Goal: Task Accomplishment & Management: Use online tool/utility

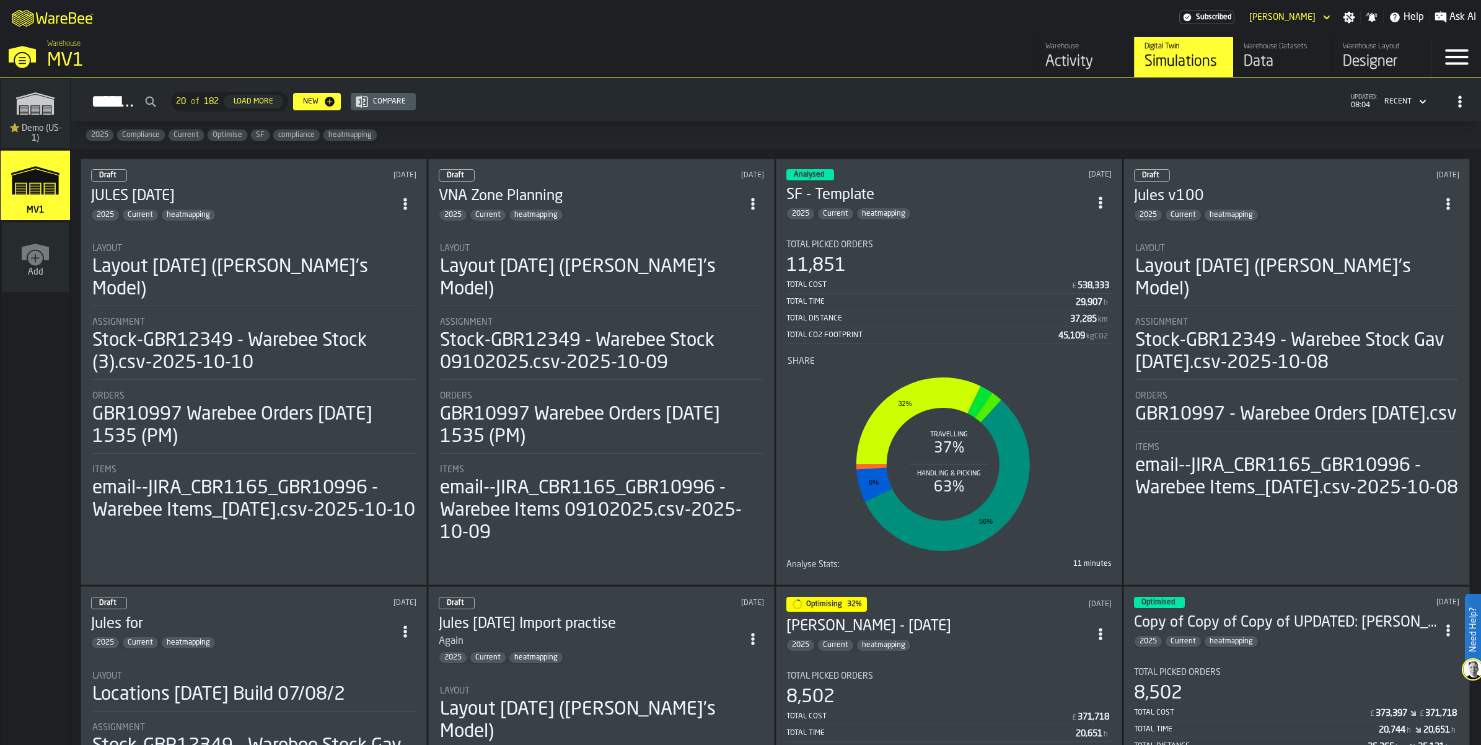
click at [412, 210] on icon "ItemListCard-DashboardItemContainer" at bounding box center [405, 204] width 12 height 12
click at [411, 350] on div "Duplicate" at bounding box center [392, 342] width 64 height 15
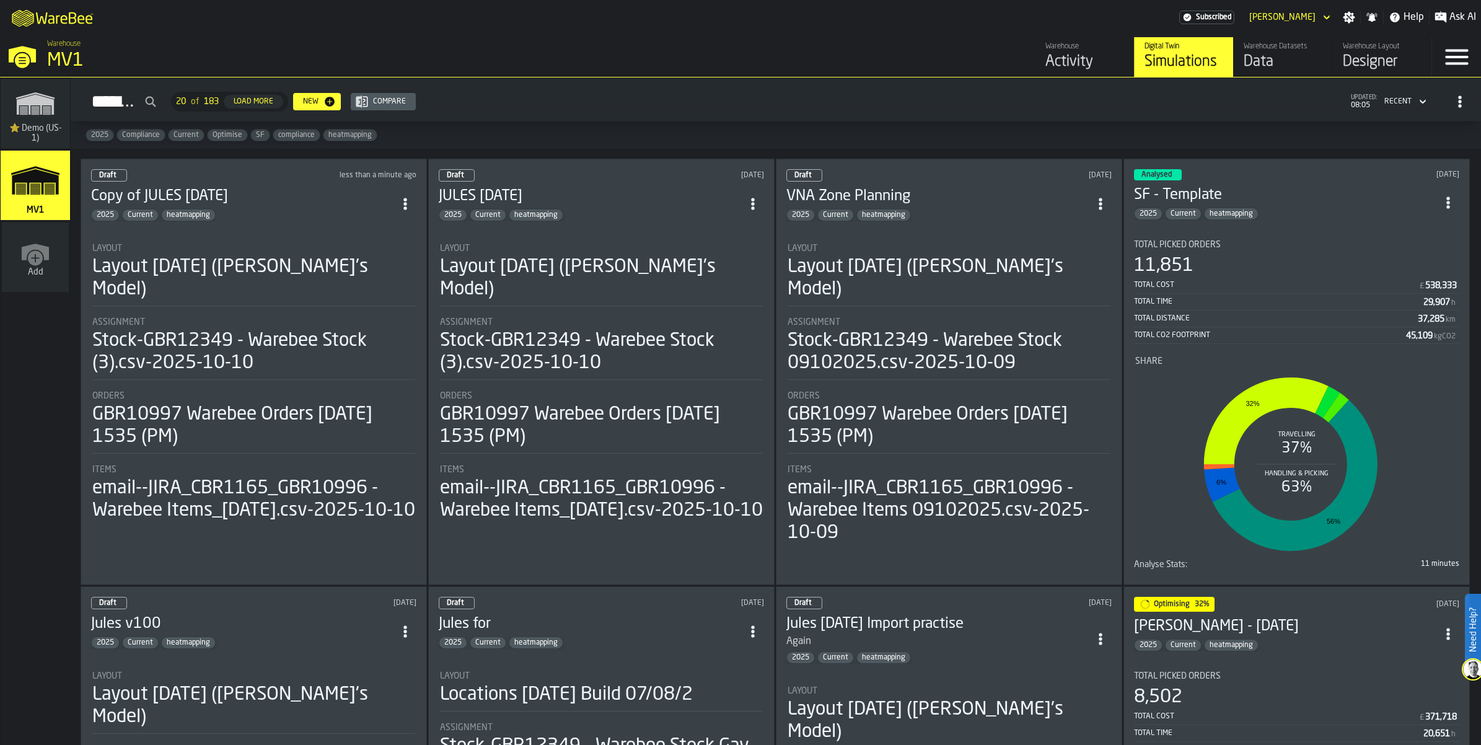
click at [127, 182] on div "Draft" at bounding box center [109, 175] width 36 height 12
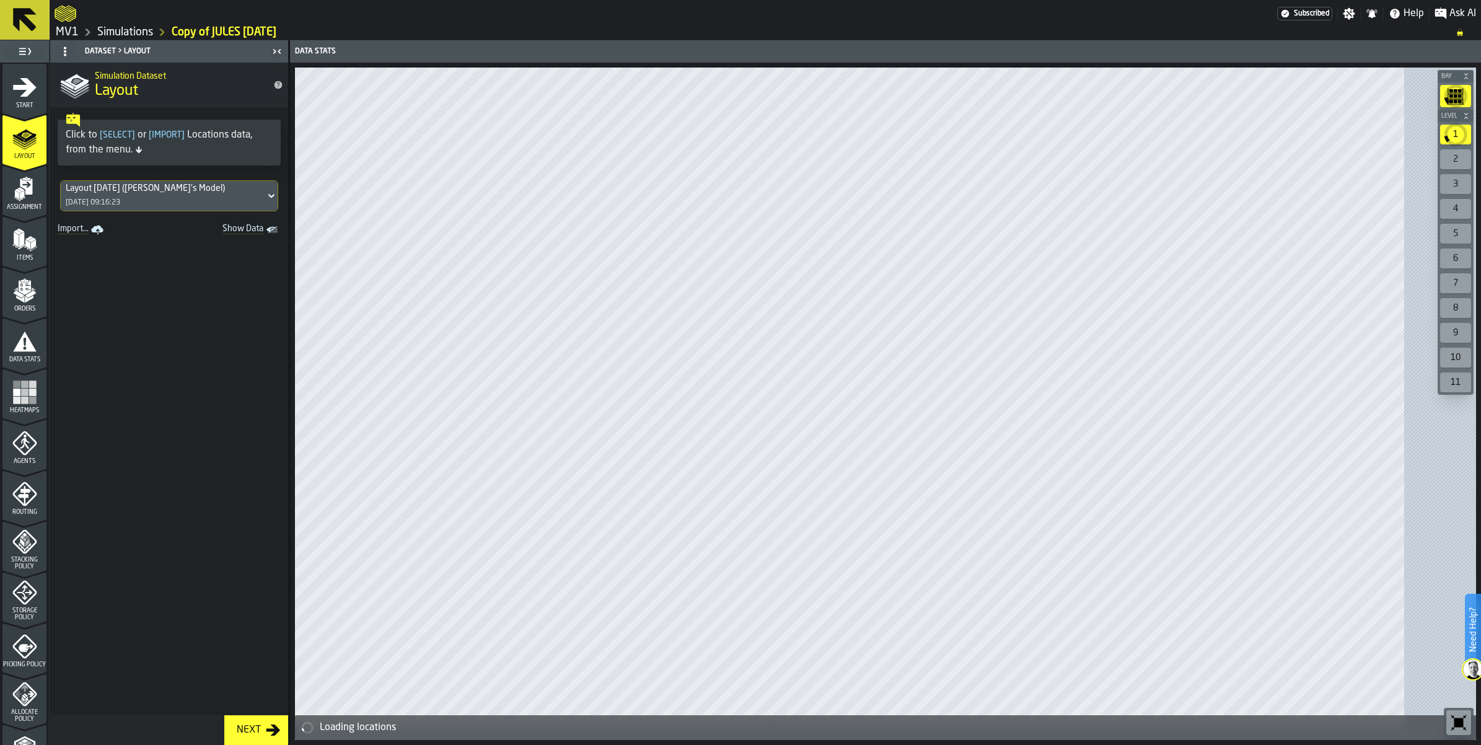
click at [278, 203] on icon at bounding box center [271, 195] width 12 height 15
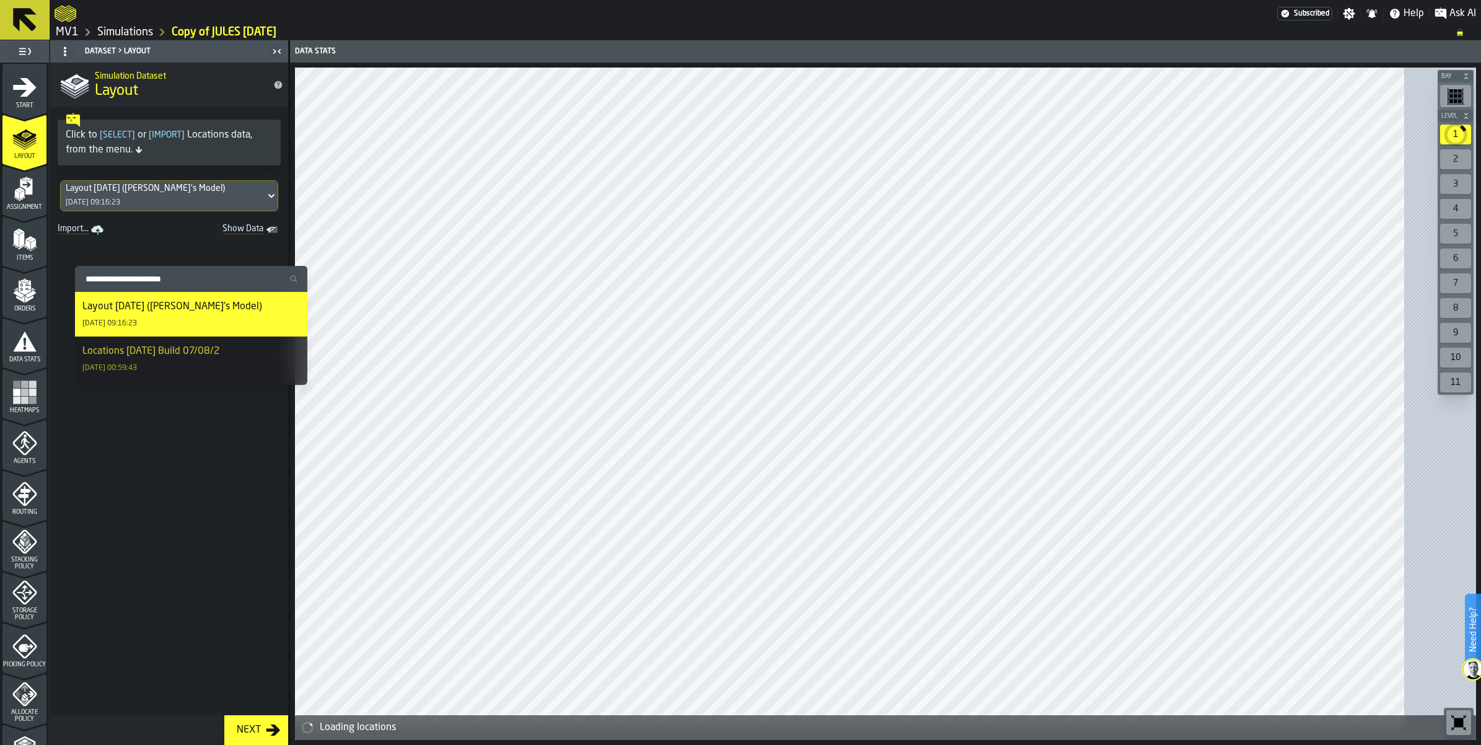
click at [278, 203] on icon at bounding box center [271, 195] width 12 height 15
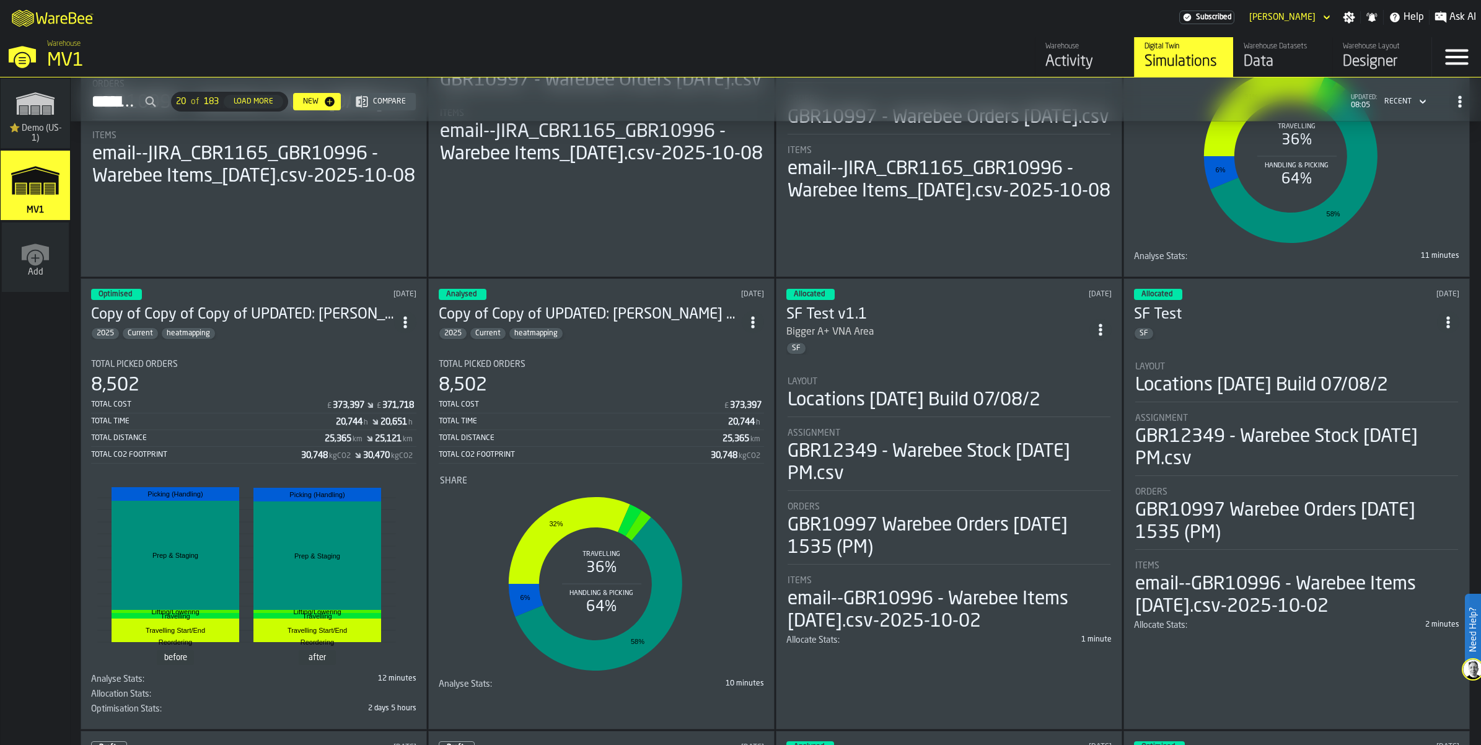
scroll to position [852, 0]
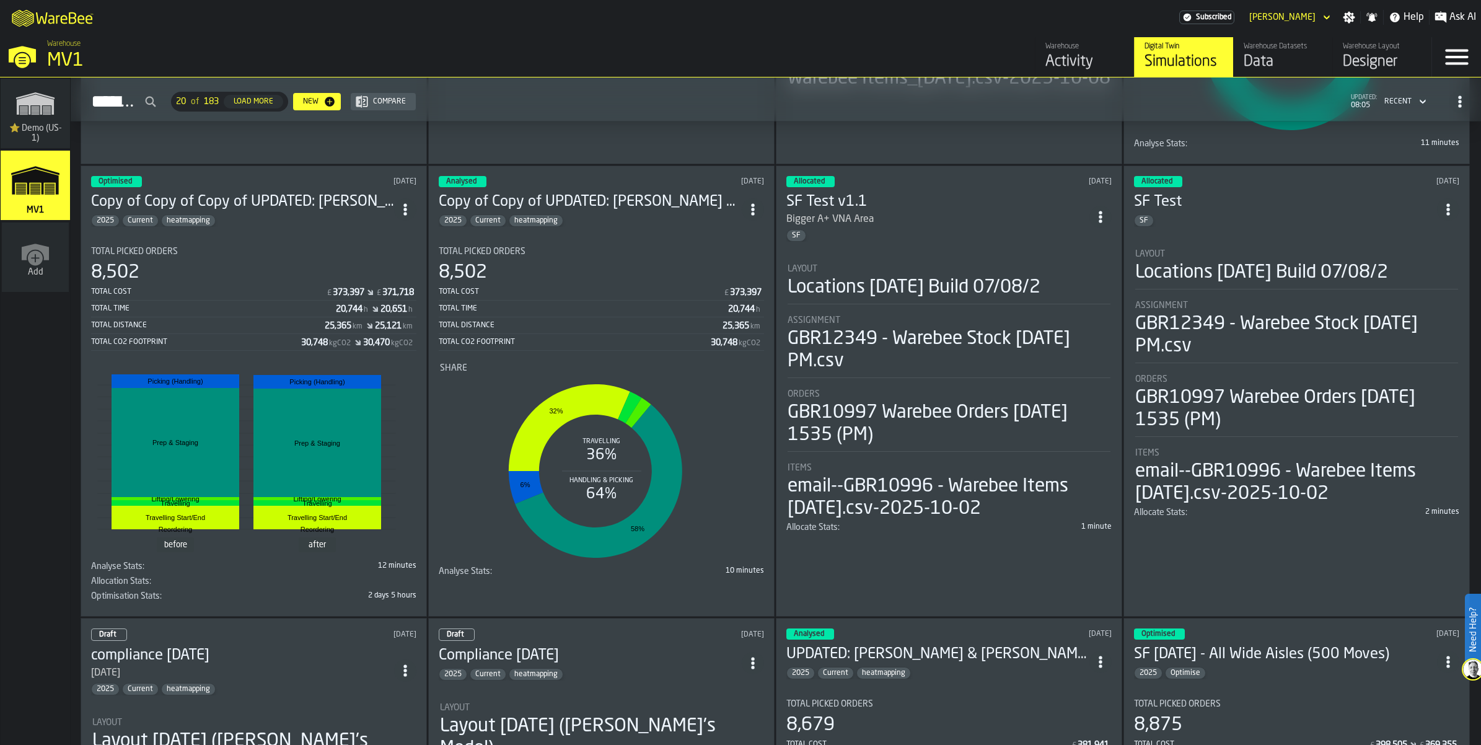
click at [1101, 223] on icon "ItemListCard-DashboardItemContainer" at bounding box center [1101, 217] width 12 height 12
click at [1083, 668] on div "Duplicate" at bounding box center [1075, 660] width 64 height 15
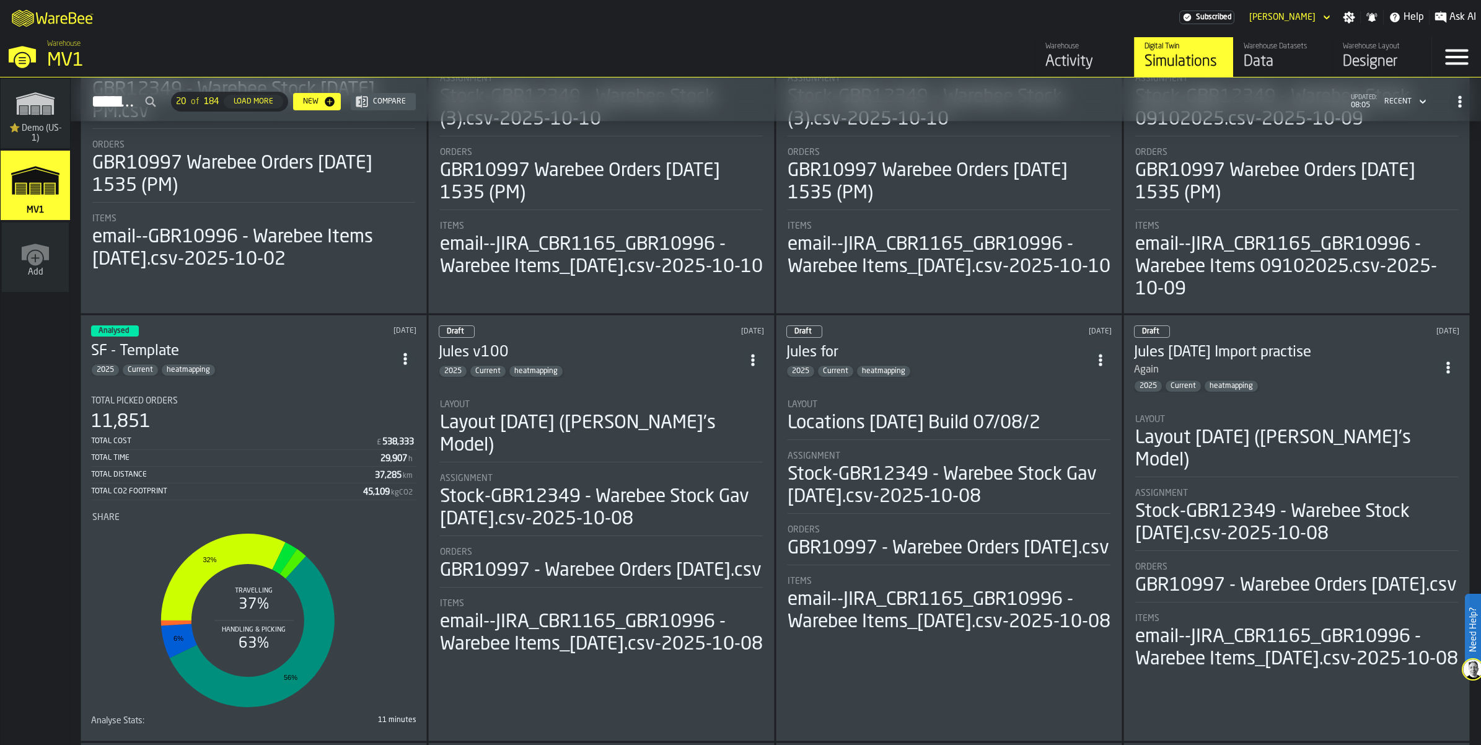
scroll to position [0, 0]
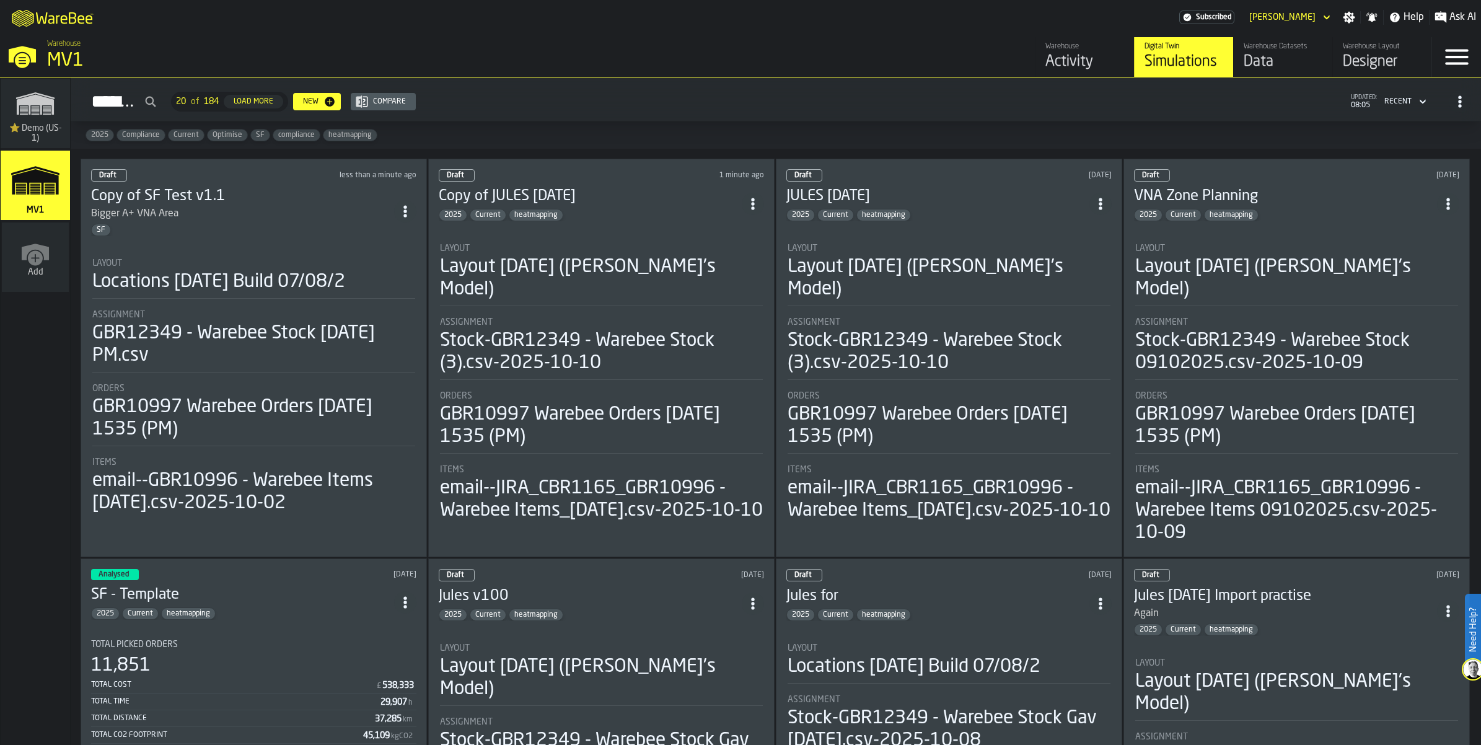
click at [284, 182] on div "Draft less than a minute ago" at bounding box center [253, 175] width 325 height 12
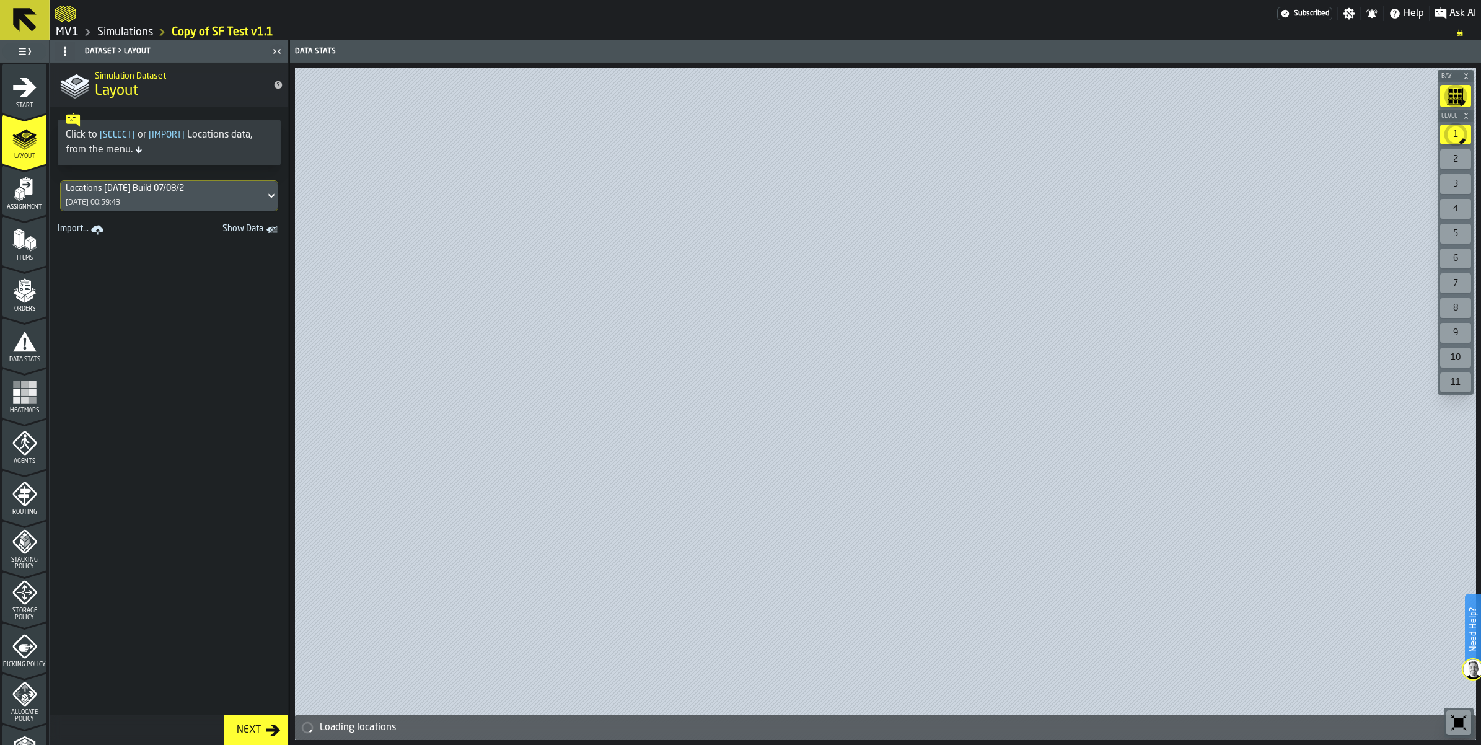
click at [29, 109] on div "Start" at bounding box center [24, 92] width 44 height 34
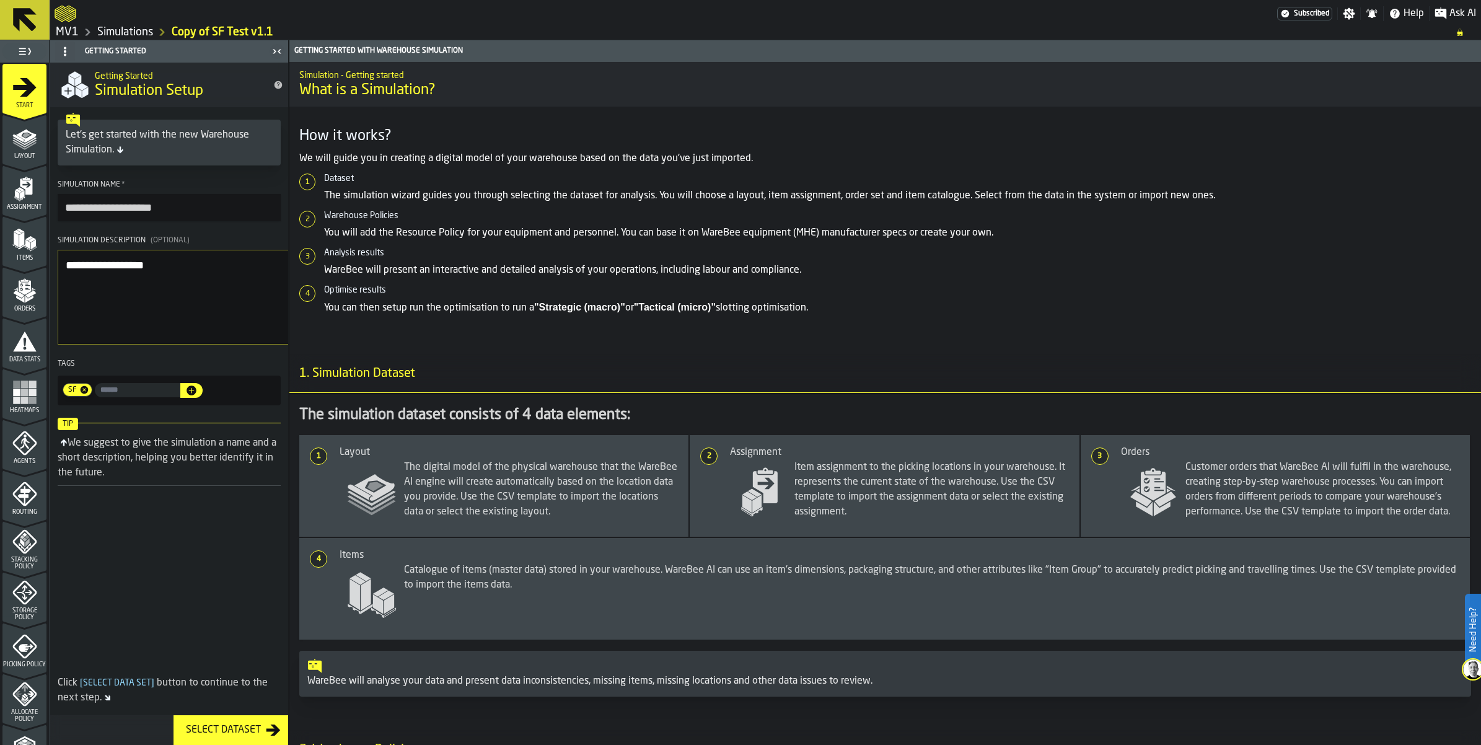
click at [35, 27] on icon at bounding box center [25, 20] width 24 height 24
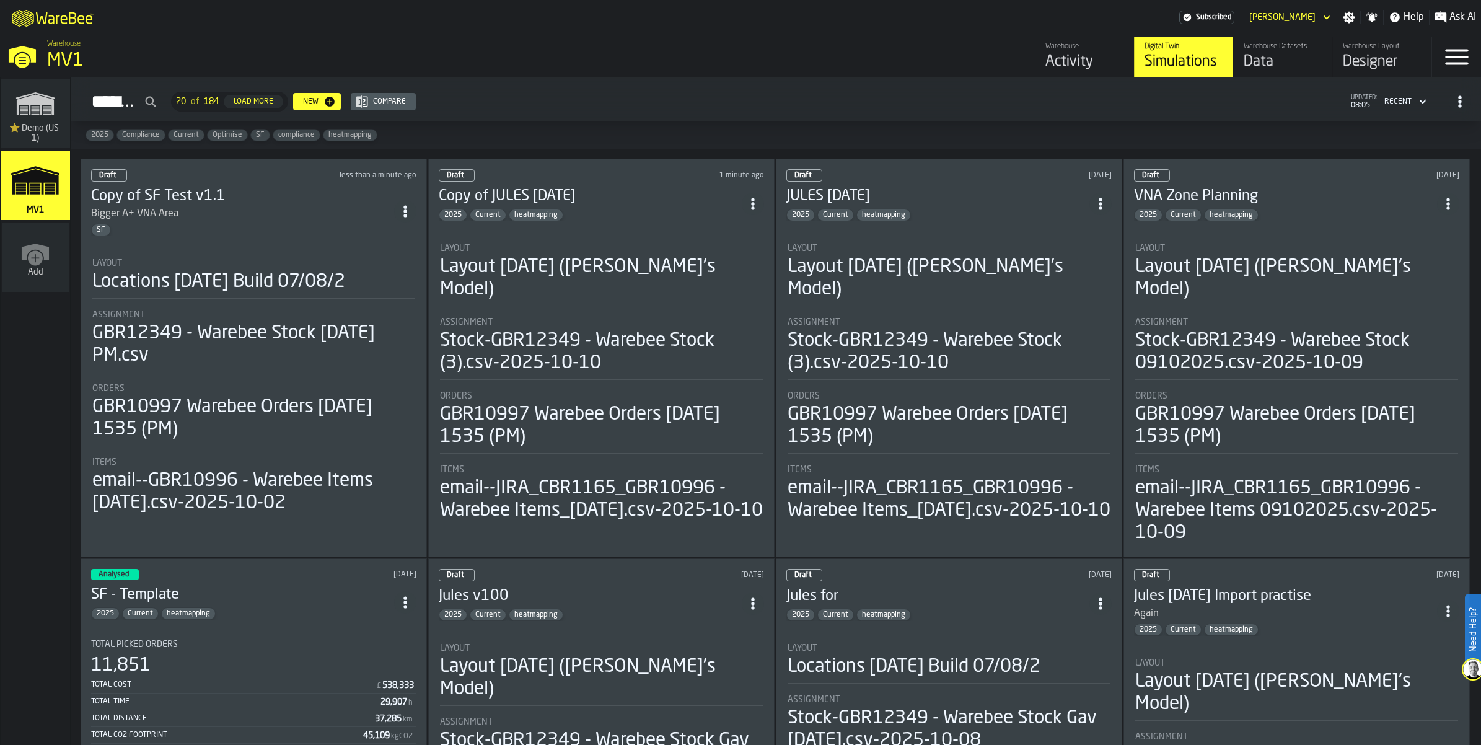
click at [414, 223] on span "ItemListCard-DashboardItemContainer" at bounding box center [405, 211] width 22 height 22
click at [399, 330] on div "Delete" at bounding box center [392, 322] width 64 height 15
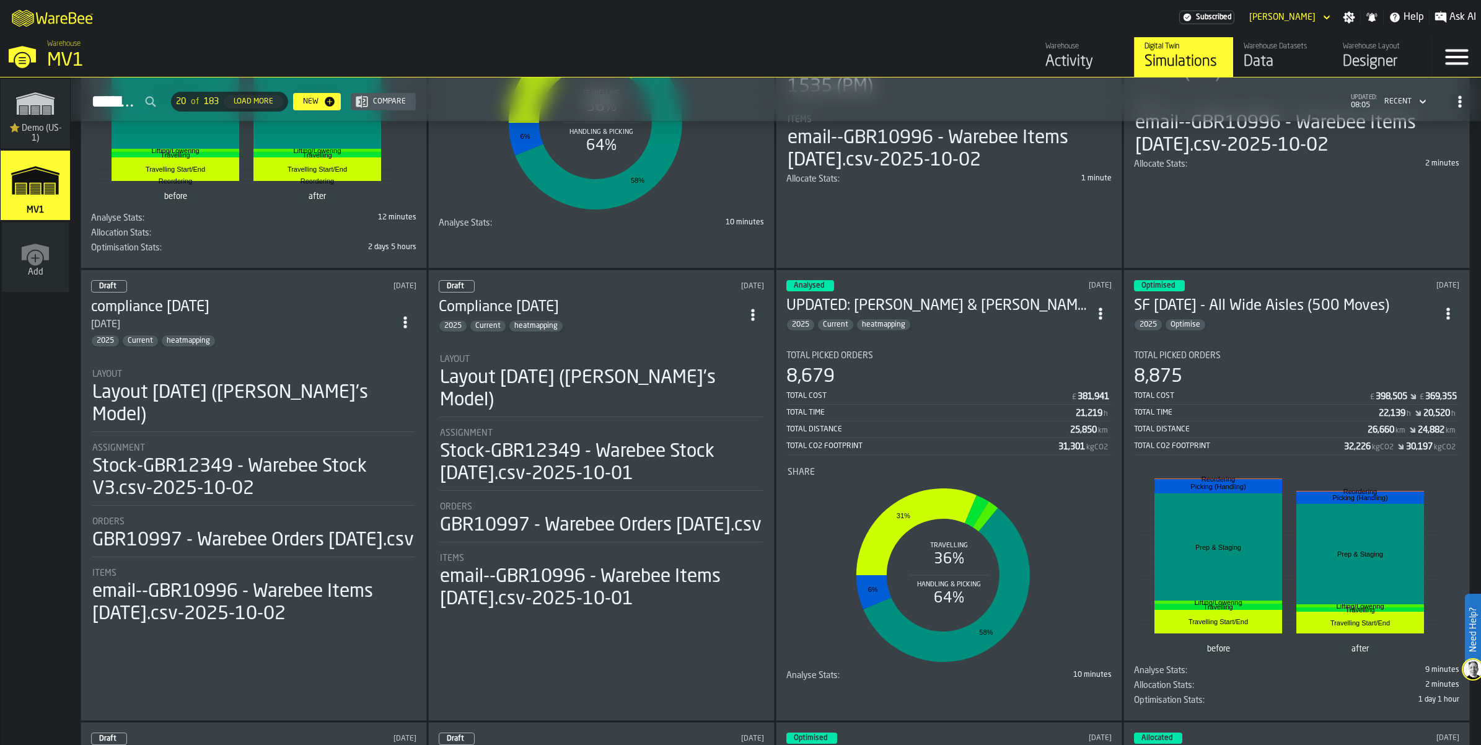
scroll to position [1007, 0]
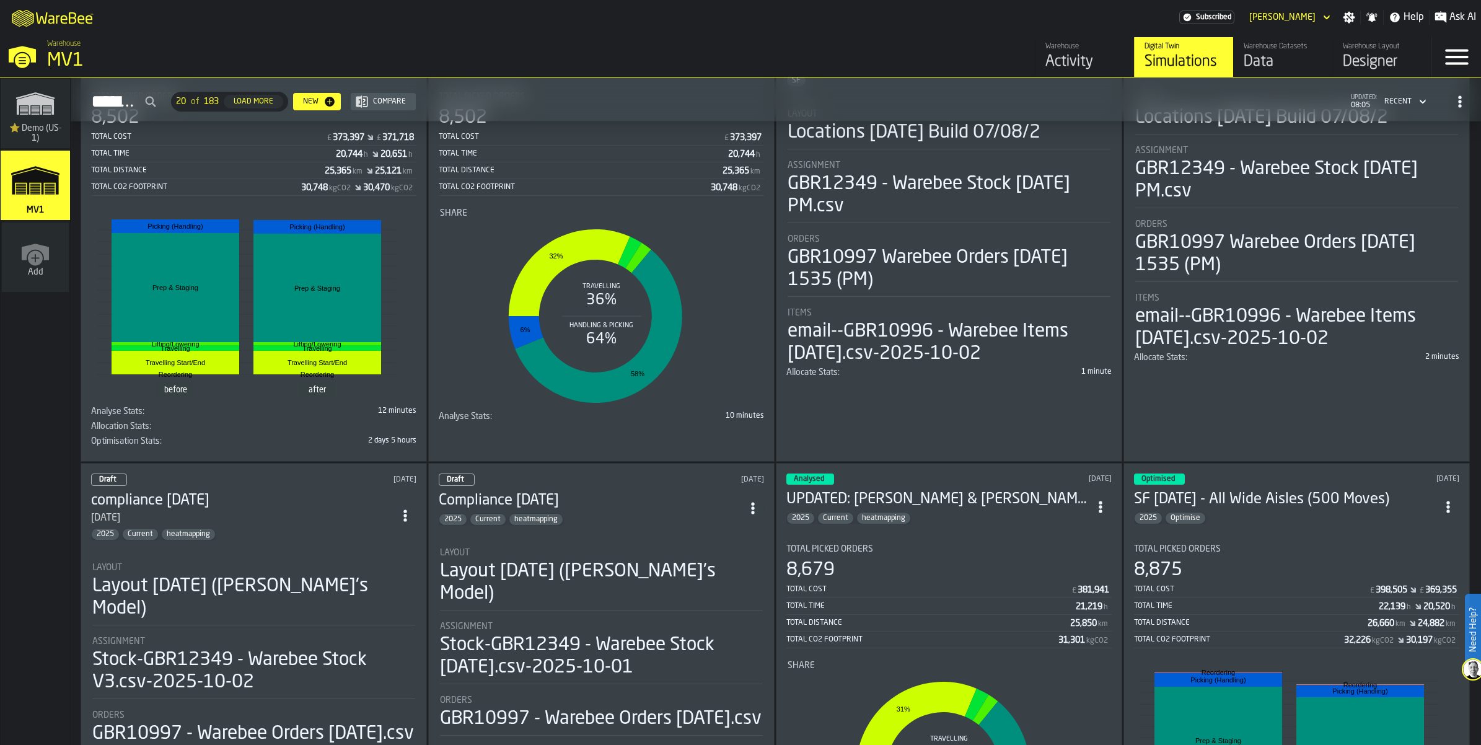
click at [1108, 73] on span "ItemListCard-DashboardItemContainer" at bounding box center [1101, 62] width 22 height 22
click at [1070, 513] on div "Duplicate" at bounding box center [1075, 505] width 64 height 15
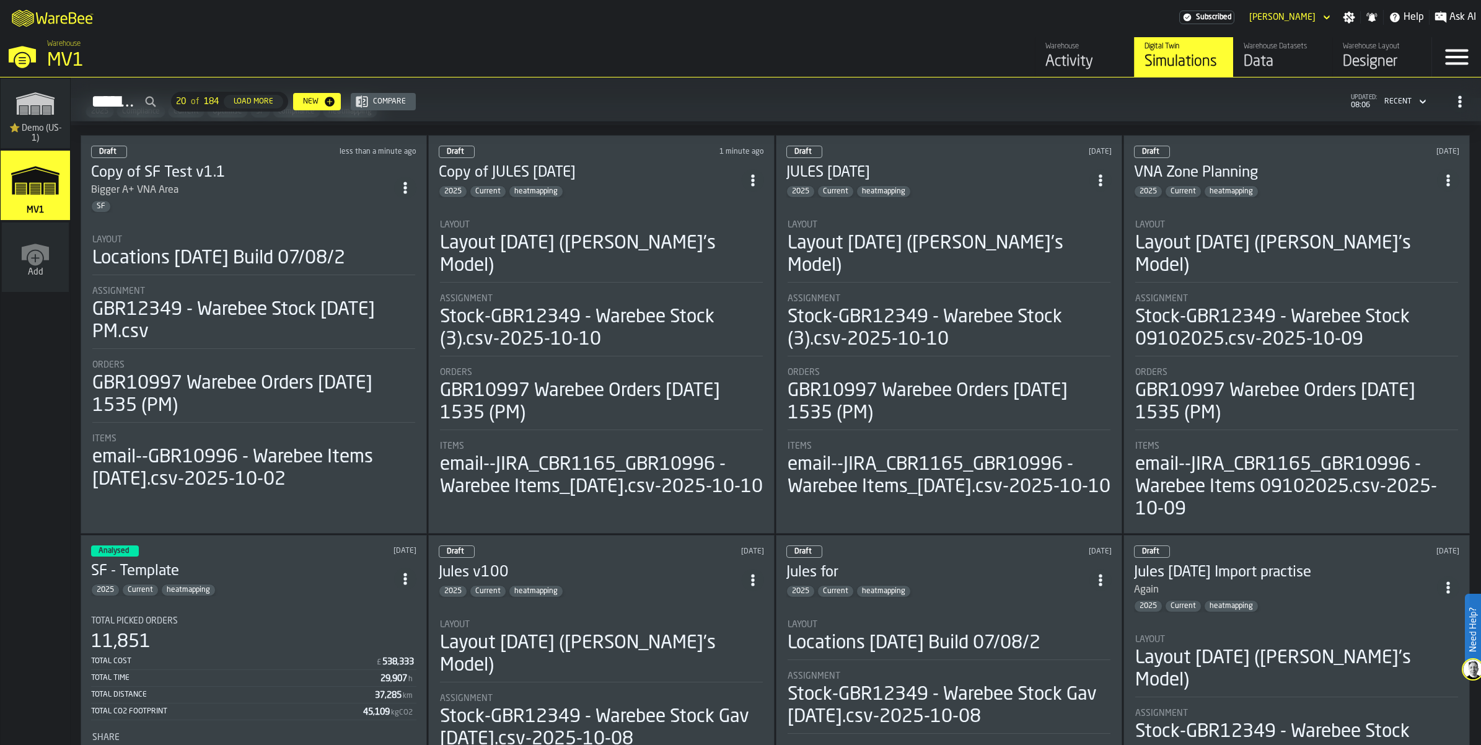
scroll to position [0, 0]
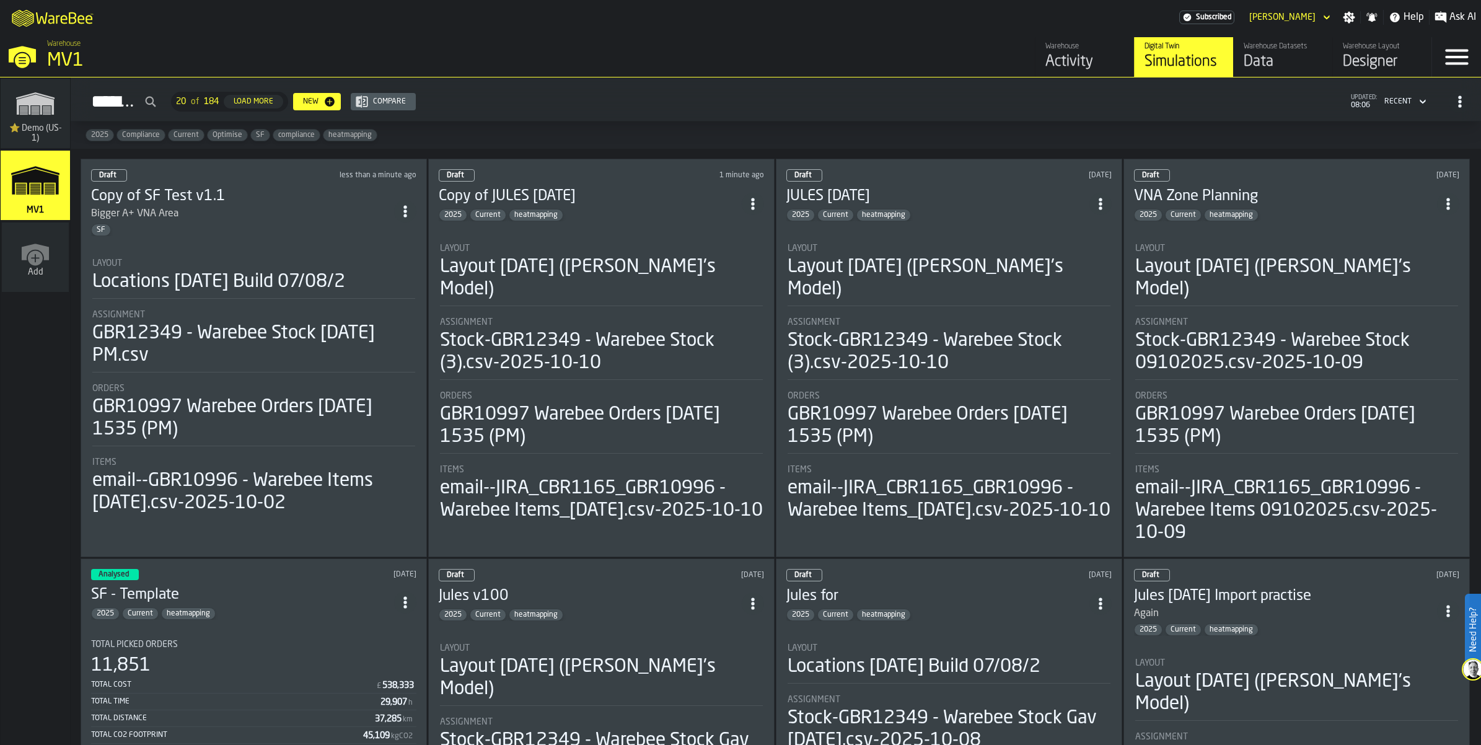
click at [412, 218] on icon "ItemListCard-DashboardItemContainer" at bounding box center [405, 211] width 12 height 12
click at [249, 206] on h3 "Copy of SF Test v1.1" at bounding box center [242, 197] width 303 height 20
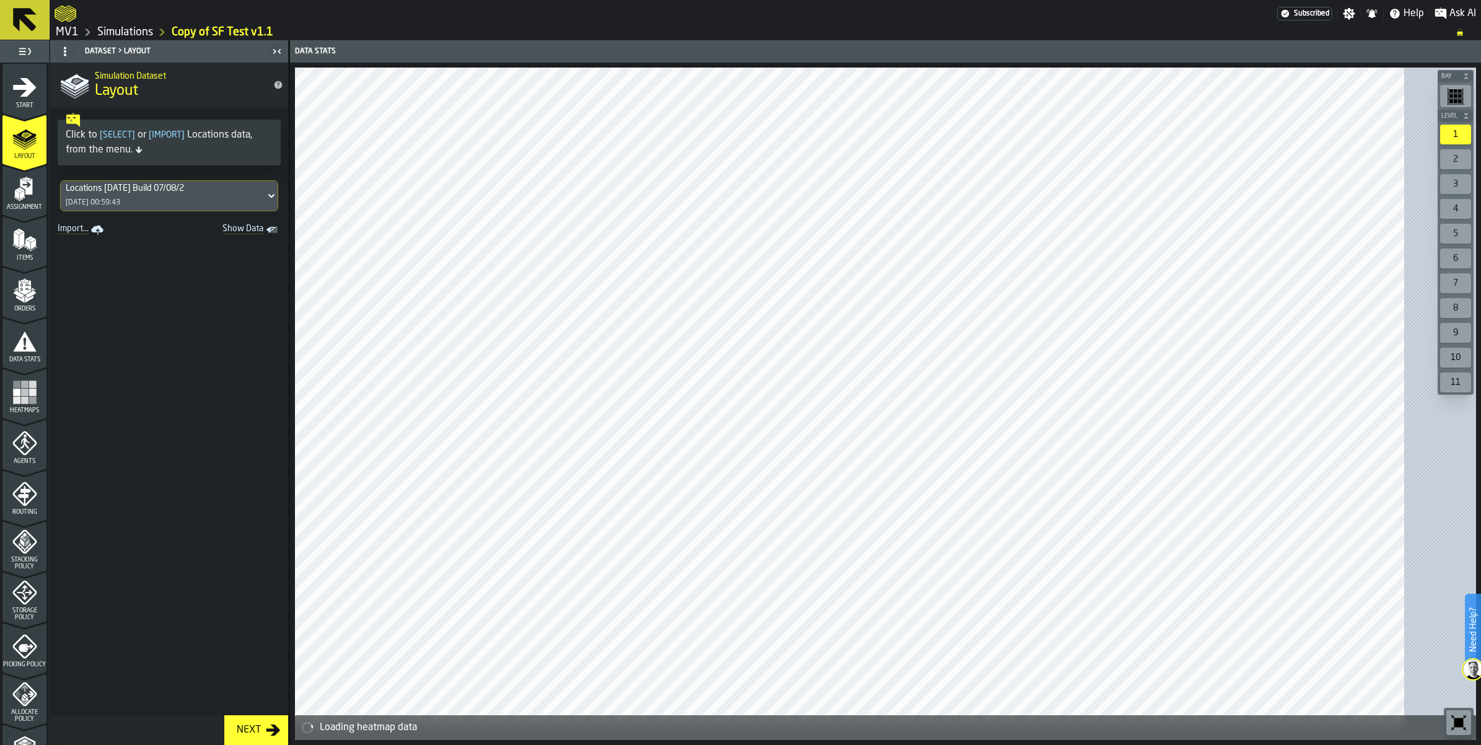
click at [36, 100] on icon "menu Start" at bounding box center [24, 87] width 25 height 25
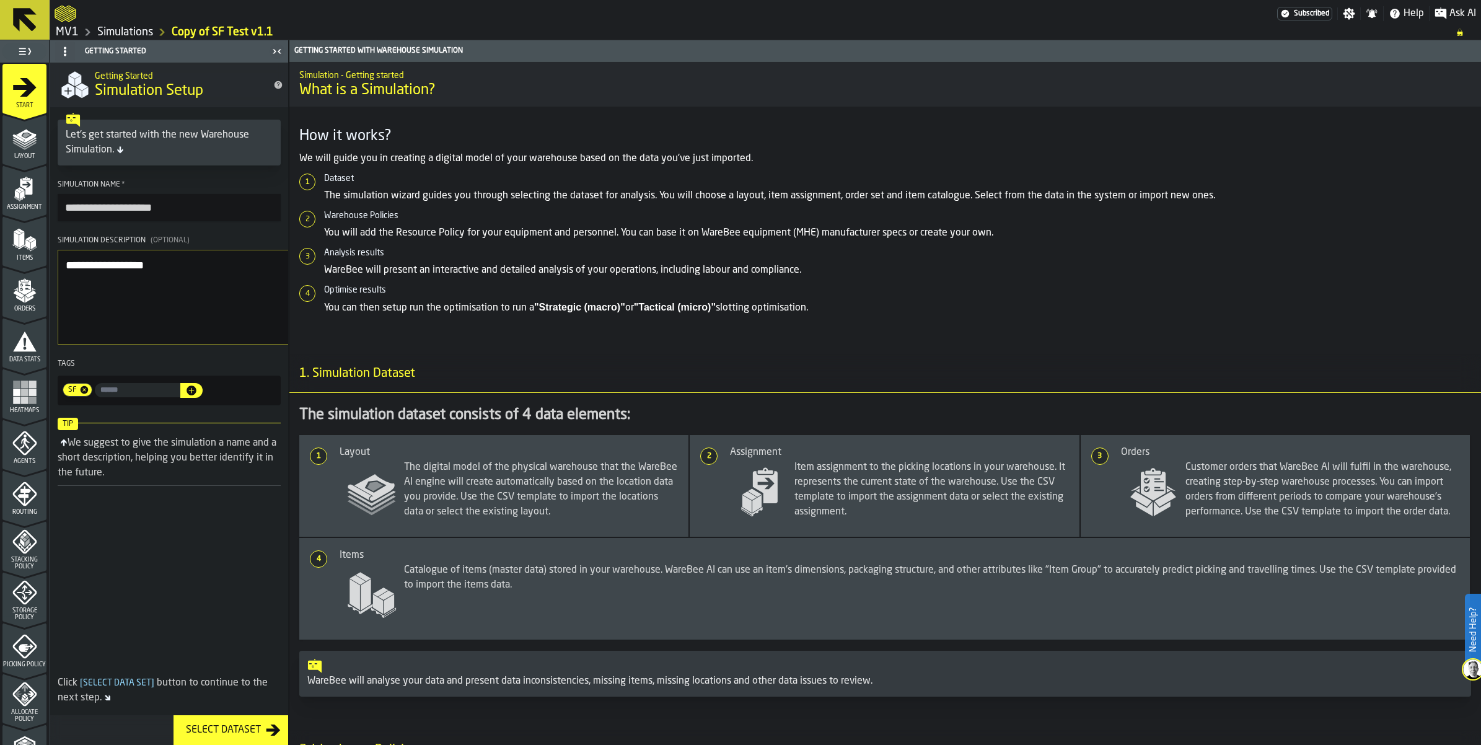
drag, startPoint x: 236, startPoint y: 258, endPoint x: 64, endPoint y: 268, distance: 172.0
click at [64, 268] on section "**********" at bounding box center [169, 292] width 238 height 235
type input "*"
type input "**********"
drag, startPoint x: 234, startPoint y: 336, endPoint x: 64, endPoint y: 330, distance: 169.9
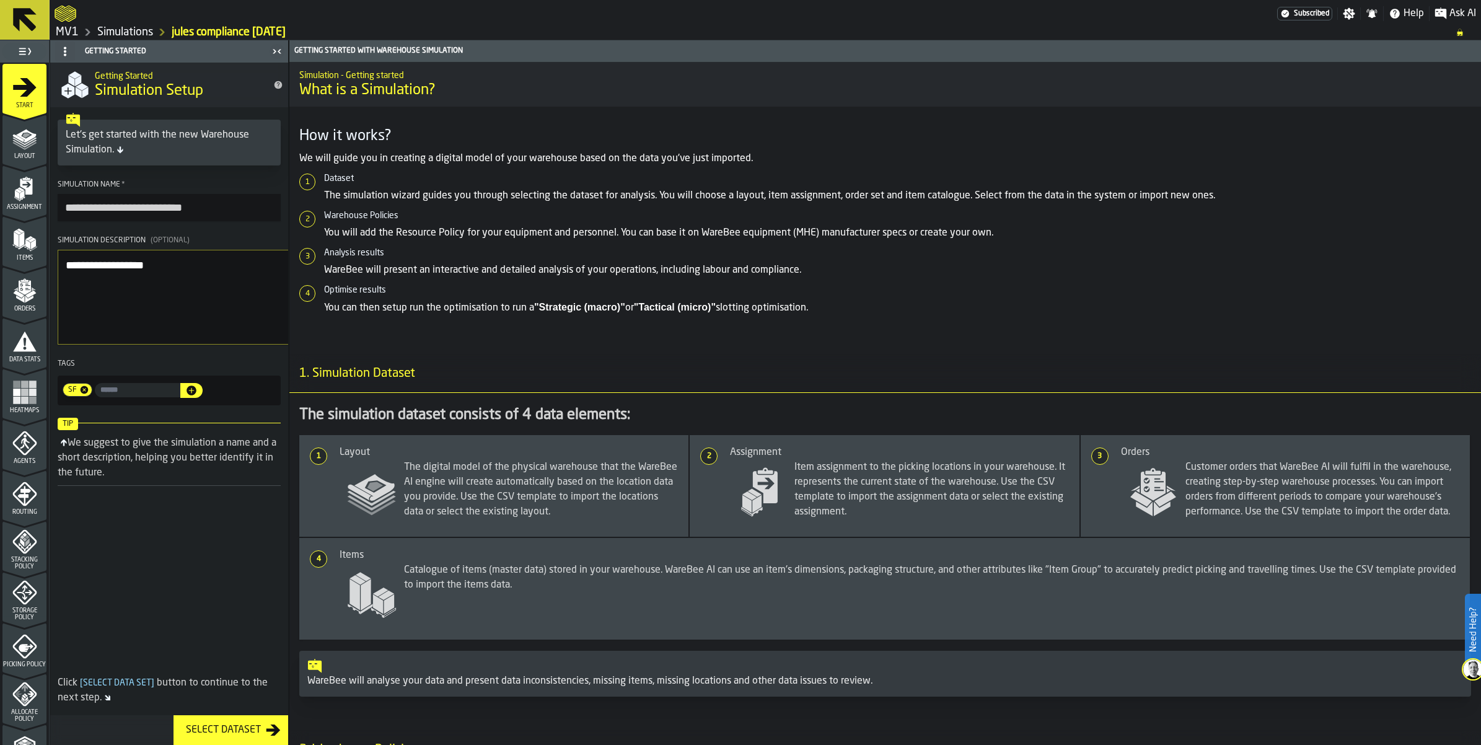
click at [64, 330] on section "**********" at bounding box center [169, 292] width 238 height 235
click at [35, 151] on icon "menu Layout" at bounding box center [24, 138] width 25 height 25
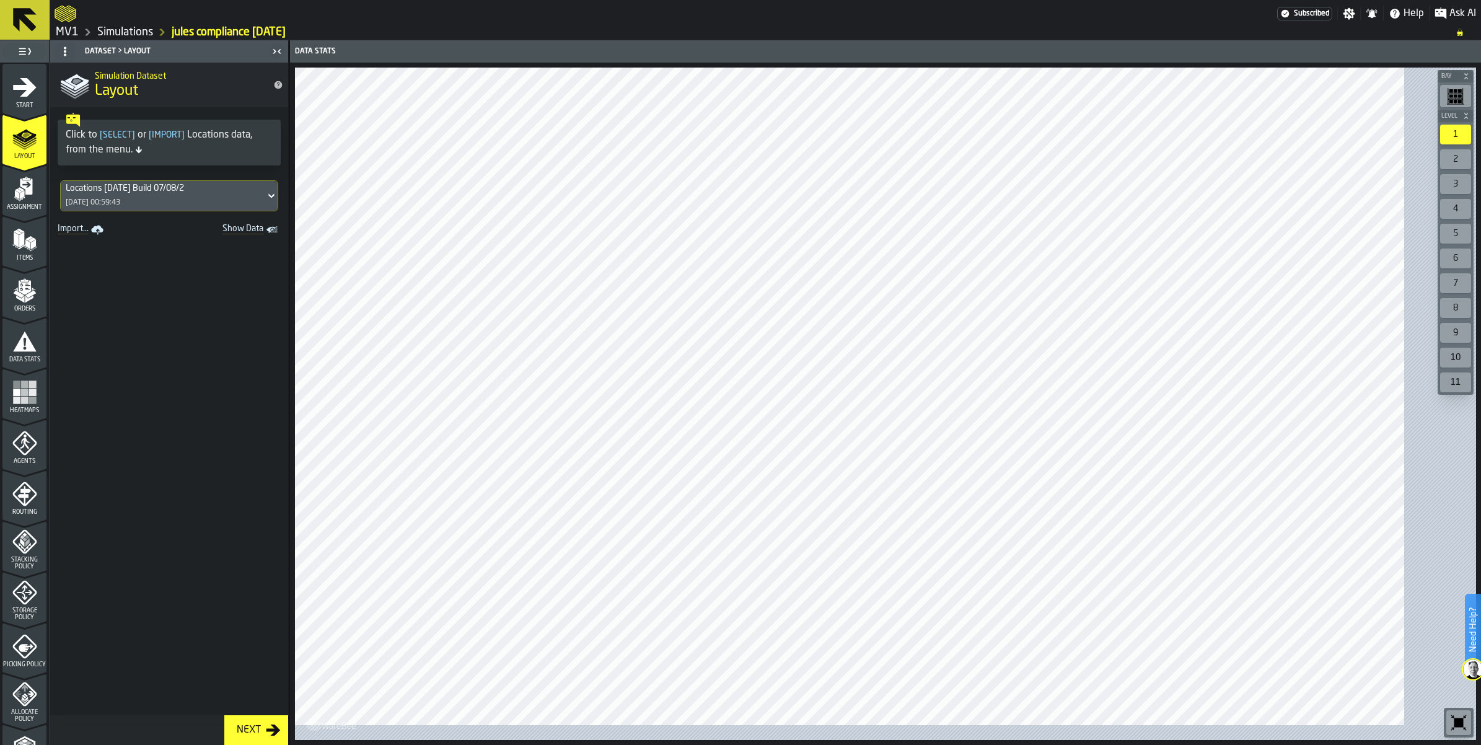
click at [37, 201] on icon "menu Assignment" at bounding box center [24, 189] width 25 height 25
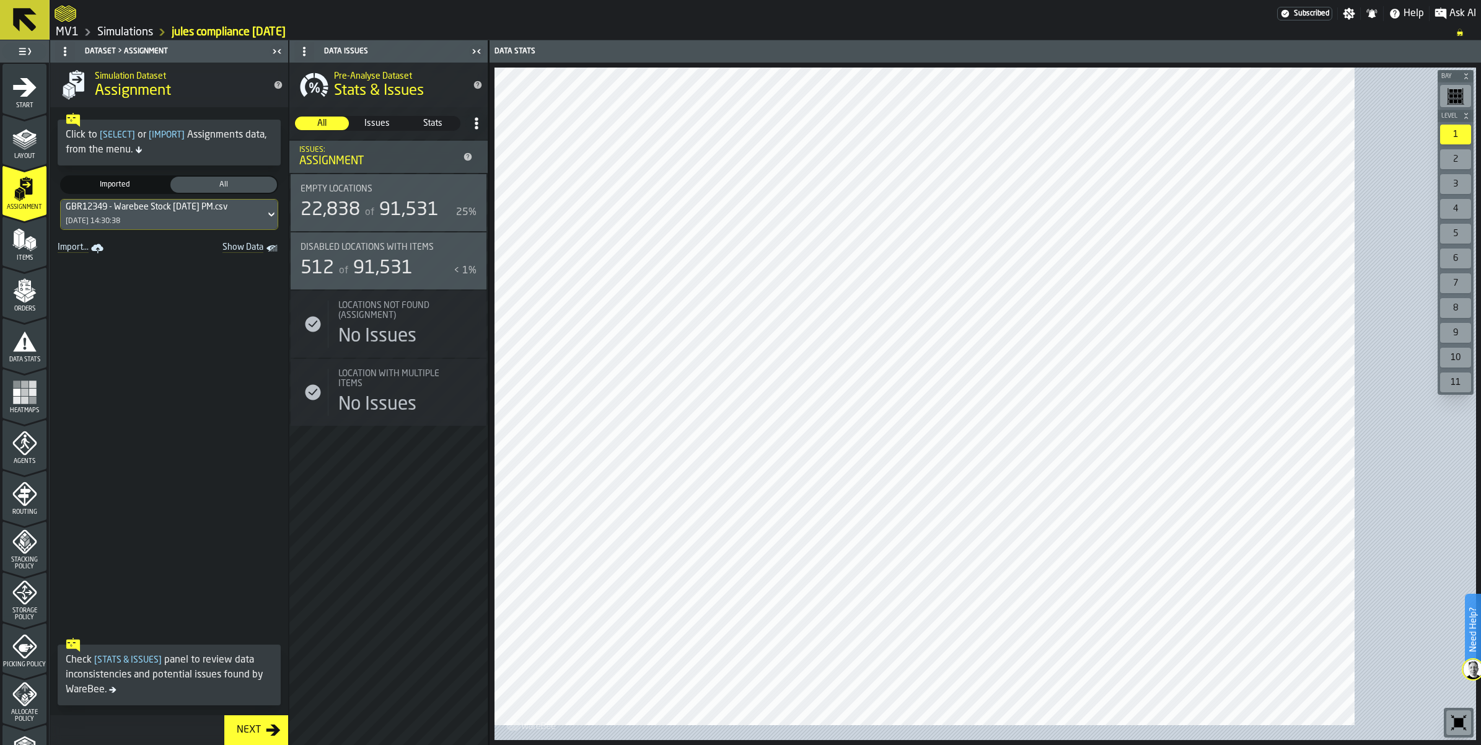
click at [73, 38] on link "MV1" at bounding box center [67, 32] width 23 height 14
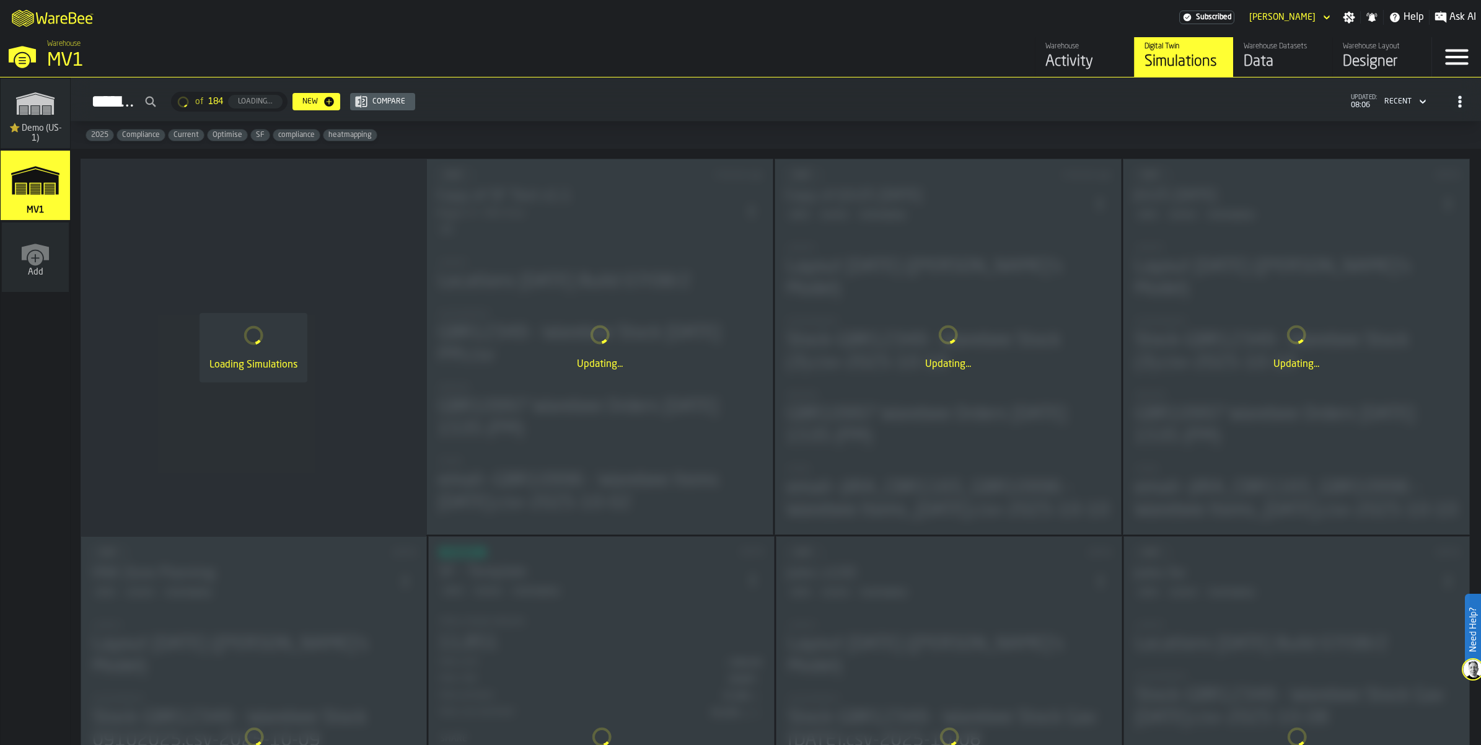
click at [1244, 72] on div "Data" at bounding box center [1283, 62] width 79 height 20
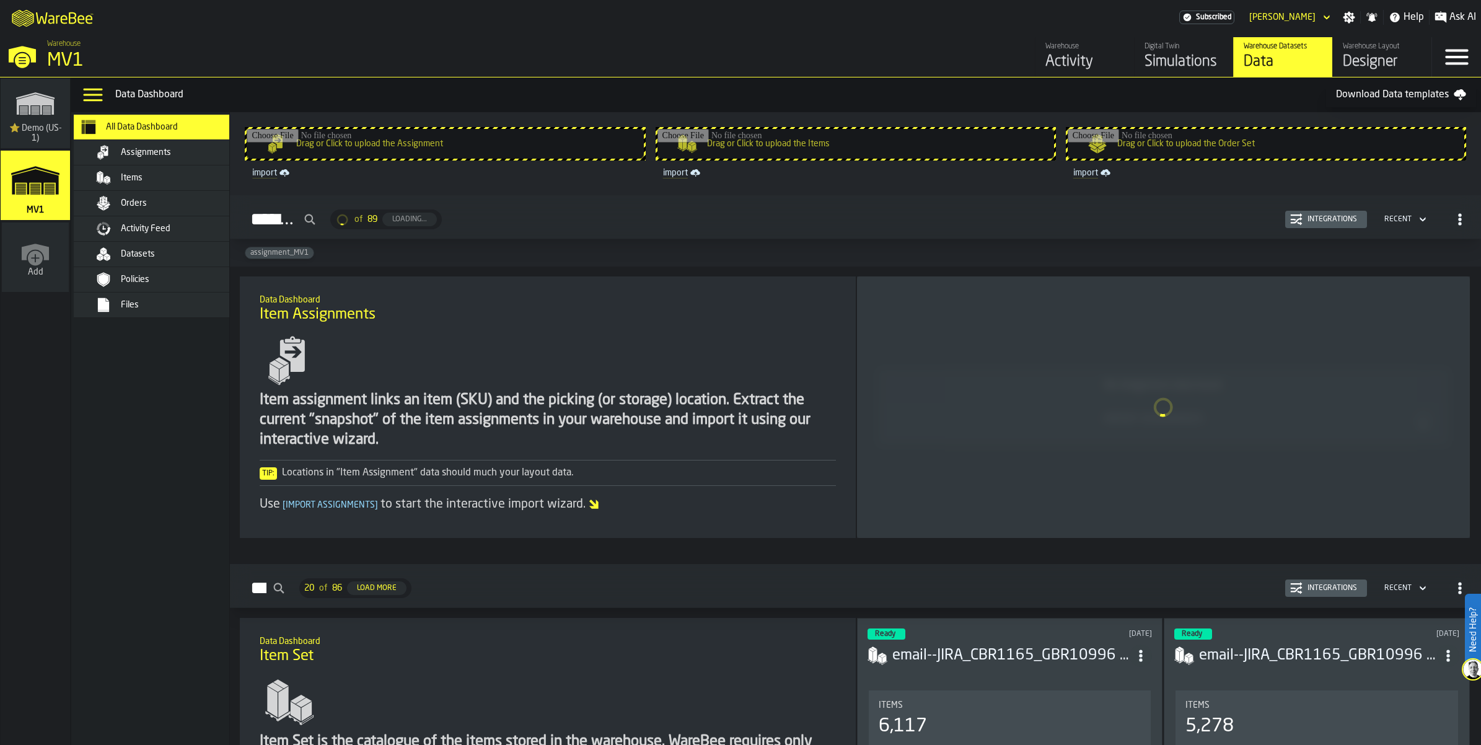
click at [488, 159] on input "Drag or Click to upload the Assignment" at bounding box center [445, 144] width 397 height 30
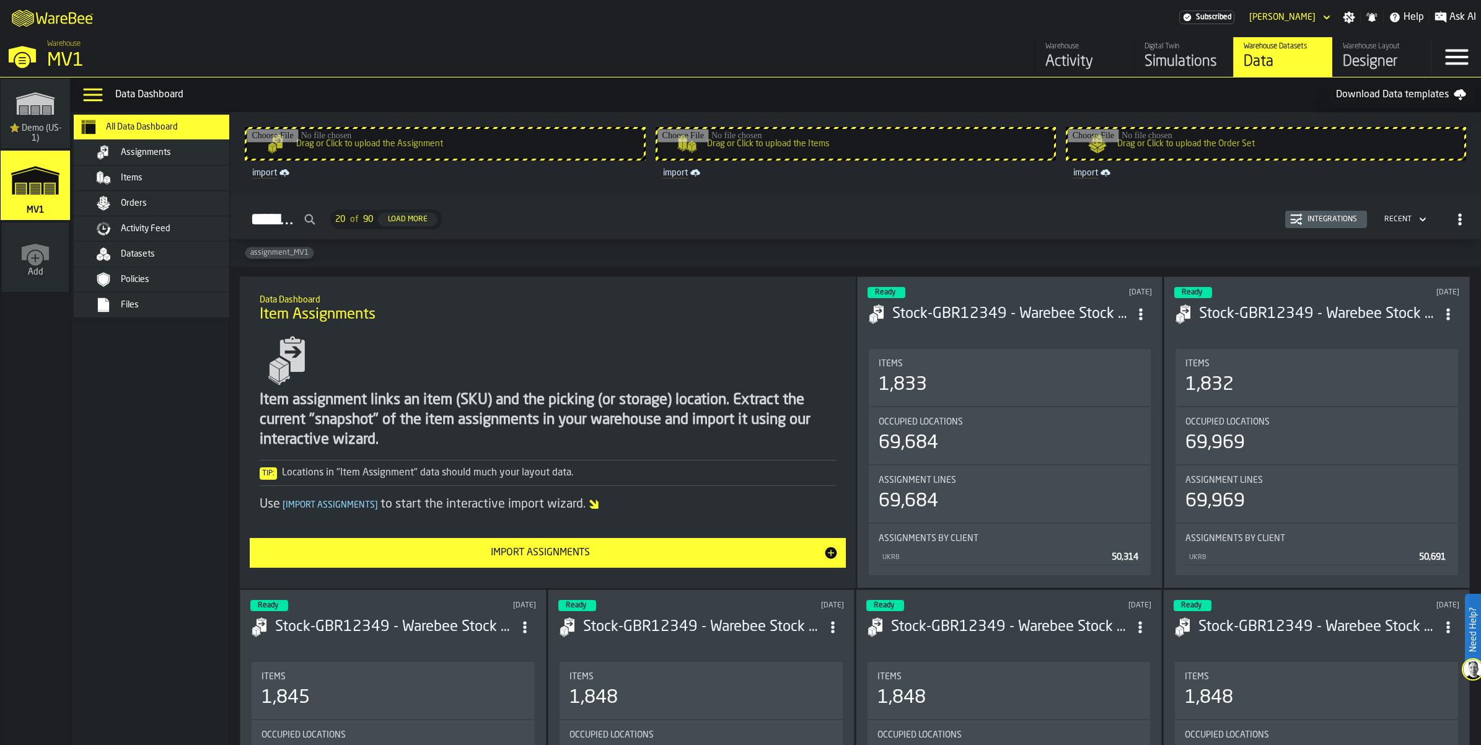
click at [36, 69] on icon "button-toggle-Close —> Warehouse Menu" at bounding box center [22, 55] width 30 height 30
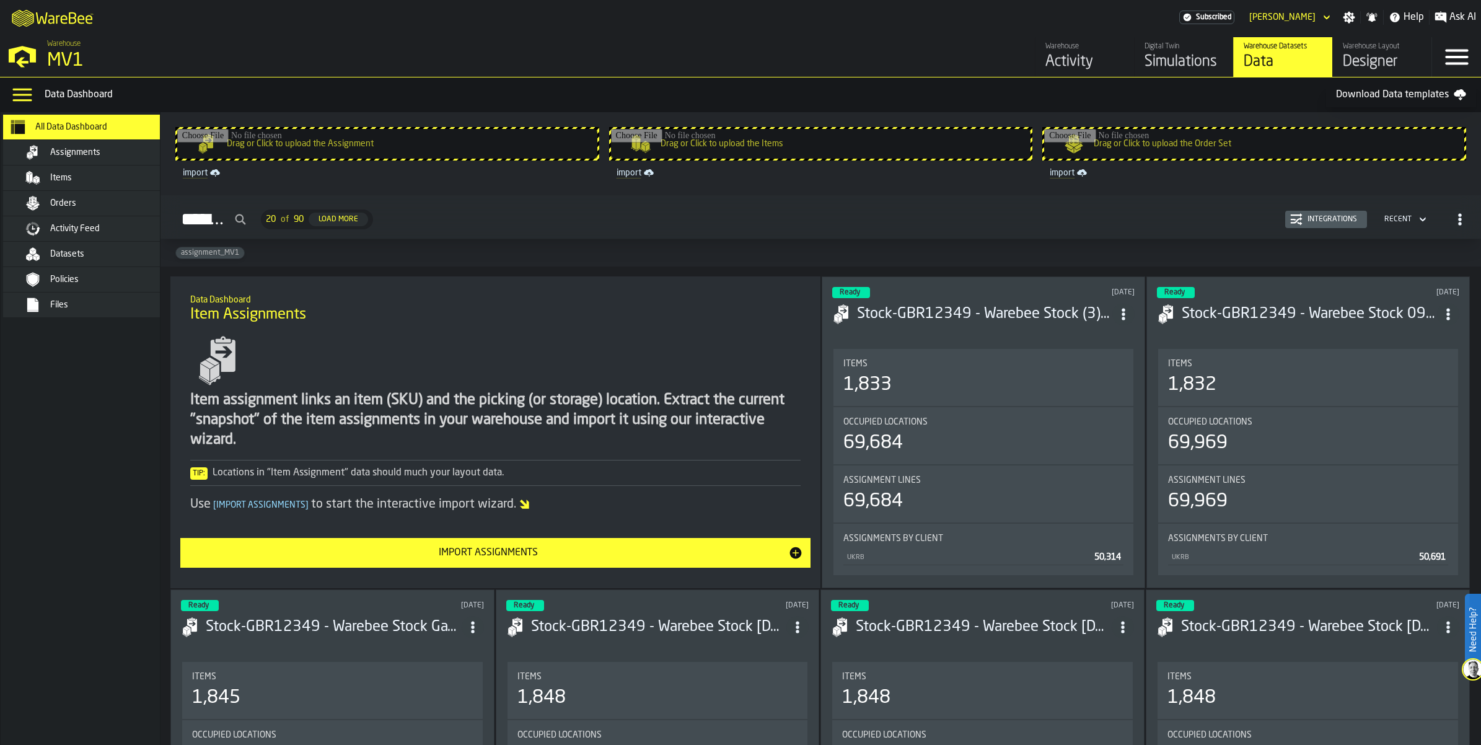
click at [1145, 72] on div "Simulations" at bounding box center [1184, 62] width 79 height 20
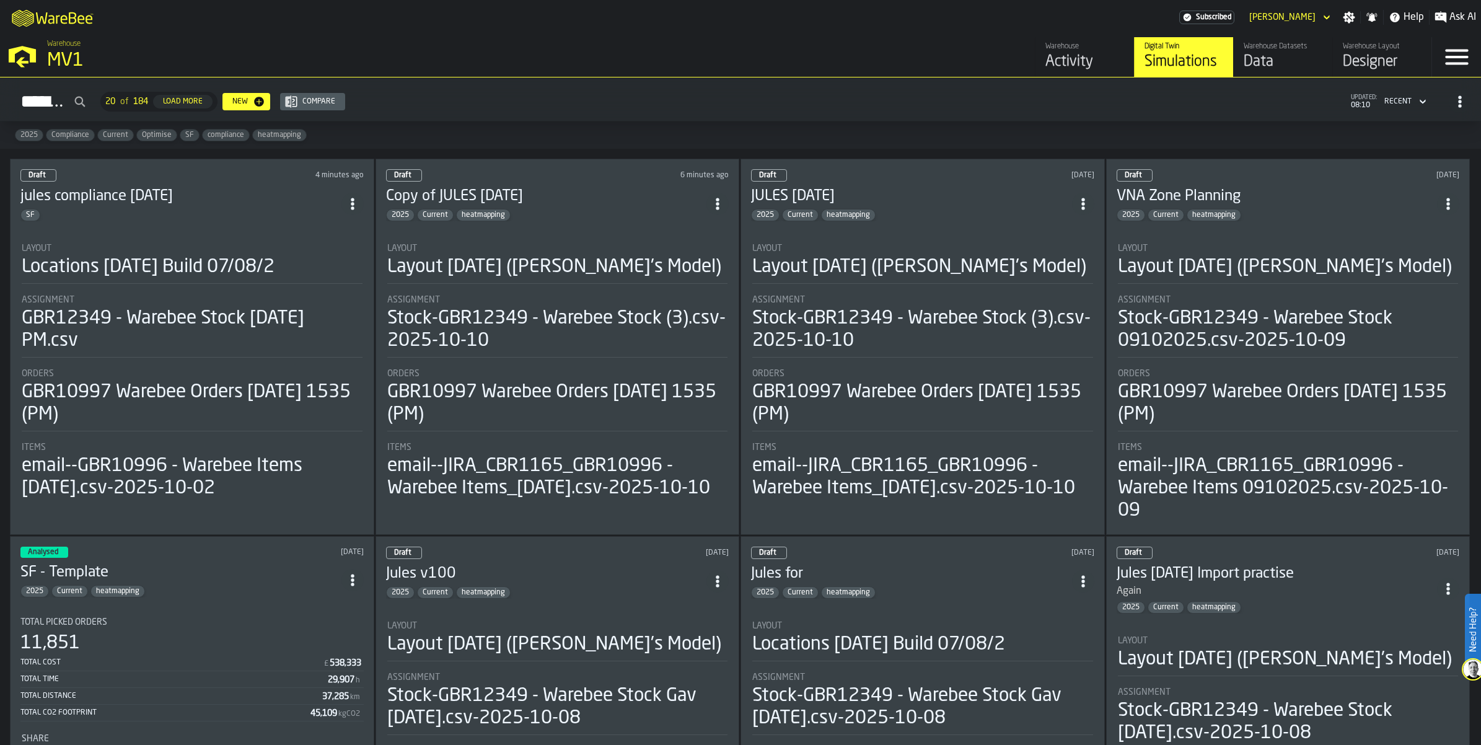
click at [158, 221] on div "SF" at bounding box center [180, 215] width 321 height 12
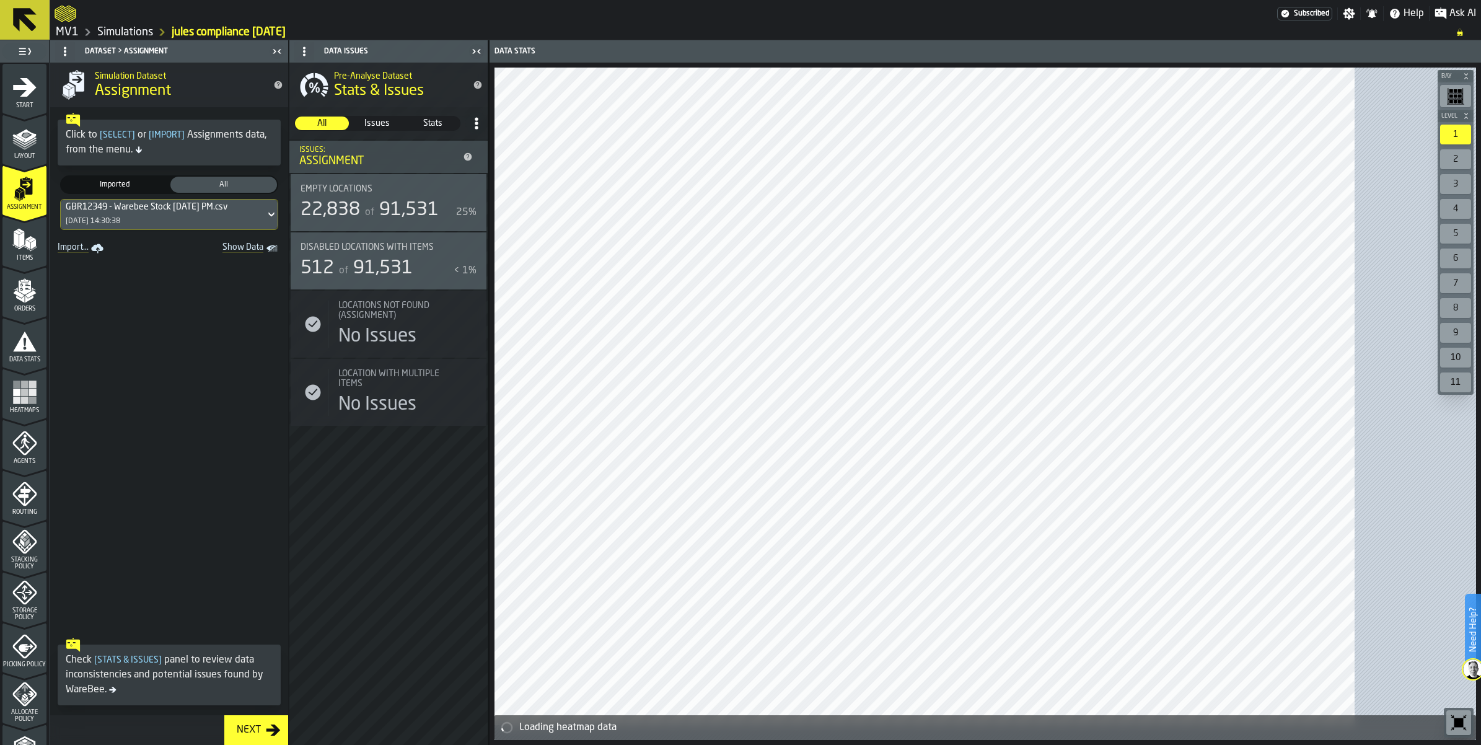
click at [278, 222] on icon at bounding box center [271, 214] width 12 height 15
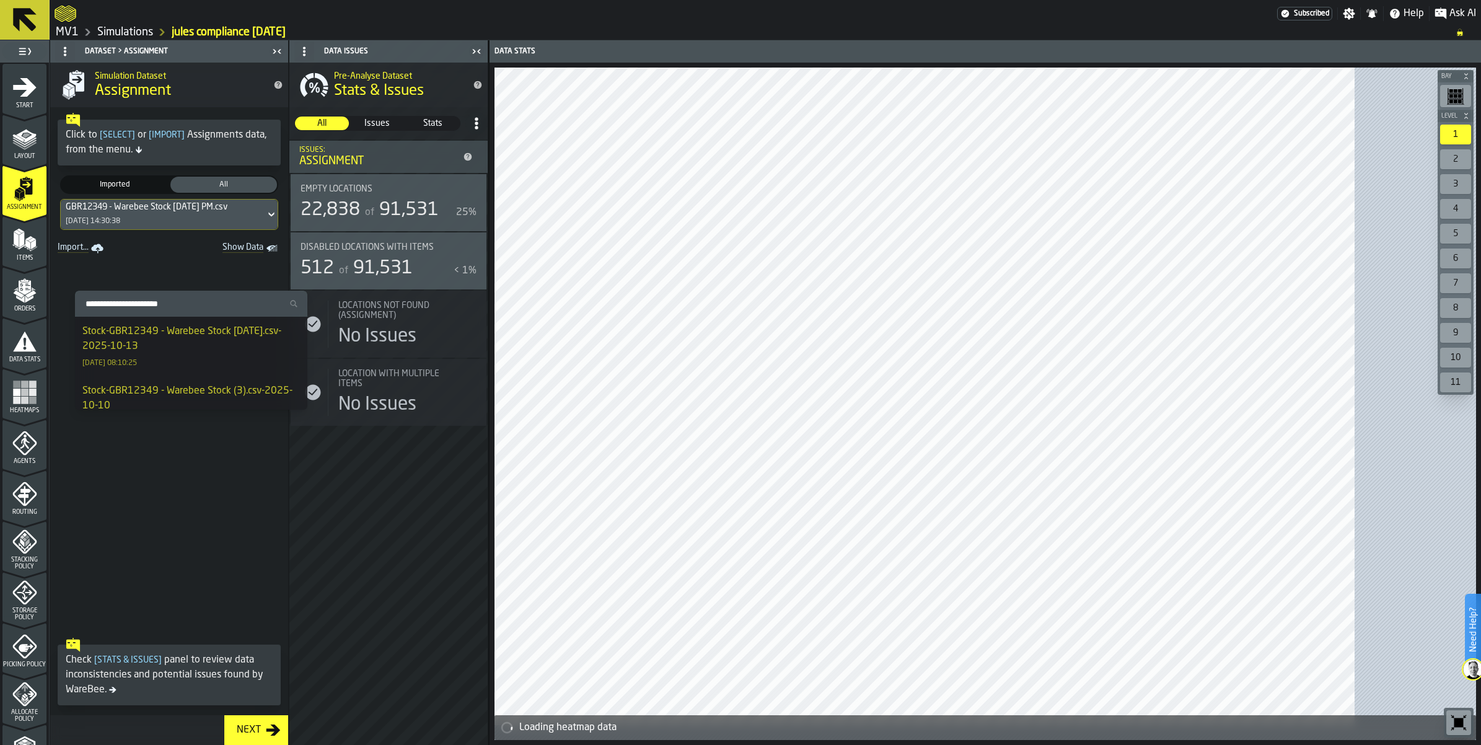
click at [221, 369] on div "Stock-GBR12349 - Warebee Stock [DATE].csv-2025-10-13 [DATE] 08:10:25" at bounding box center [191, 346] width 218 height 45
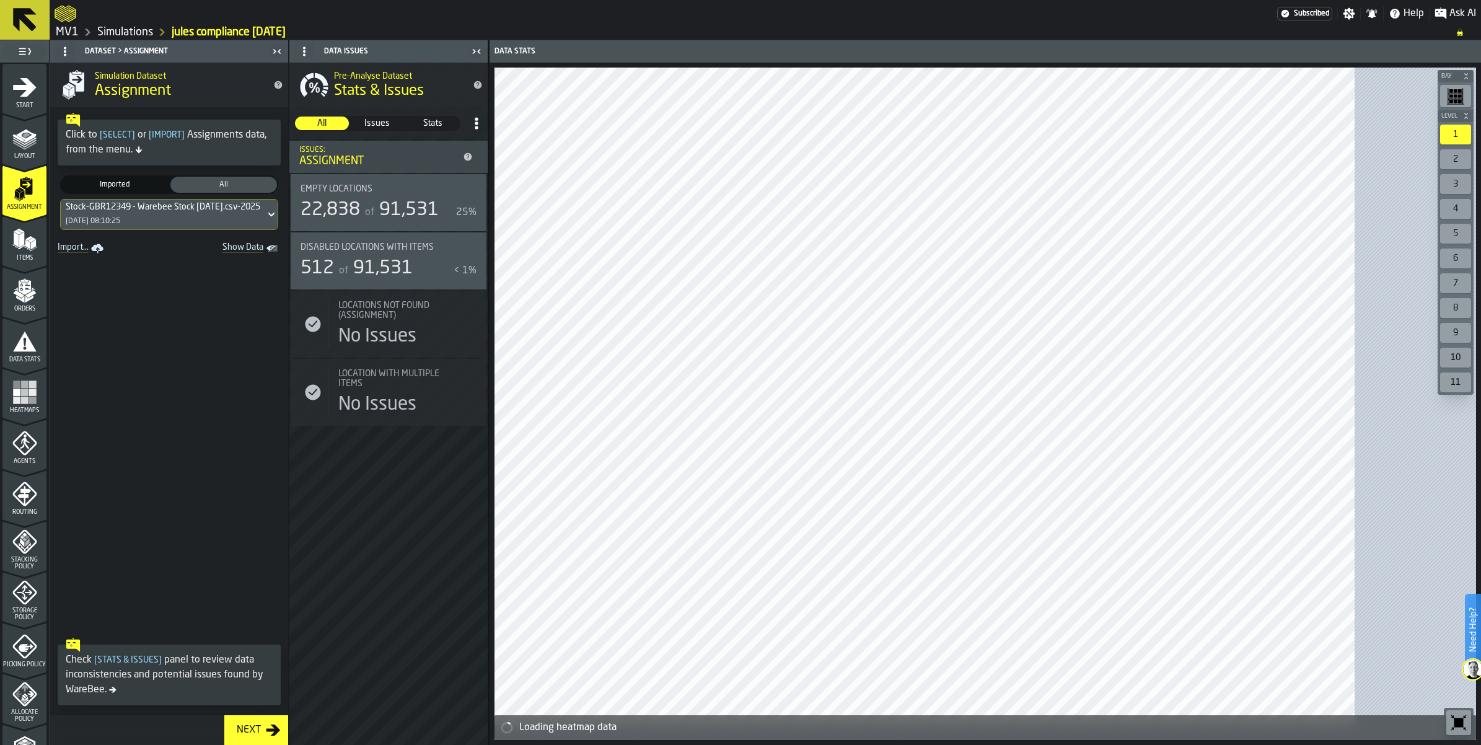
click at [36, 242] on polygon "menu Items" at bounding box center [32, 239] width 8 height 5
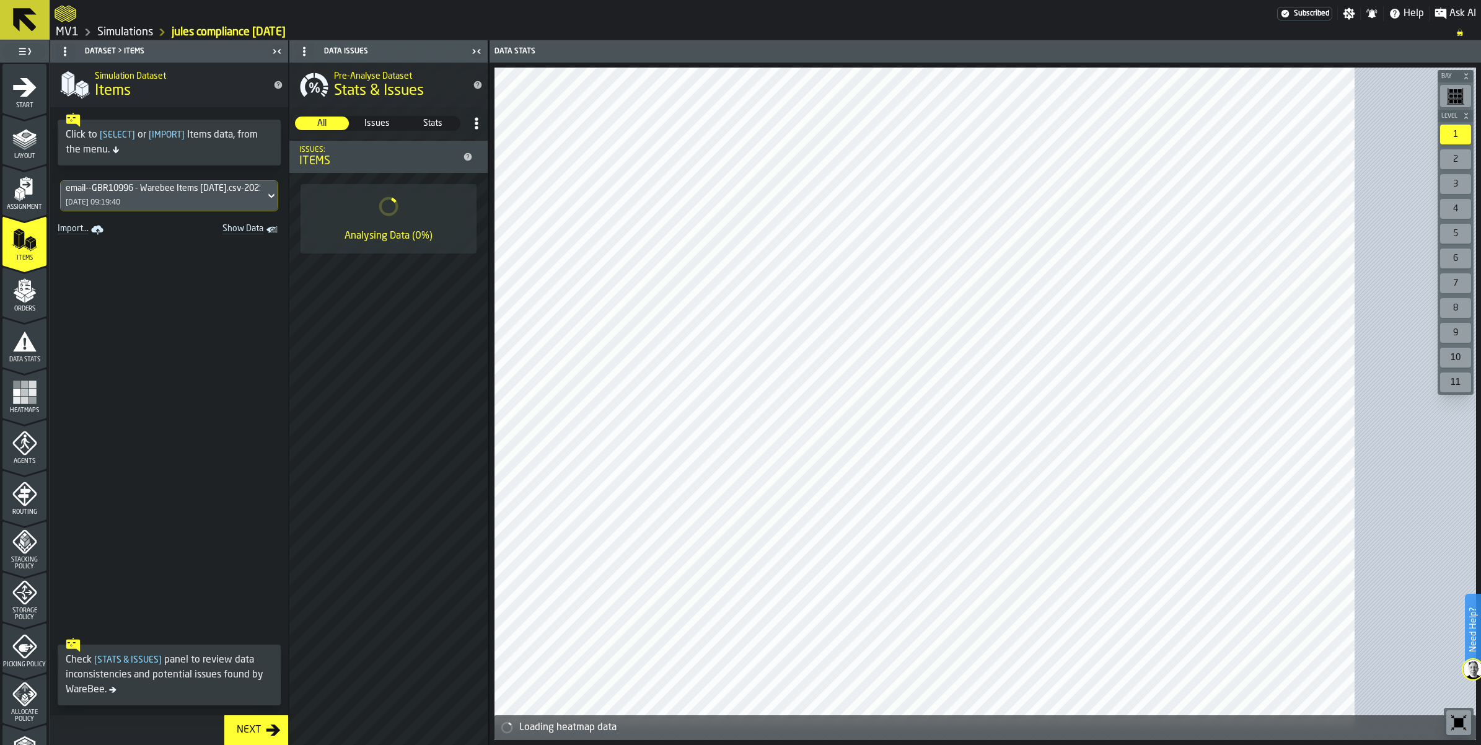
click at [265, 211] on div "email--GBR10996 - Warebee Items [DATE].csv-2025-10-02 [DATE] 09:19:40" at bounding box center [163, 196] width 205 height 30
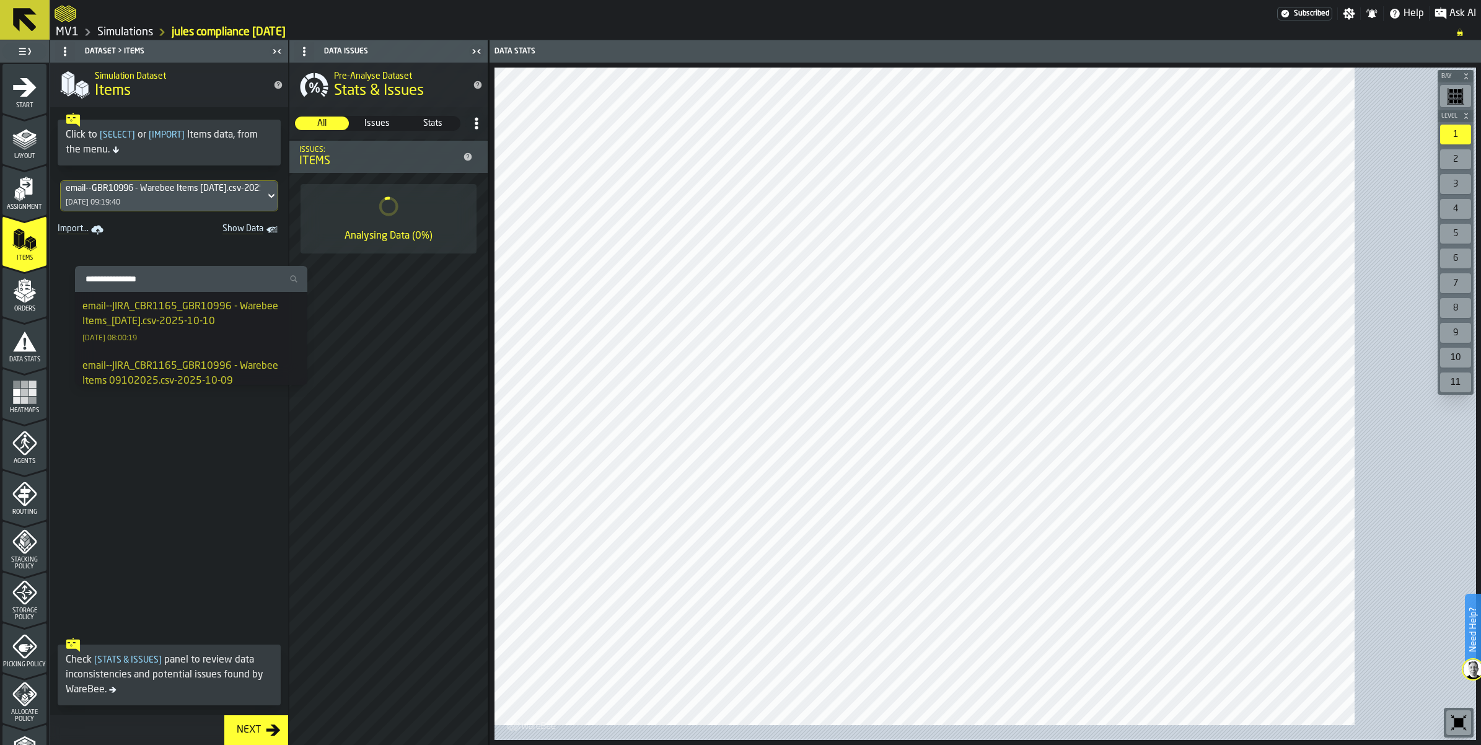
click at [214, 327] on div "email--JIRA_CBR1165_GBR10996 - Warebee Items_[DATE].csv-2025-10-10" at bounding box center [191, 314] width 218 height 30
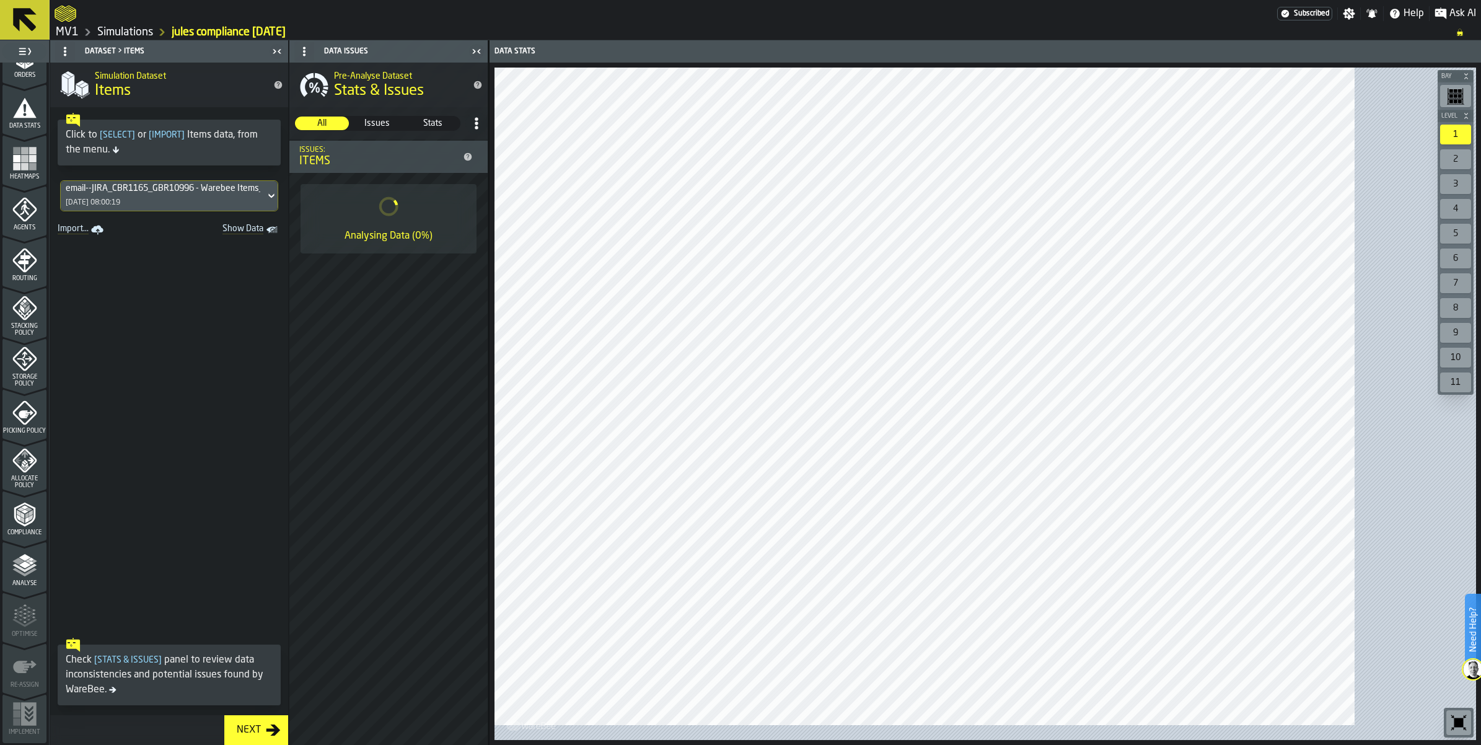
scroll to position [478, 0]
click at [29, 517] on polyline "menu Compliance" at bounding box center [27, 520] width 4 height 6
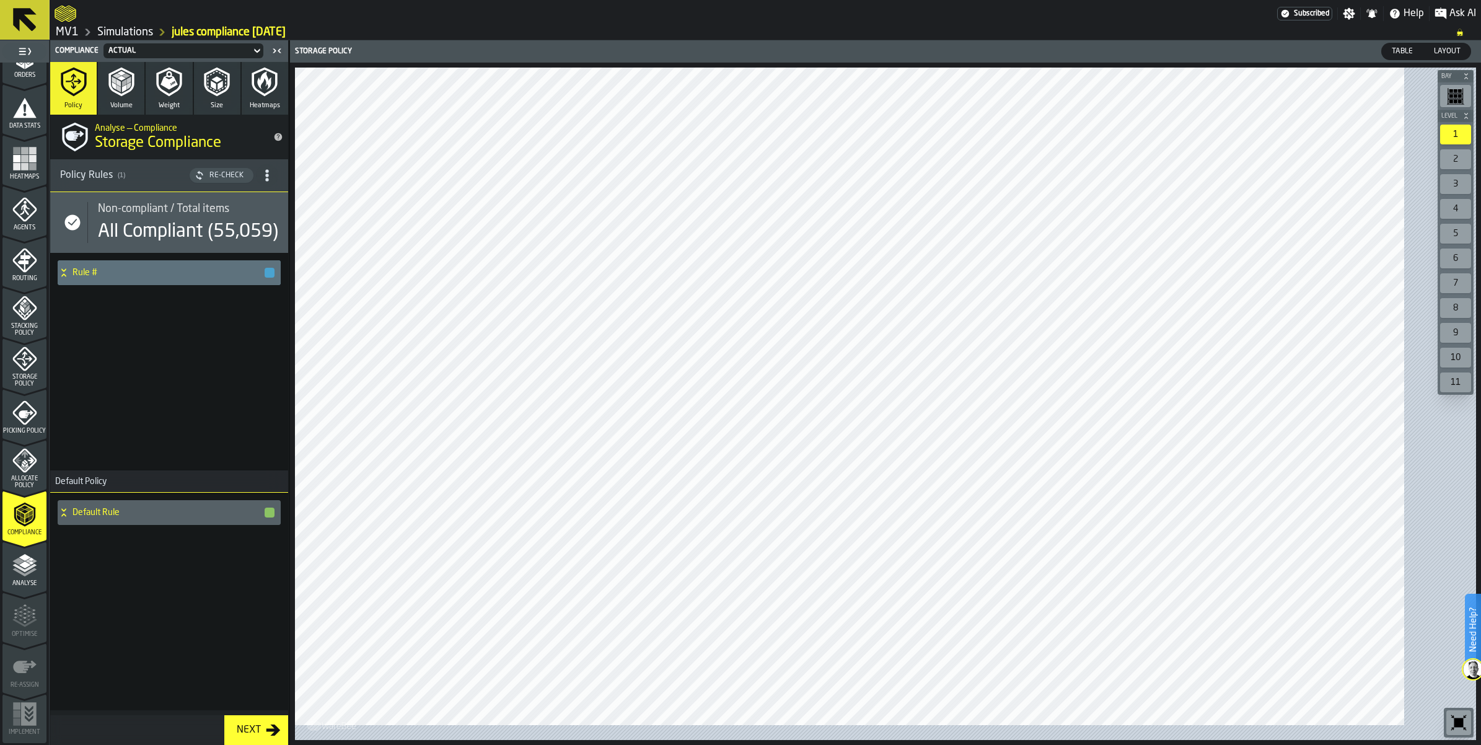
click at [32, 495] on div "Compliance" at bounding box center [24, 516] width 44 height 42
click at [70, 278] on icon at bounding box center [64, 273] width 12 height 10
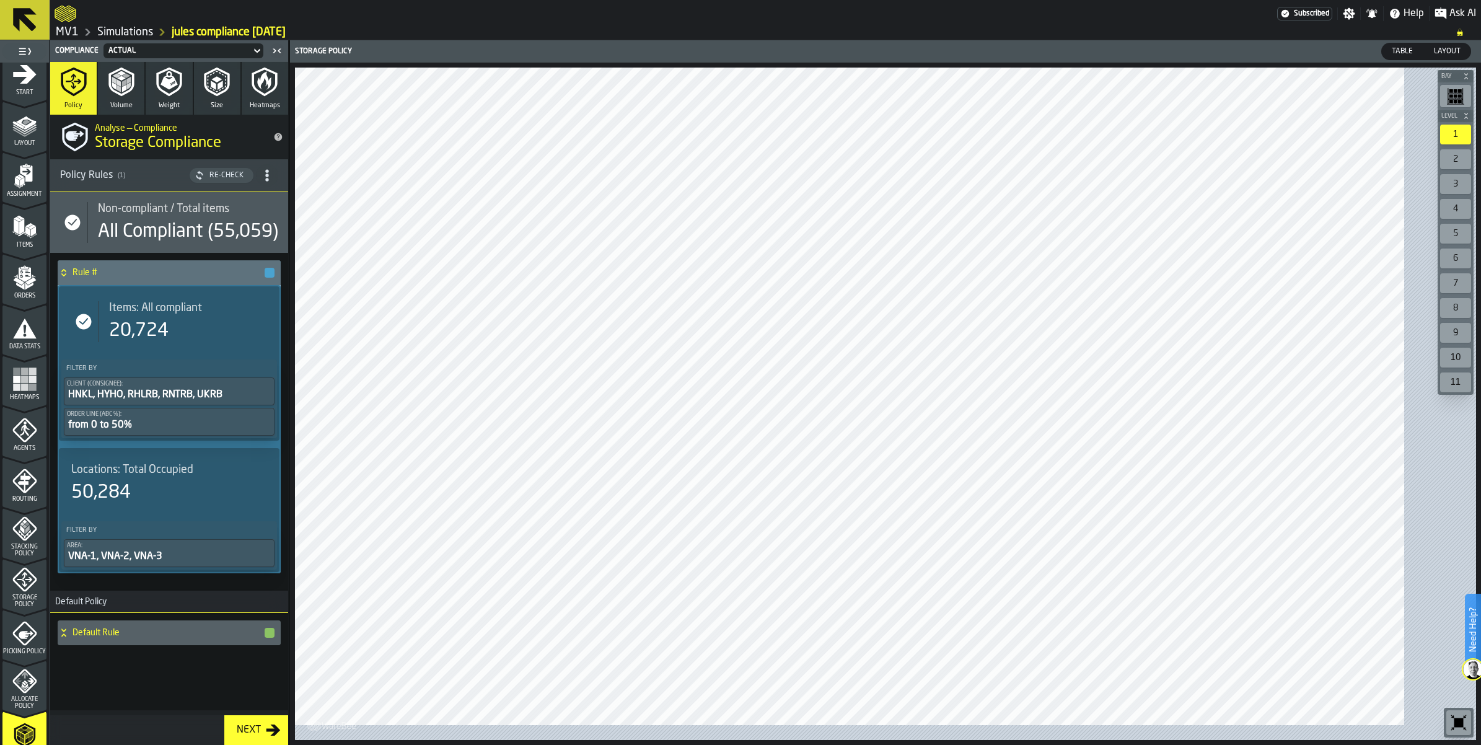
scroll to position [0, 0]
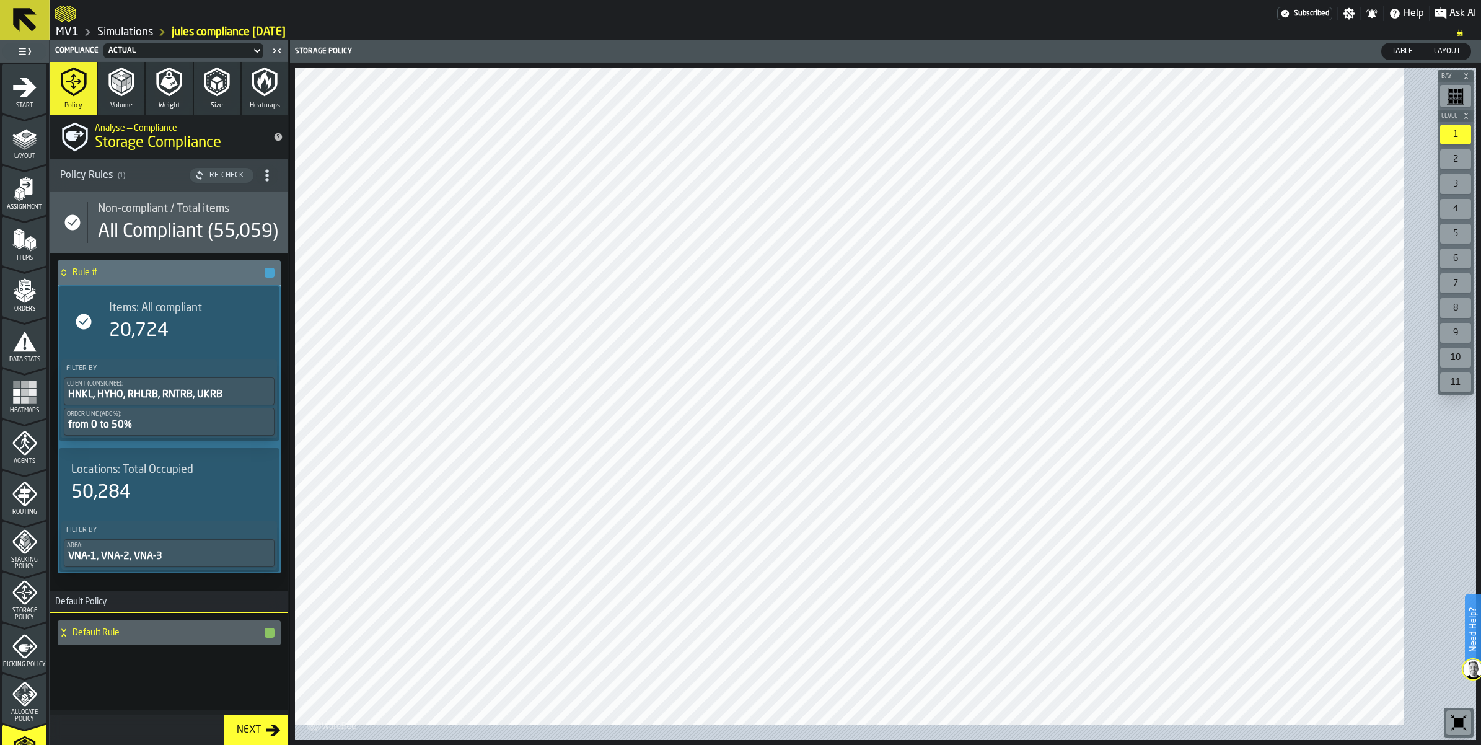
click at [37, 151] on icon "menu Layout" at bounding box center [24, 138] width 25 height 25
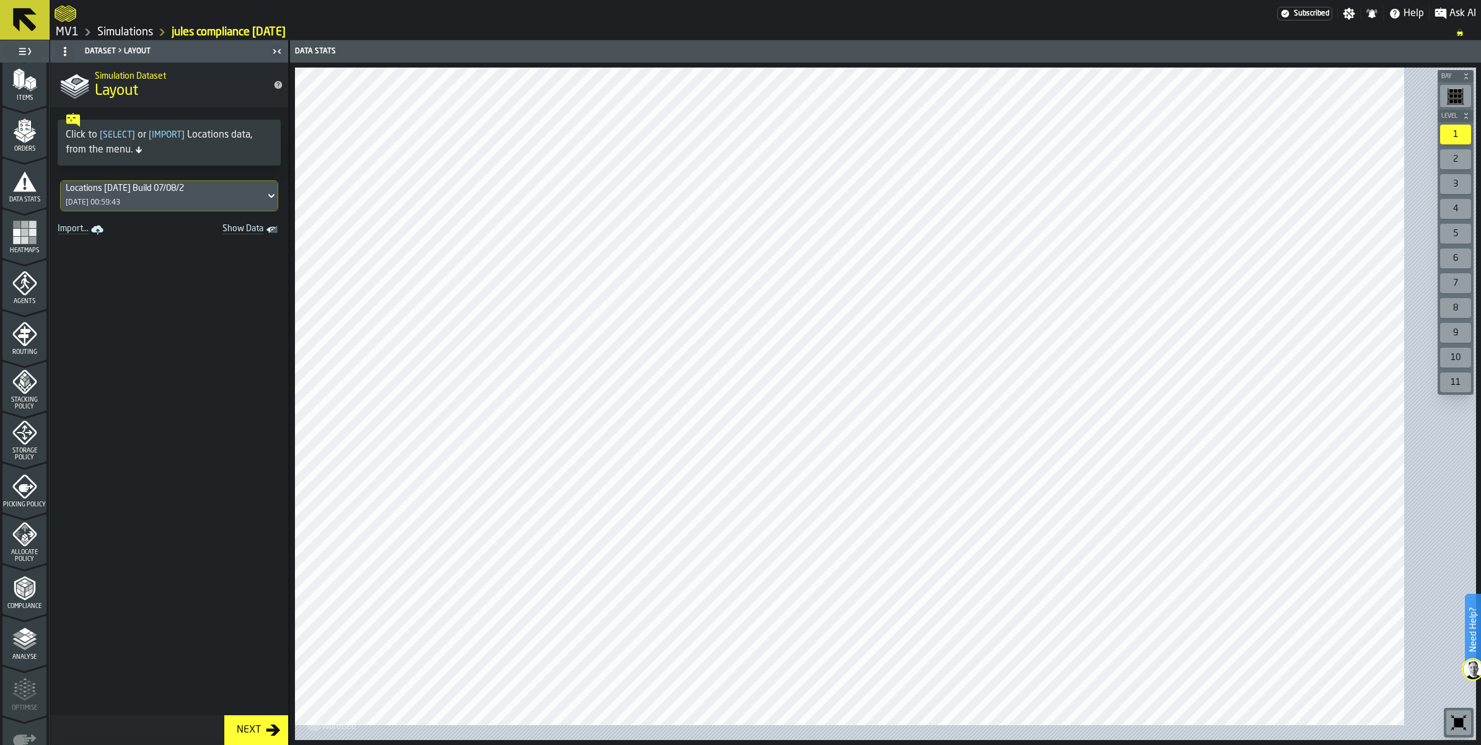
scroll to position [232, 0]
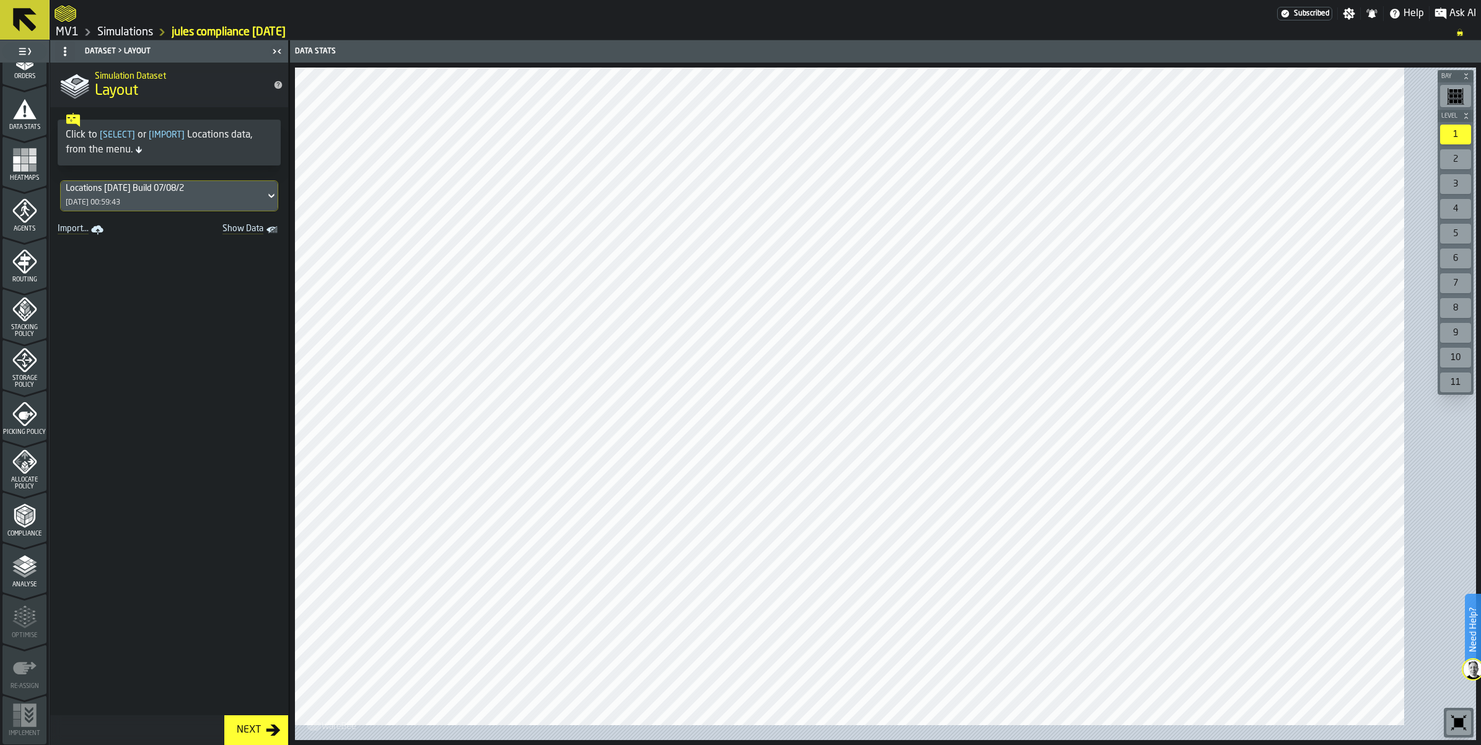
click at [45, 389] on span "Storage Policy" at bounding box center [24, 382] width 44 height 14
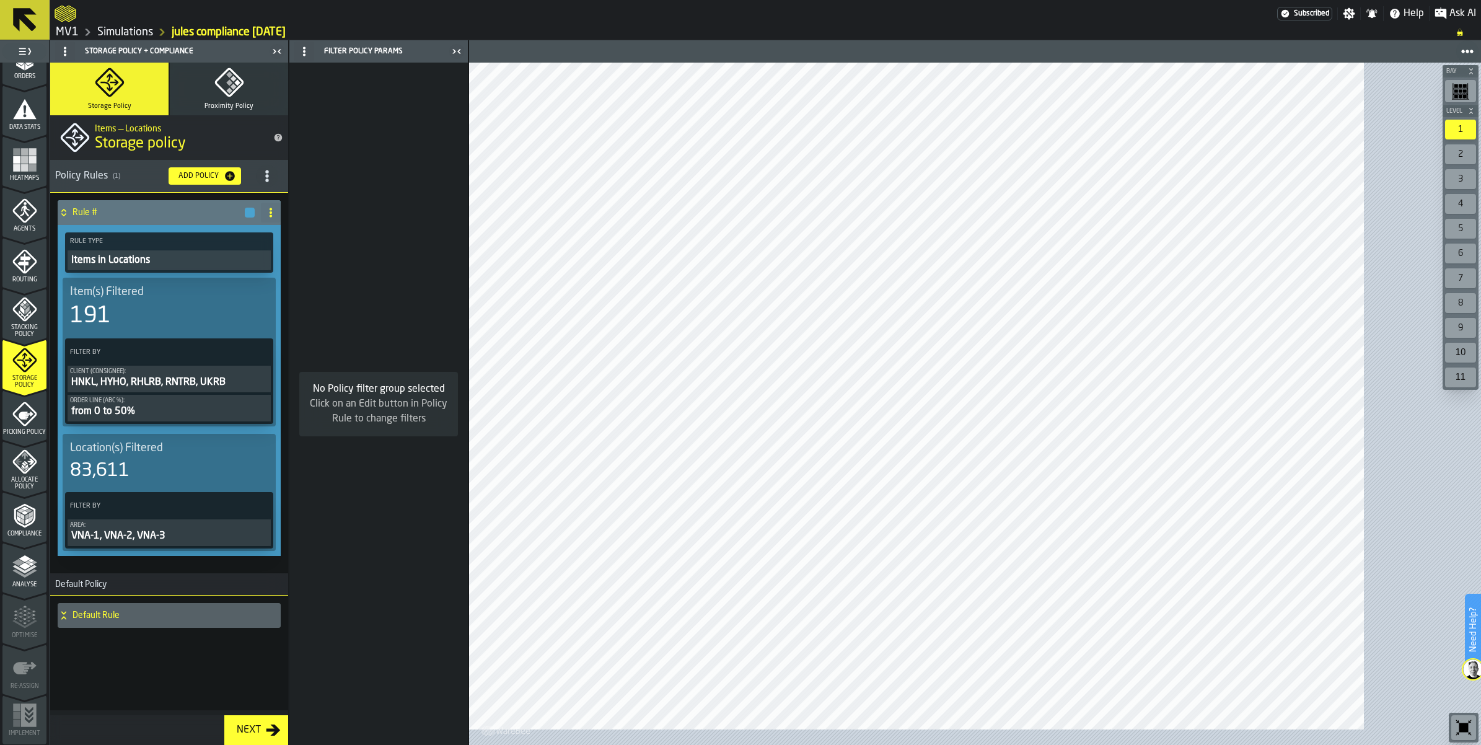
scroll to position [139, 0]
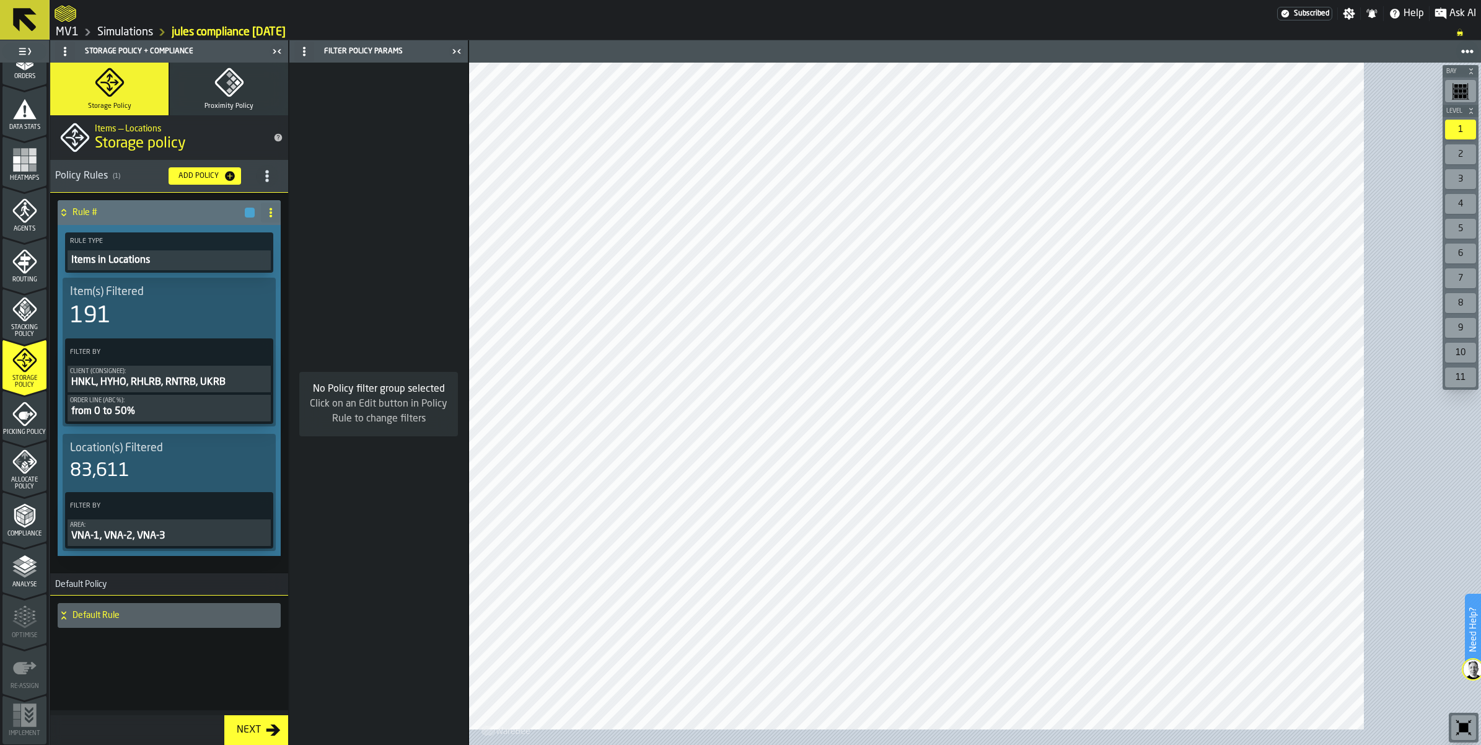
click at [70, 620] on icon at bounding box center [64, 616] width 12 height 10
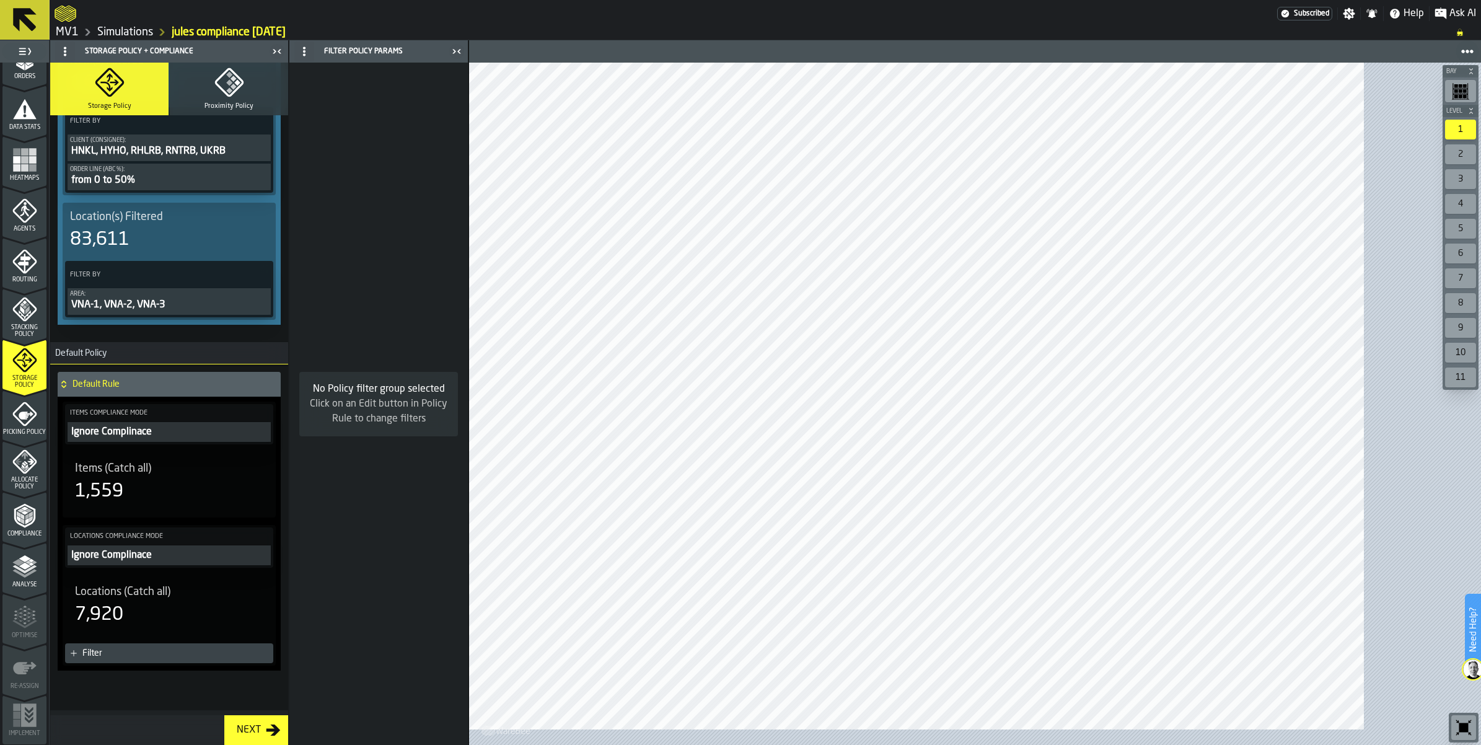
scroll to position [496, 0]
click at [133, 462] on span "Items (Catch all)" at bounding box center [113, 469] width 76 height 14
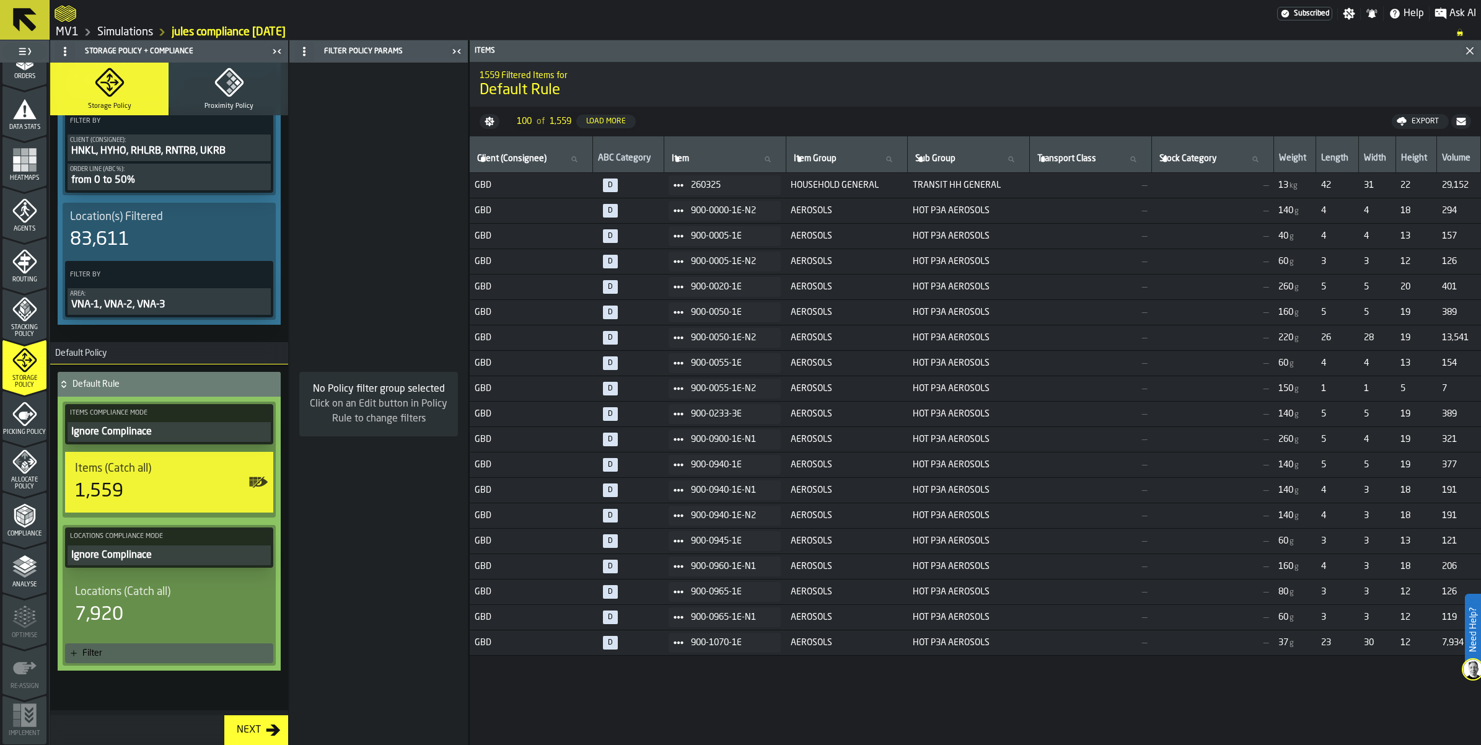
click at [162, 570] on div "Locations (Catch all) 7,920" at bounding box center [169, 605] width 213 height 71
click at [161, 585] on span "Locations (Catch all)" at bounding box center [122, 592] width 95 height 14
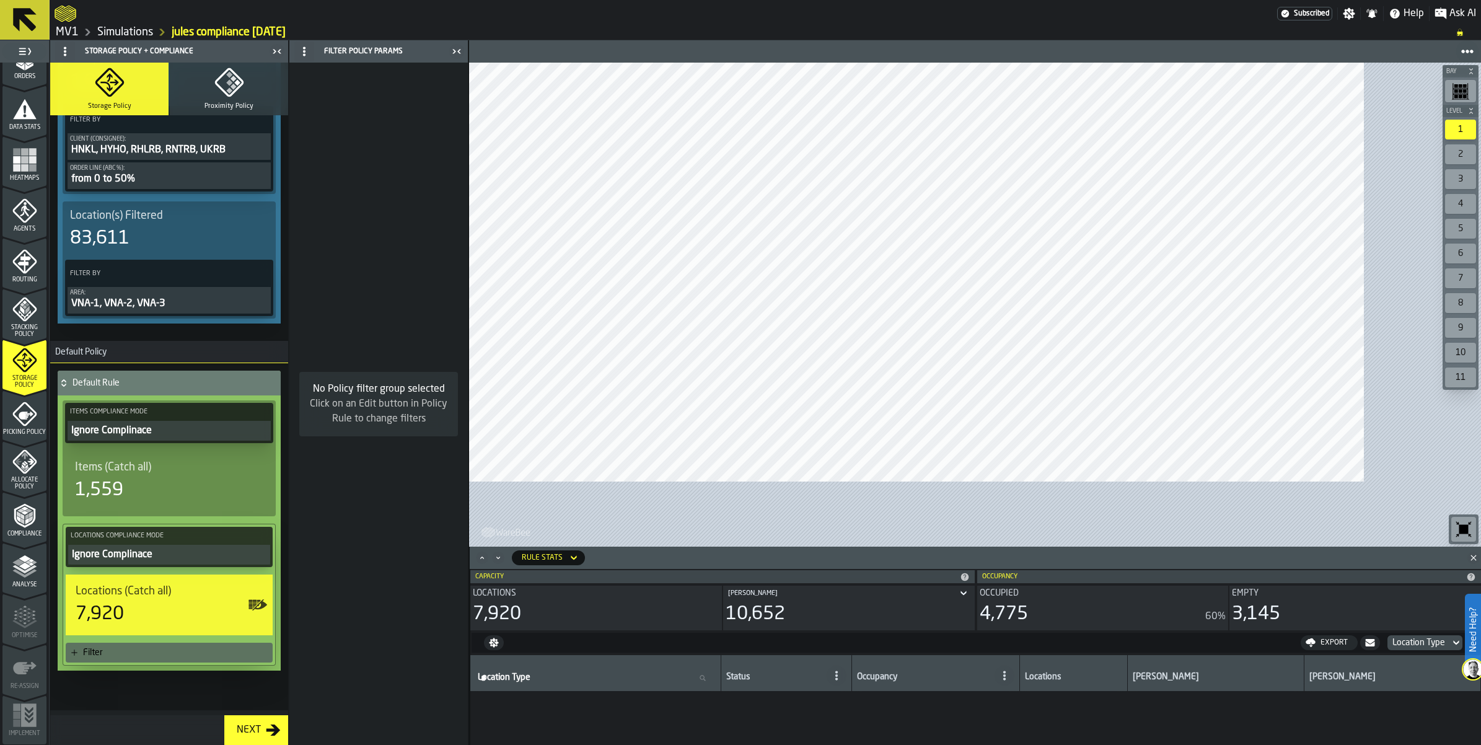
scroll to position [110, 0]
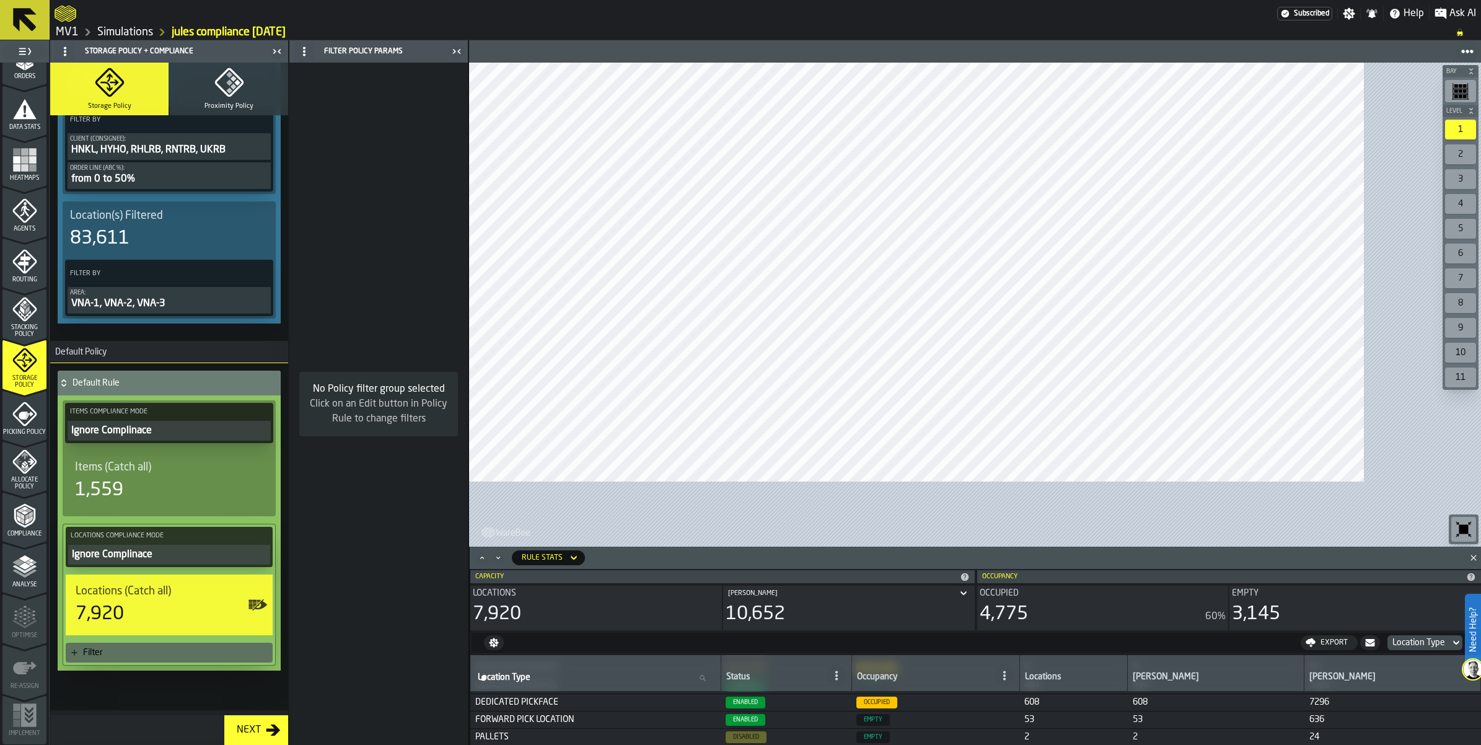
click at [255, 607] on polygon "button-toggle-Show on Map" at bounding box center [254, 607] width 2 height 1
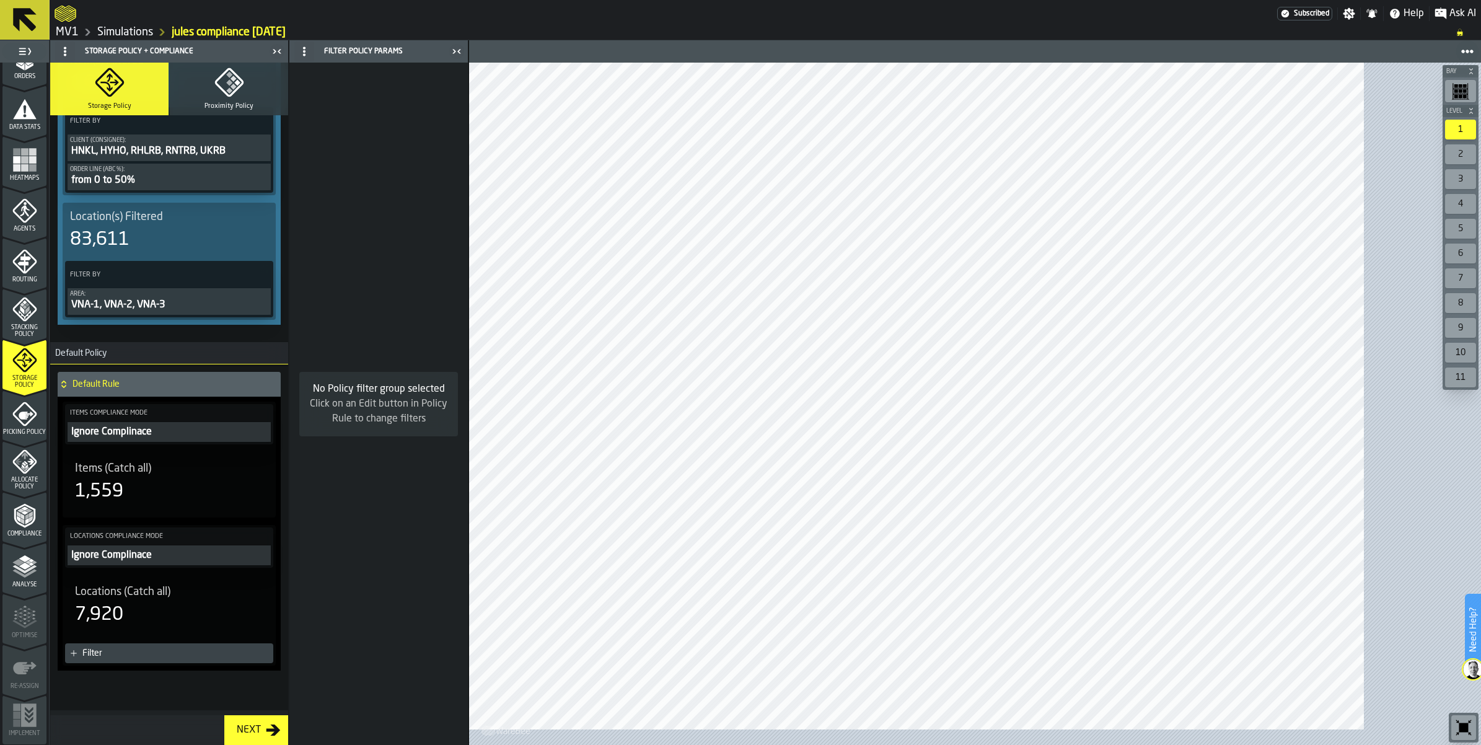
click at [259, 607] on polygon "button-toggle-Show on Map" at bounding box center [258, 607] width 2 height 1
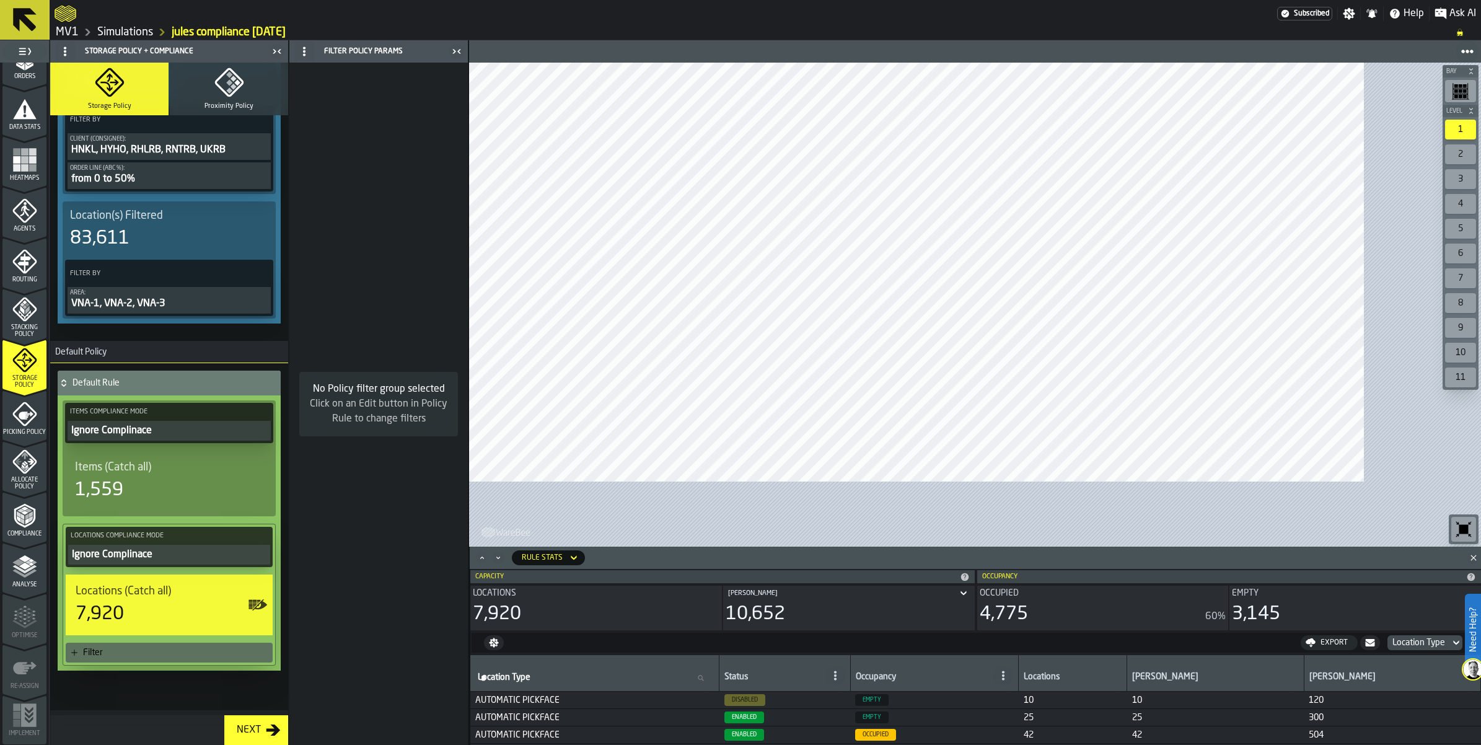
scroll to position [497, 0]
click at [276, 53] on icon "button-toggle-Close me" at bounding box center [274, 51] width 3 height 4
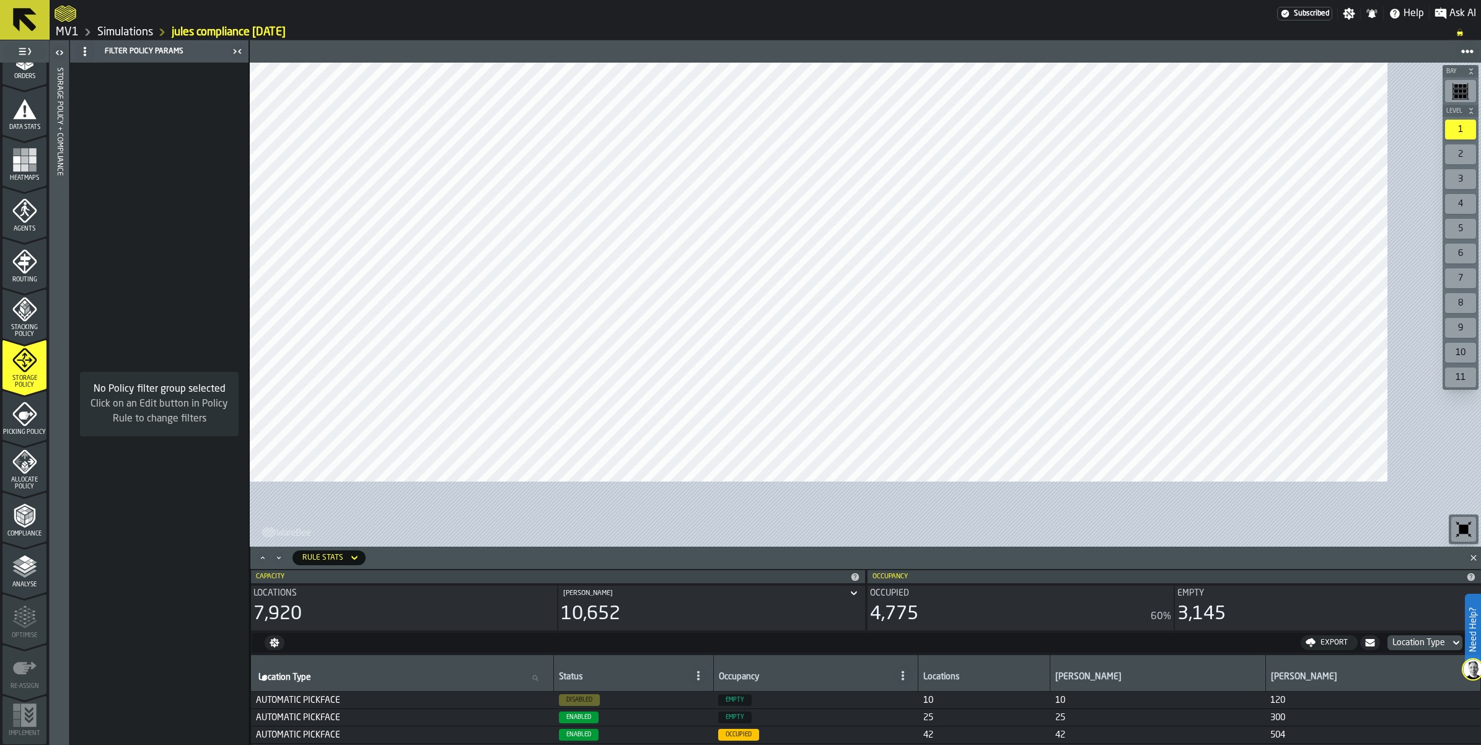
click at [329, 63] on header at bounding box center [866, 51] width 1232 height 22
click at [245, 59] on icon "button-toggle-Close me" at bounding box center [237, 51] width 15 height 15
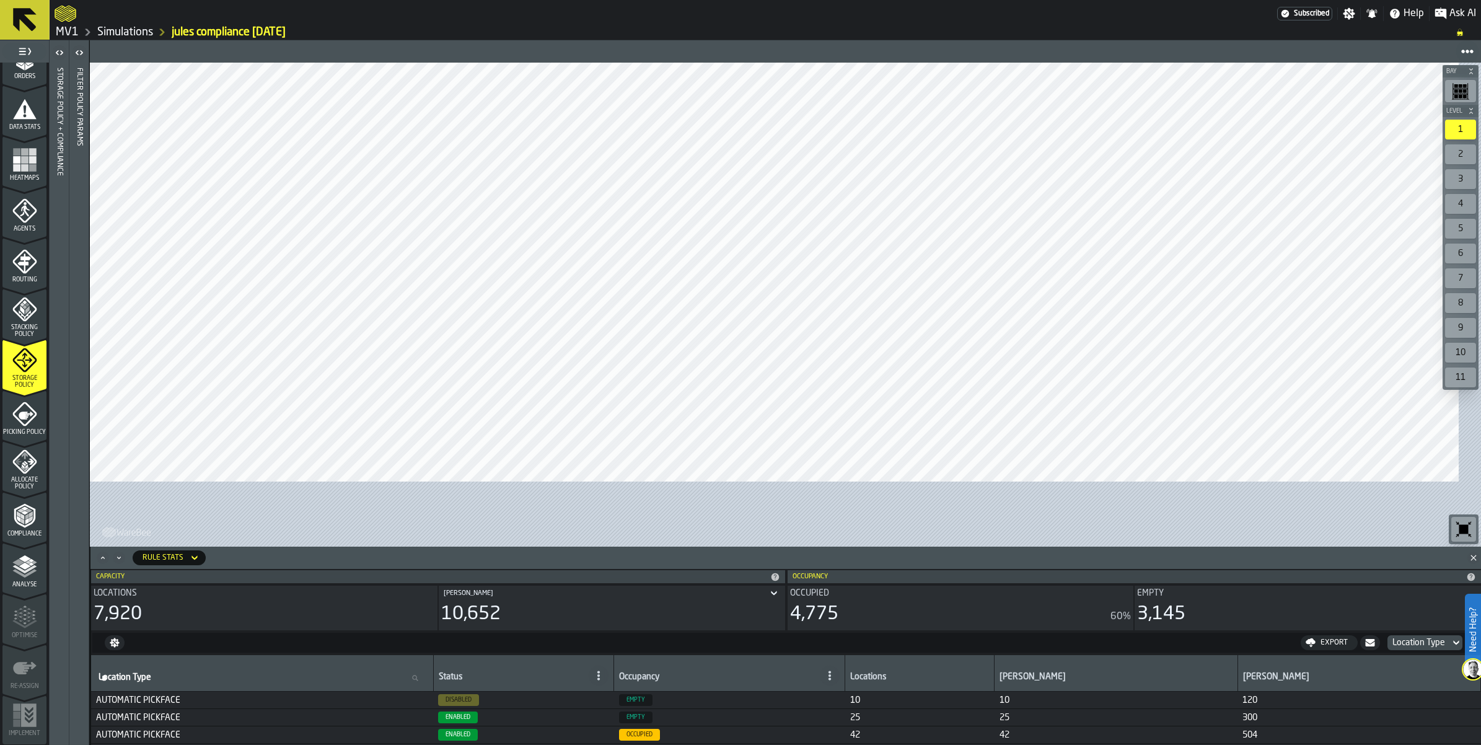
click at [67, 60] on icon "button-toggle-Open" at bounding box center [59, 52] width 15 height 15
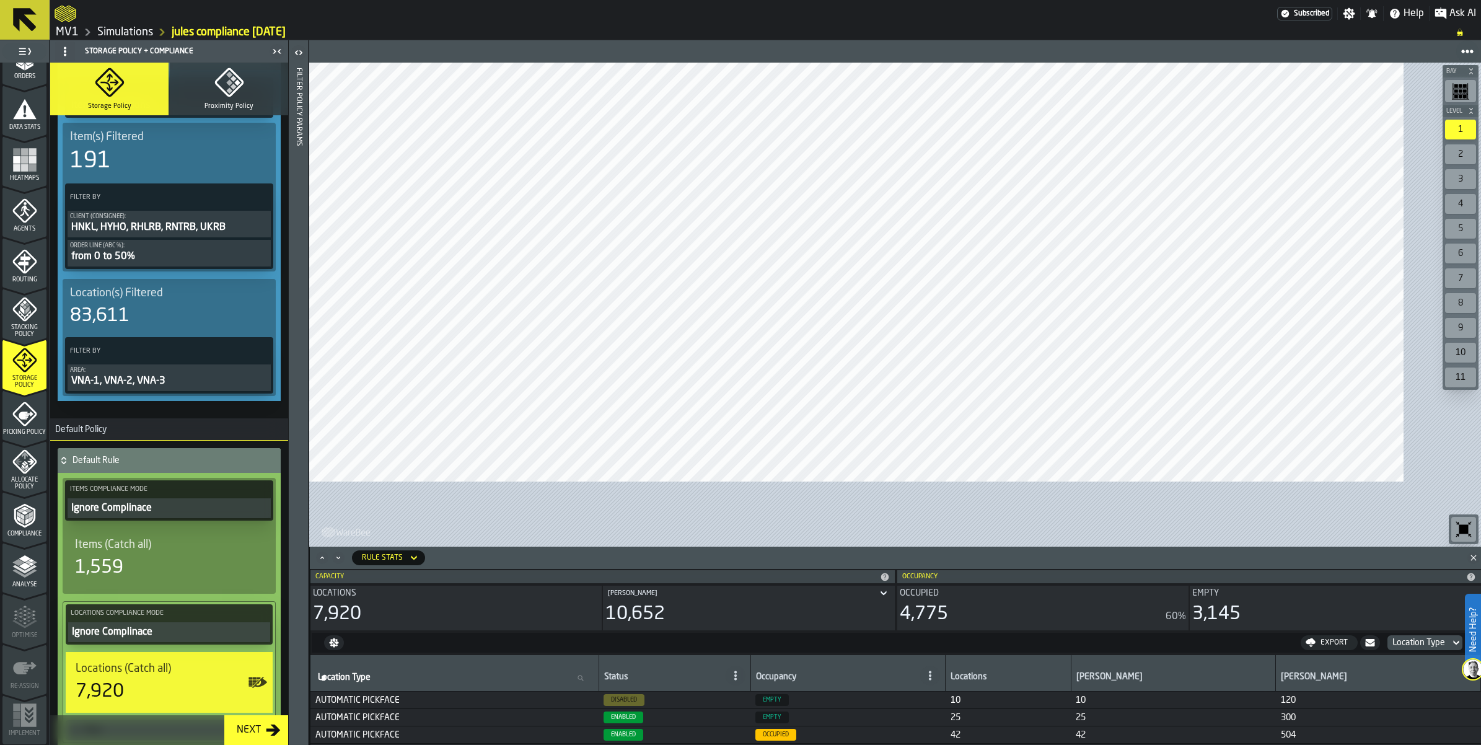
scroll to position [77, 0]
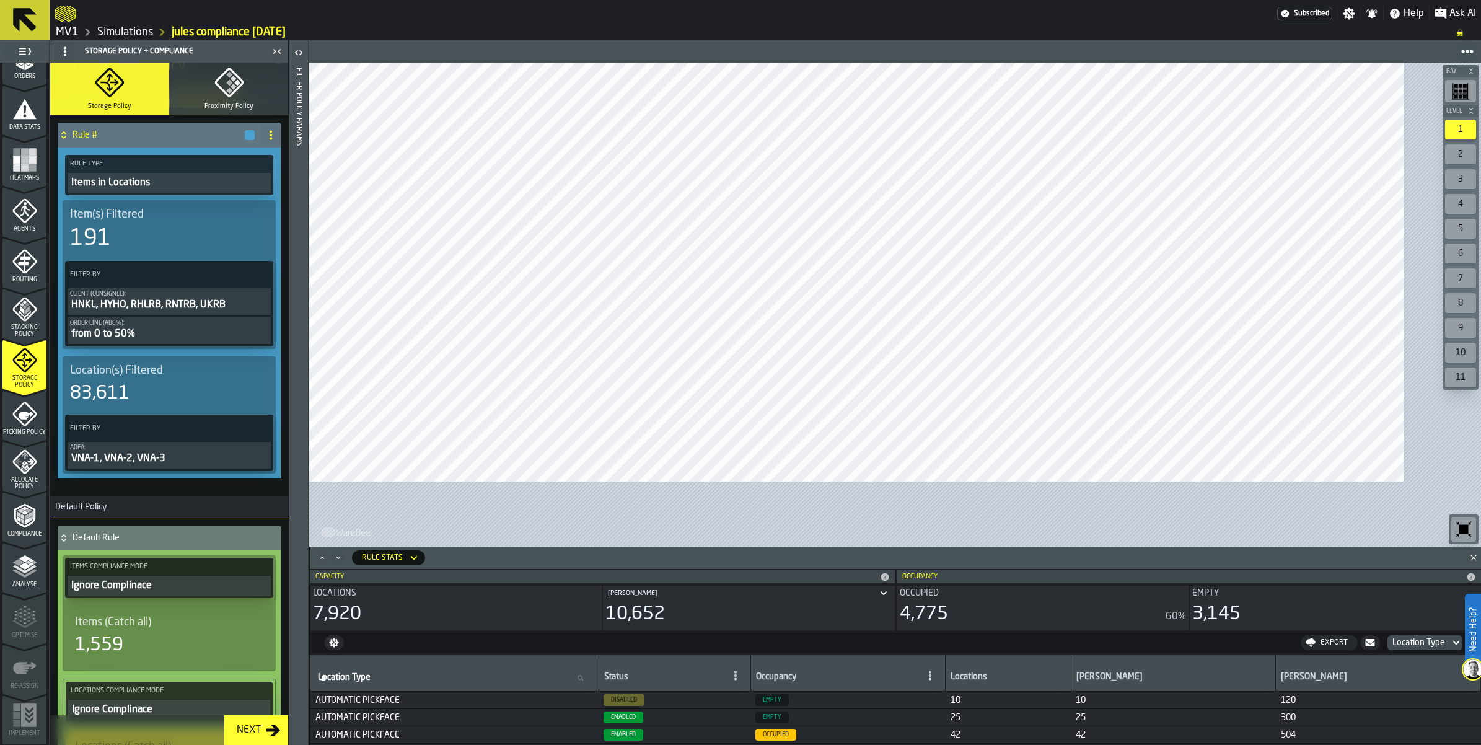
click at [266, 281] on icon at bounding box center [260, 274] width 12 height 12
click at [298, 400] on div "Clear Filter" at bounding box center [295, 396] width 64 height 15
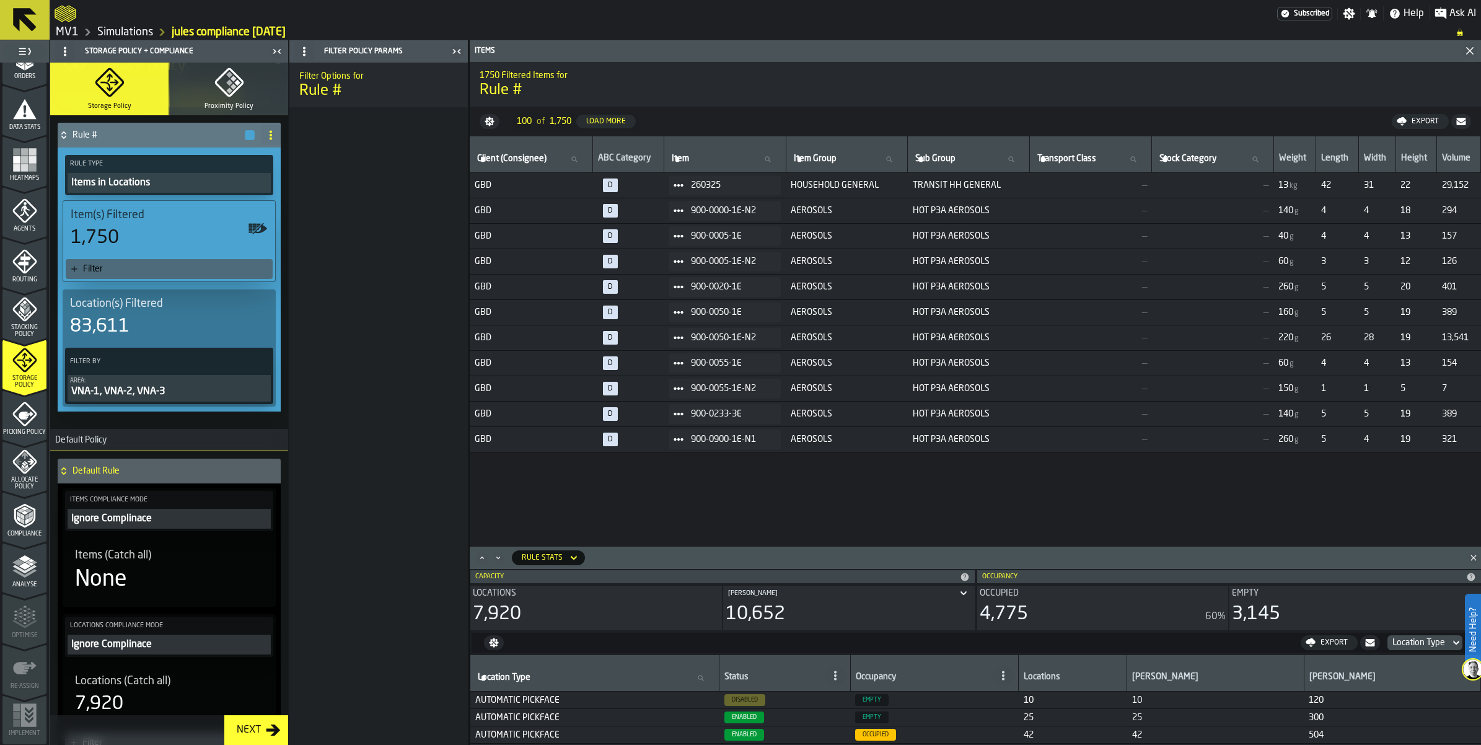
click at [266, 368] on icon at bounding box center [260, 361] width 12 height 12
click at [320, 500] on div "Clear Filter" at bounding box center [295, 504] width 64 height 15
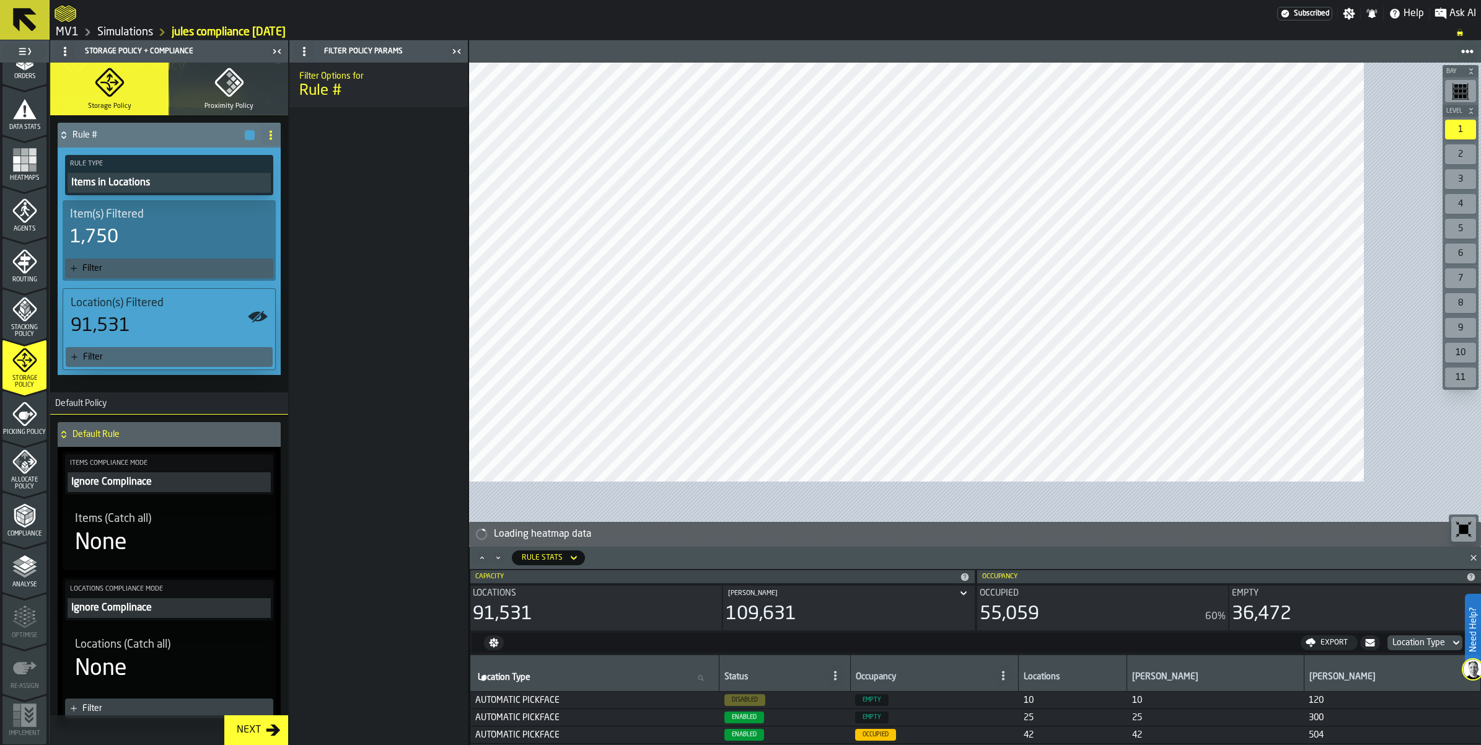
click at [24, 528] on icon "menu Compliance" at bounding box center [24, 515] width 25 height 25
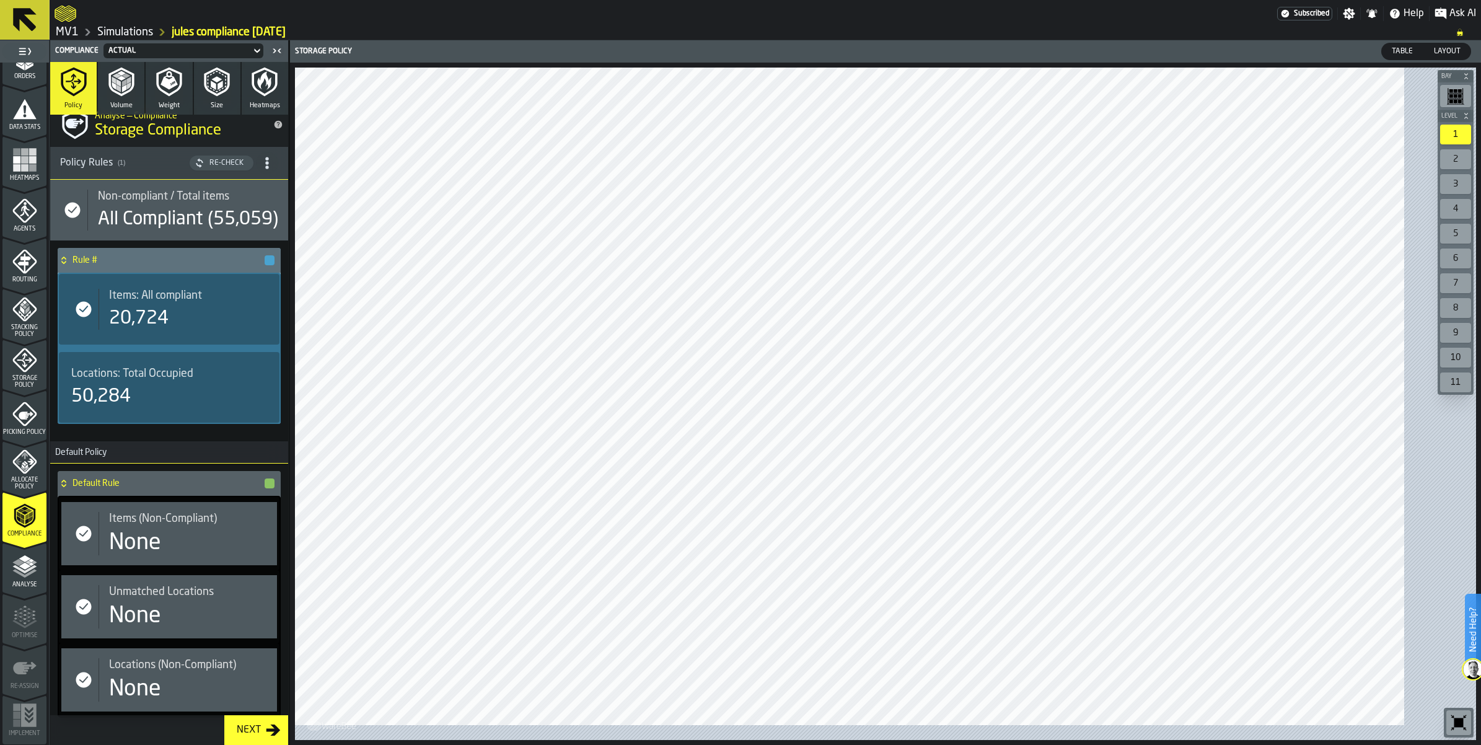
scroll to position [0, 0]
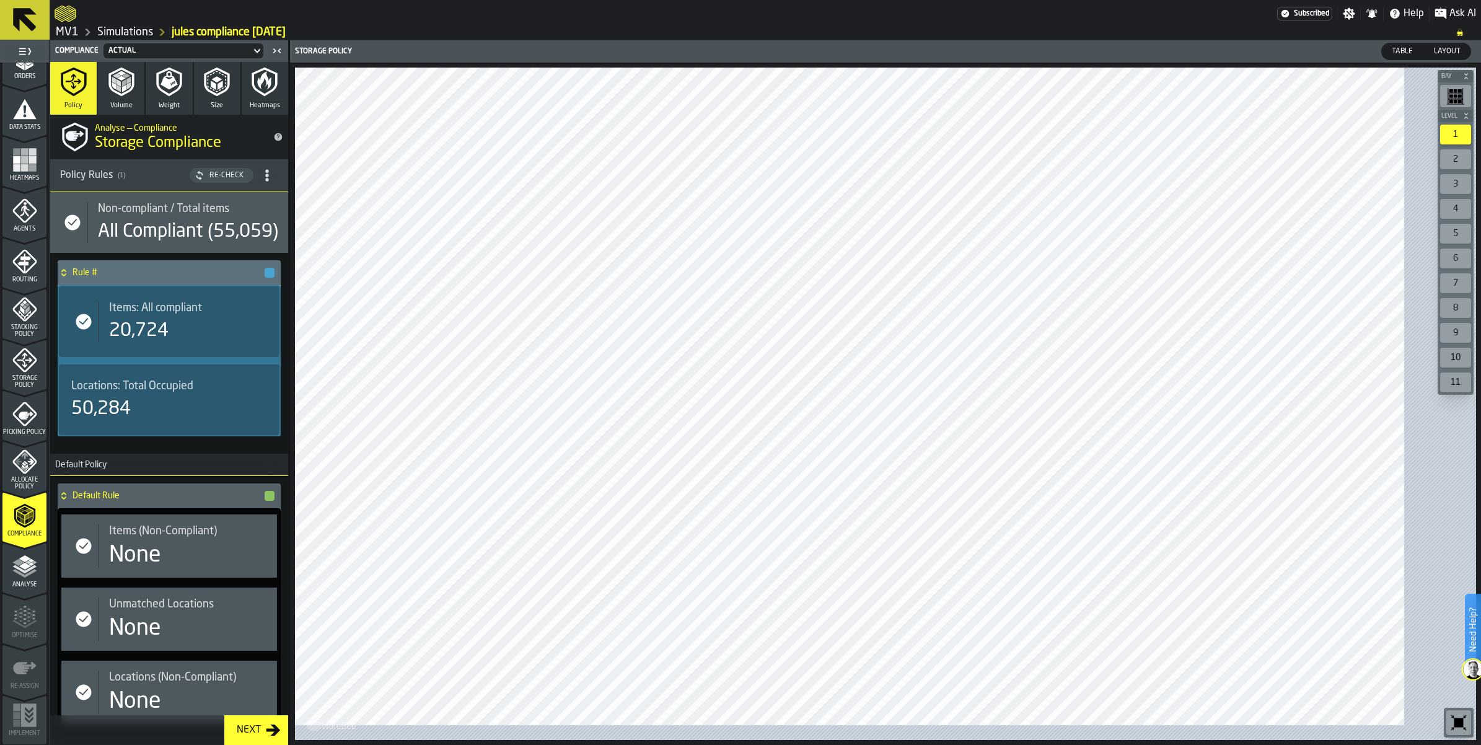
click at [42, 389] on span "Storage Policy" at bounding box center [24, 382] width 44 height 14
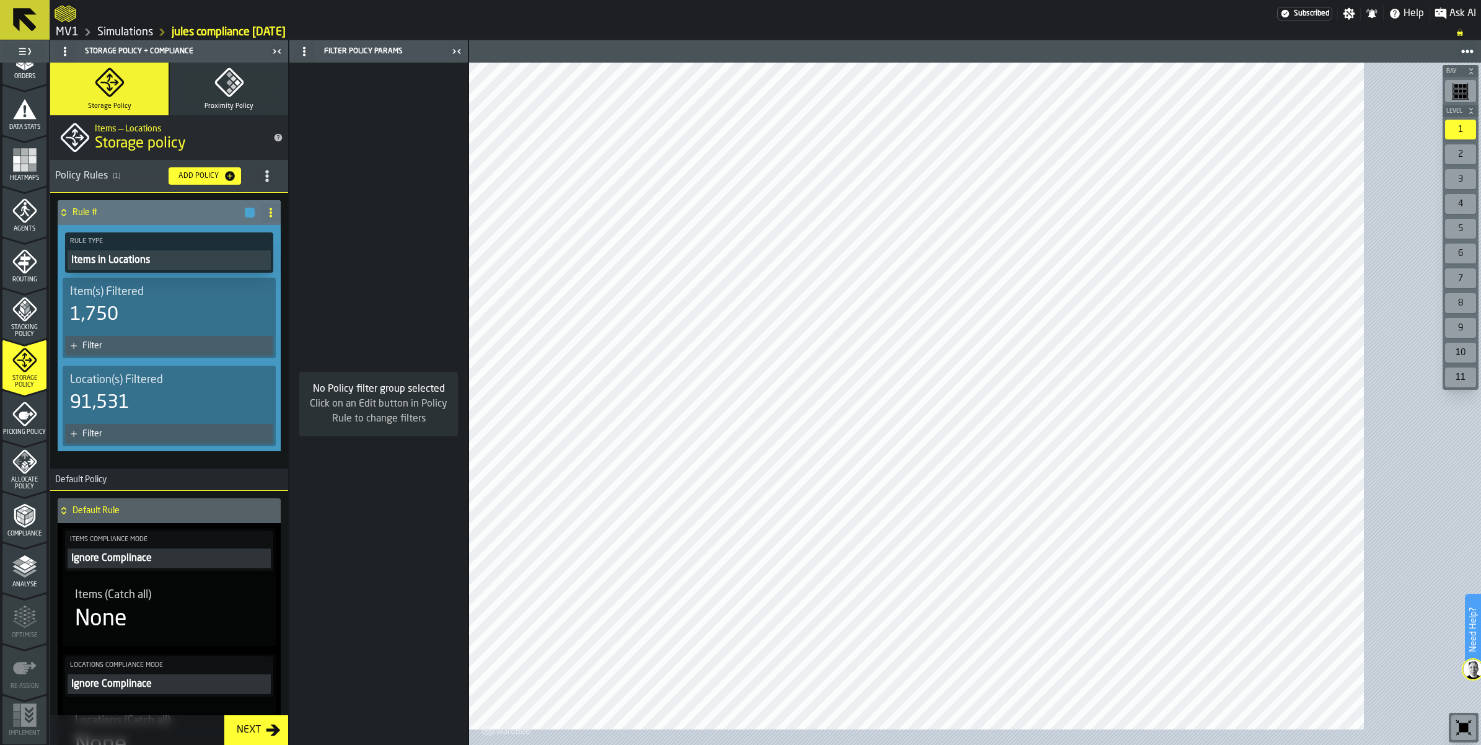
click at [276, 218] on icon at bounding box center [271, 213] width 10 height 10
click at [272, 214] on circle at bounding box center [271, 212] width 2 height 2
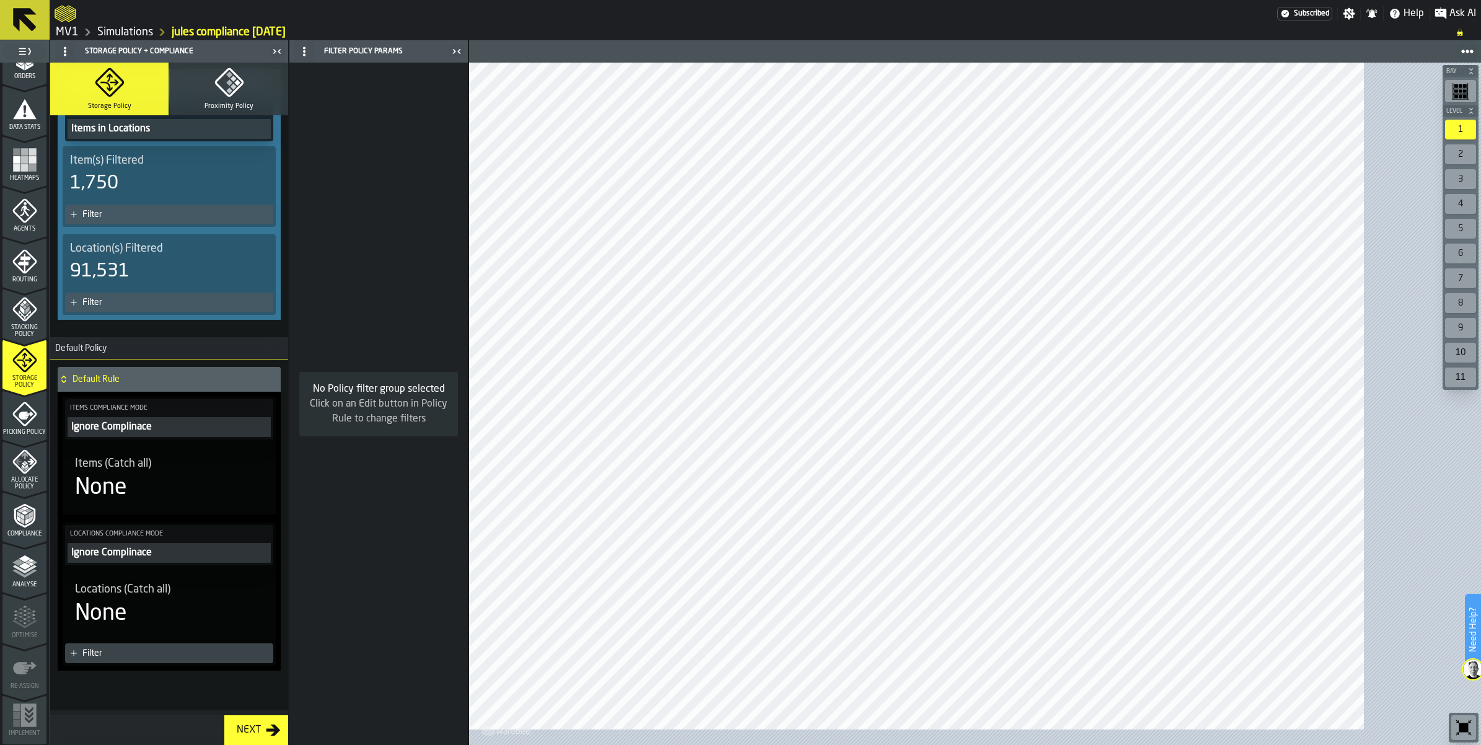
scroll to position [360, 0]
click at [70, 374] on icon at bounding box center [64, 379] width 12 height 10
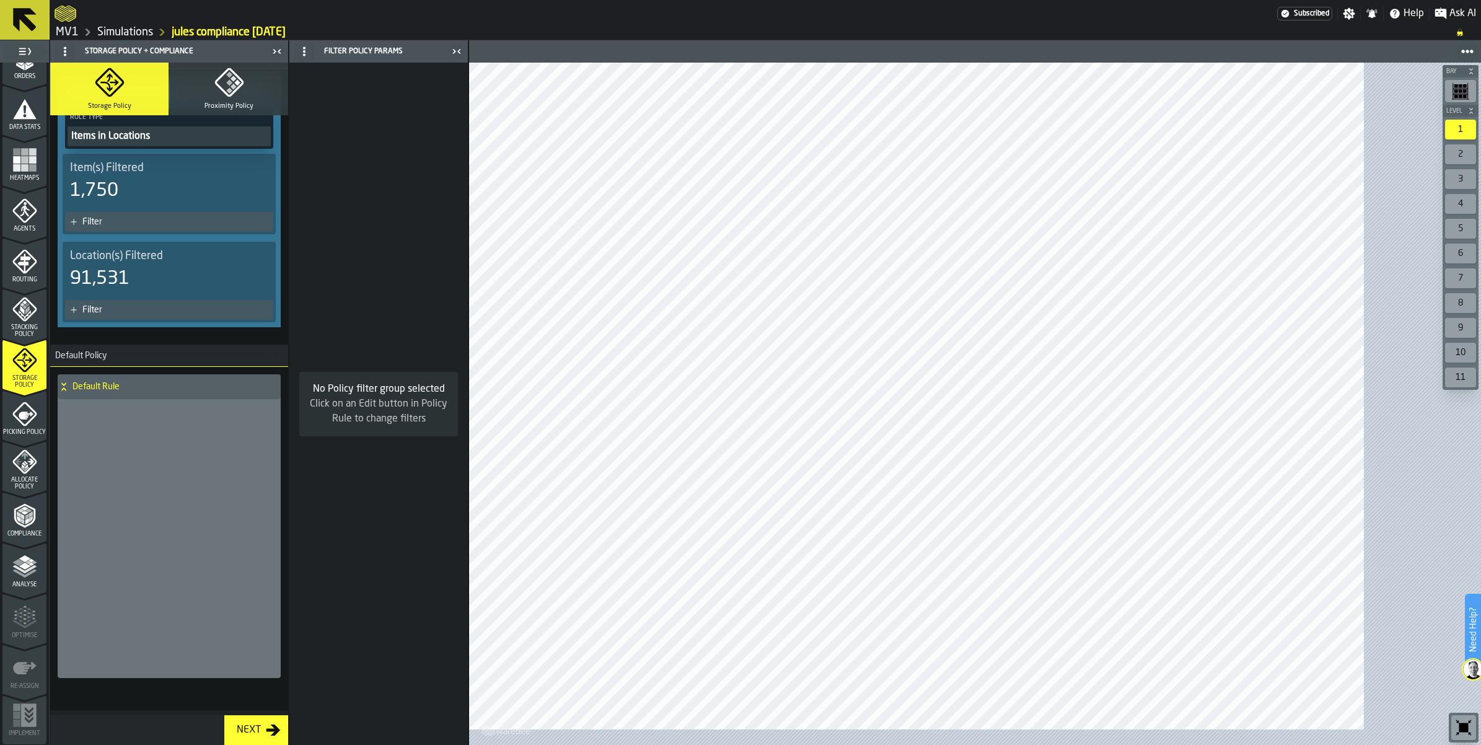
scroll to position [0, 0]
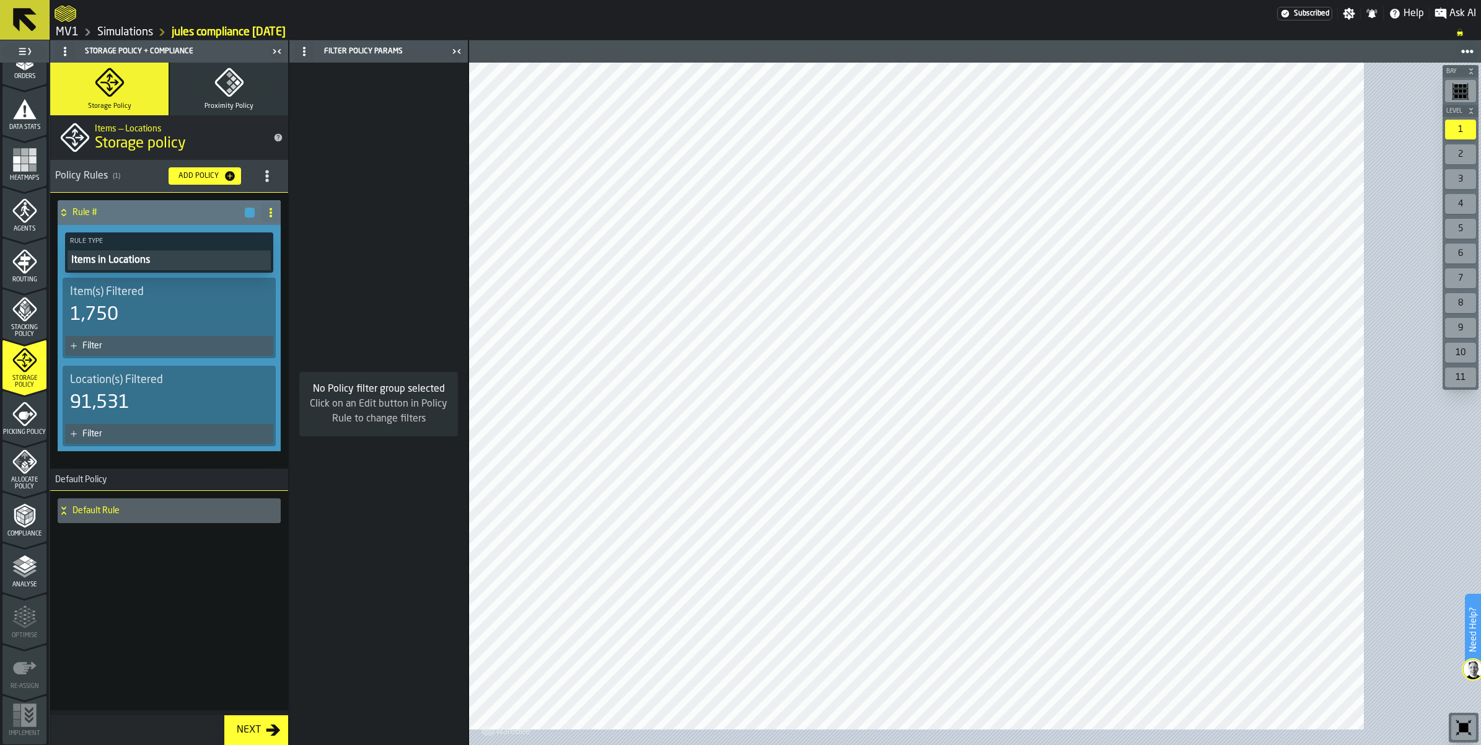
click at [70, 218] on icon at bounding box center [64, 213] width 12 height 10
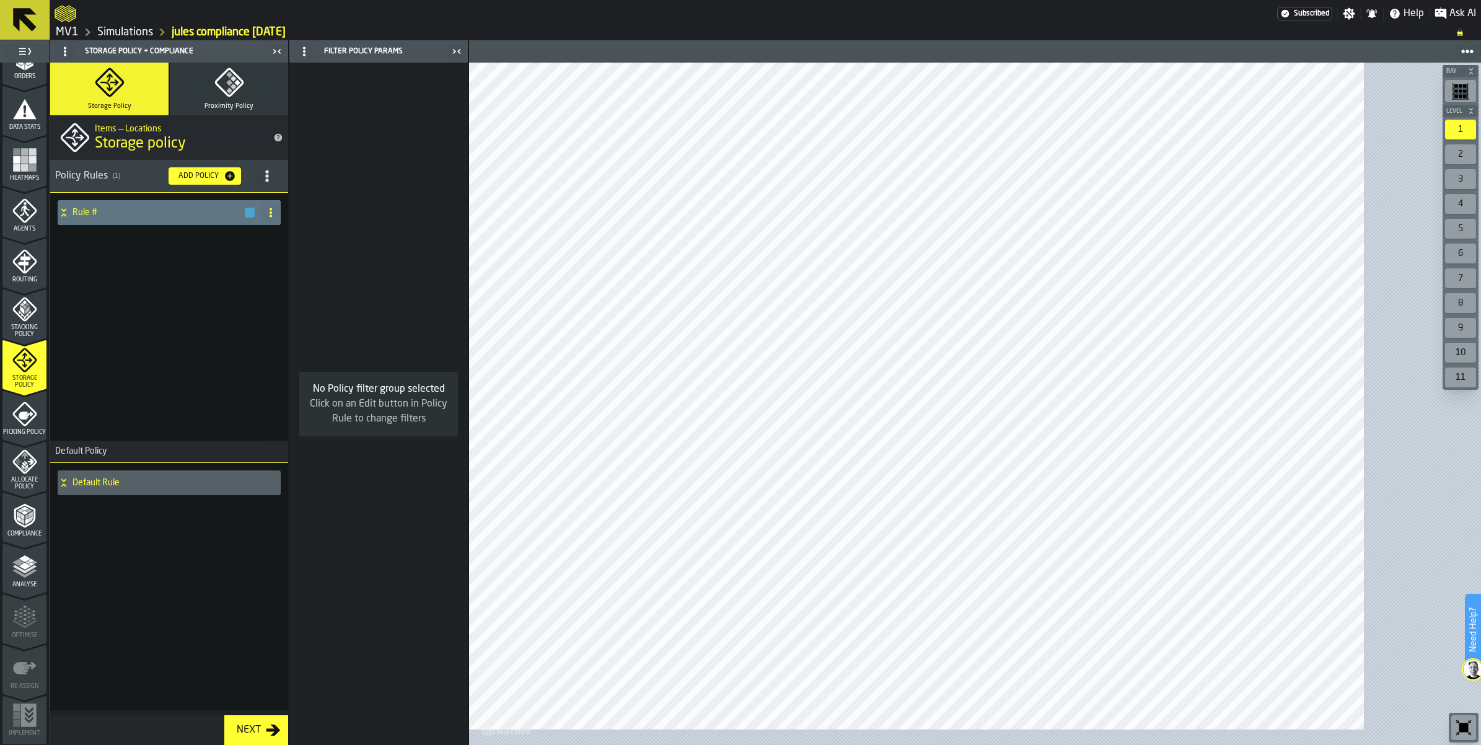
click at [70, 218] on icon at bounding box center [64, 213] width 12 height 10
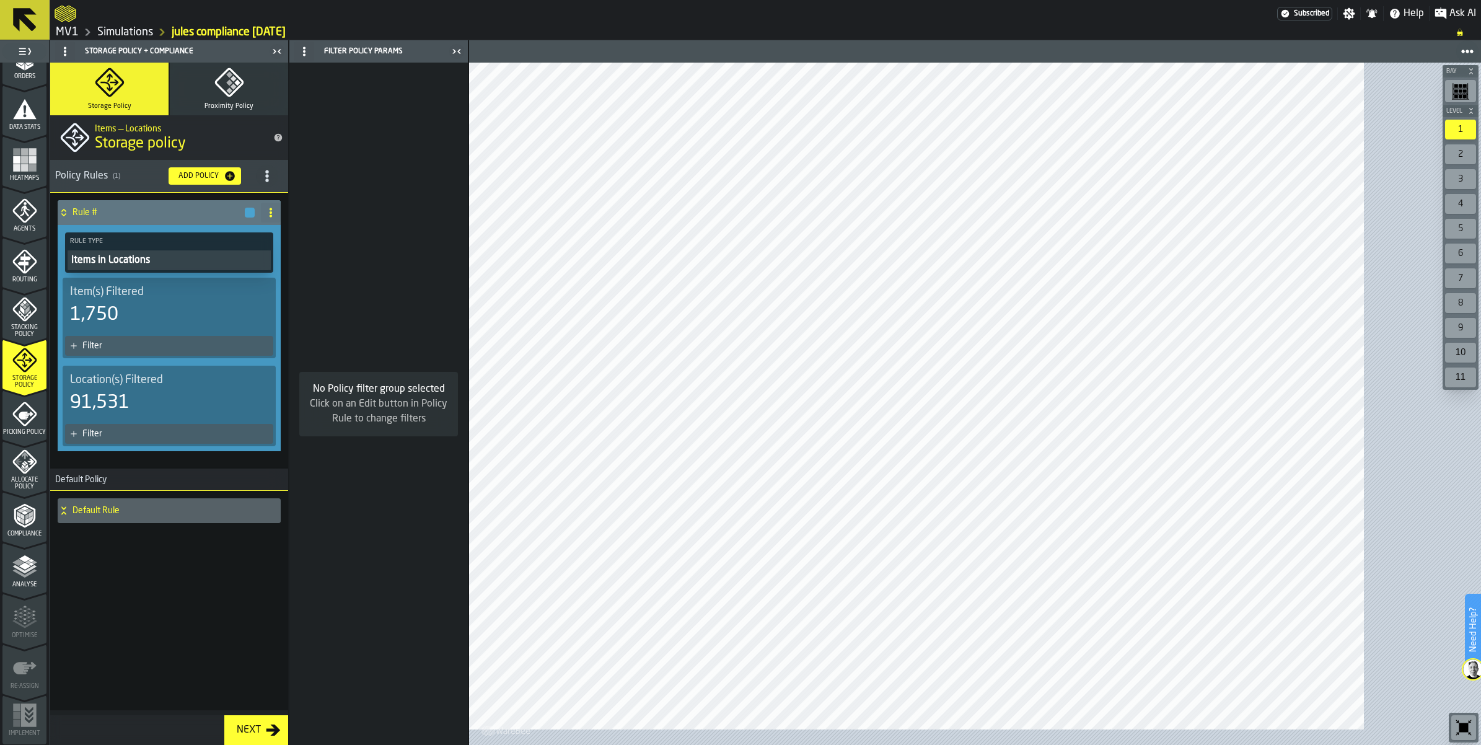
click at [276, 218] on icon at bounding box center [271, 213] width 10 height 10
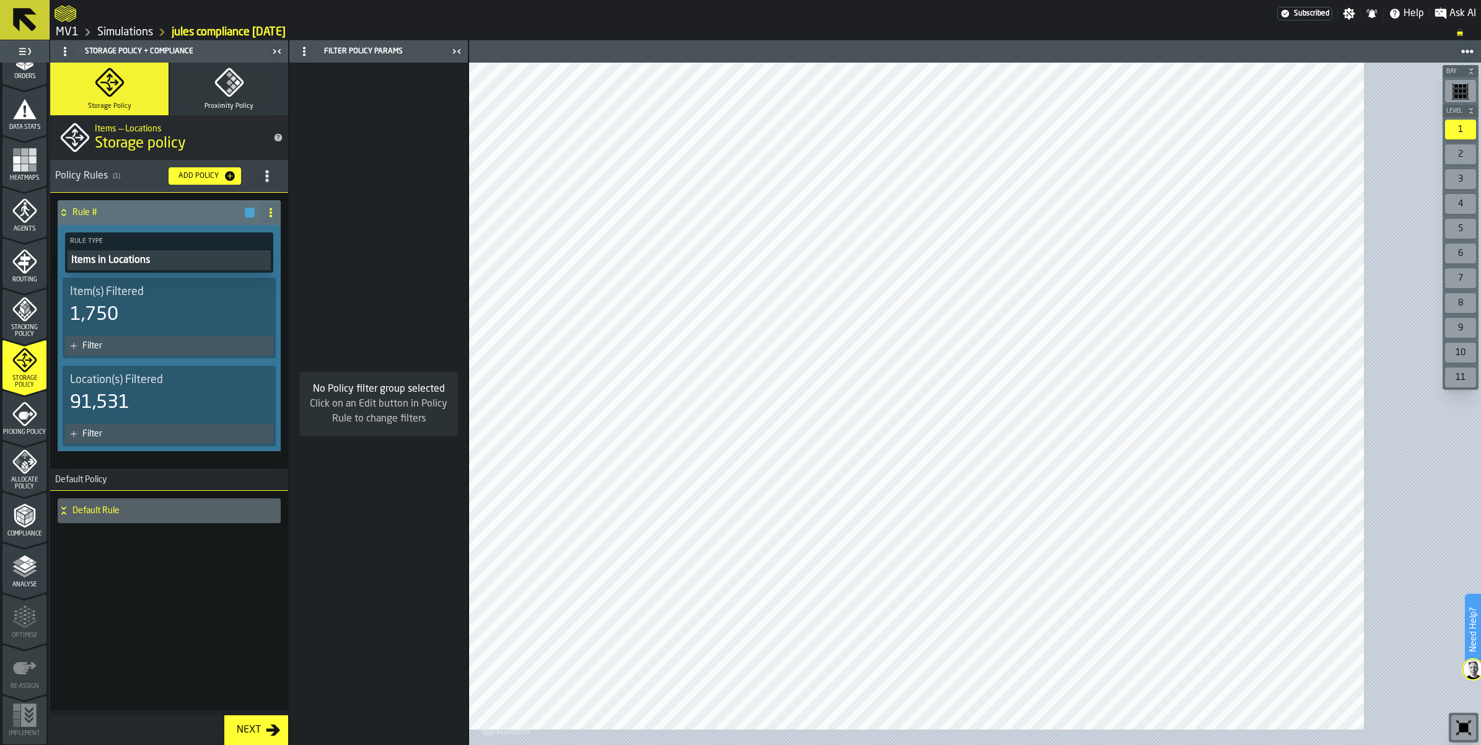
click at [79, 523] on div "Default Rule" at bounding box center [167, 510] width 218 height 25
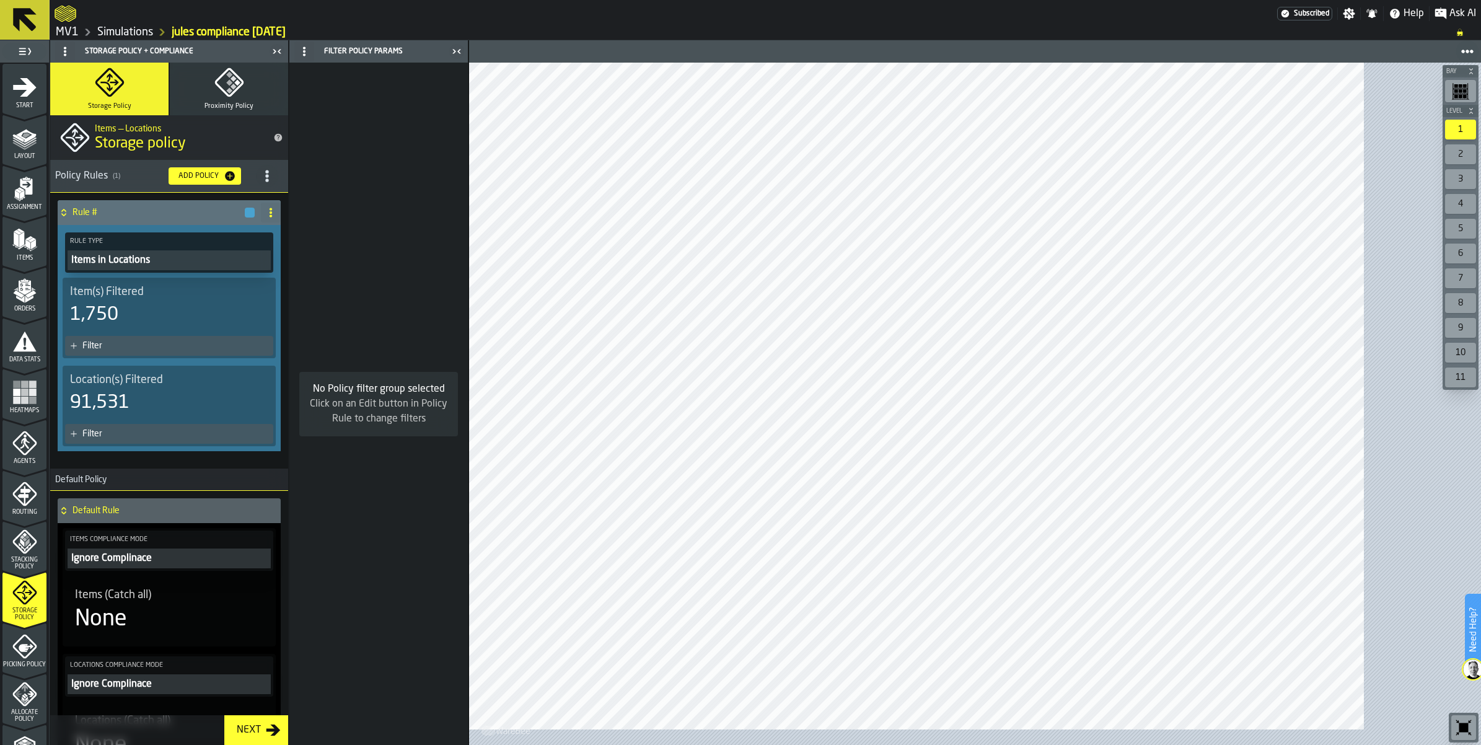
click at [44, 160] on div "Layout" at bounding box center [24, 143] width 44 height 34
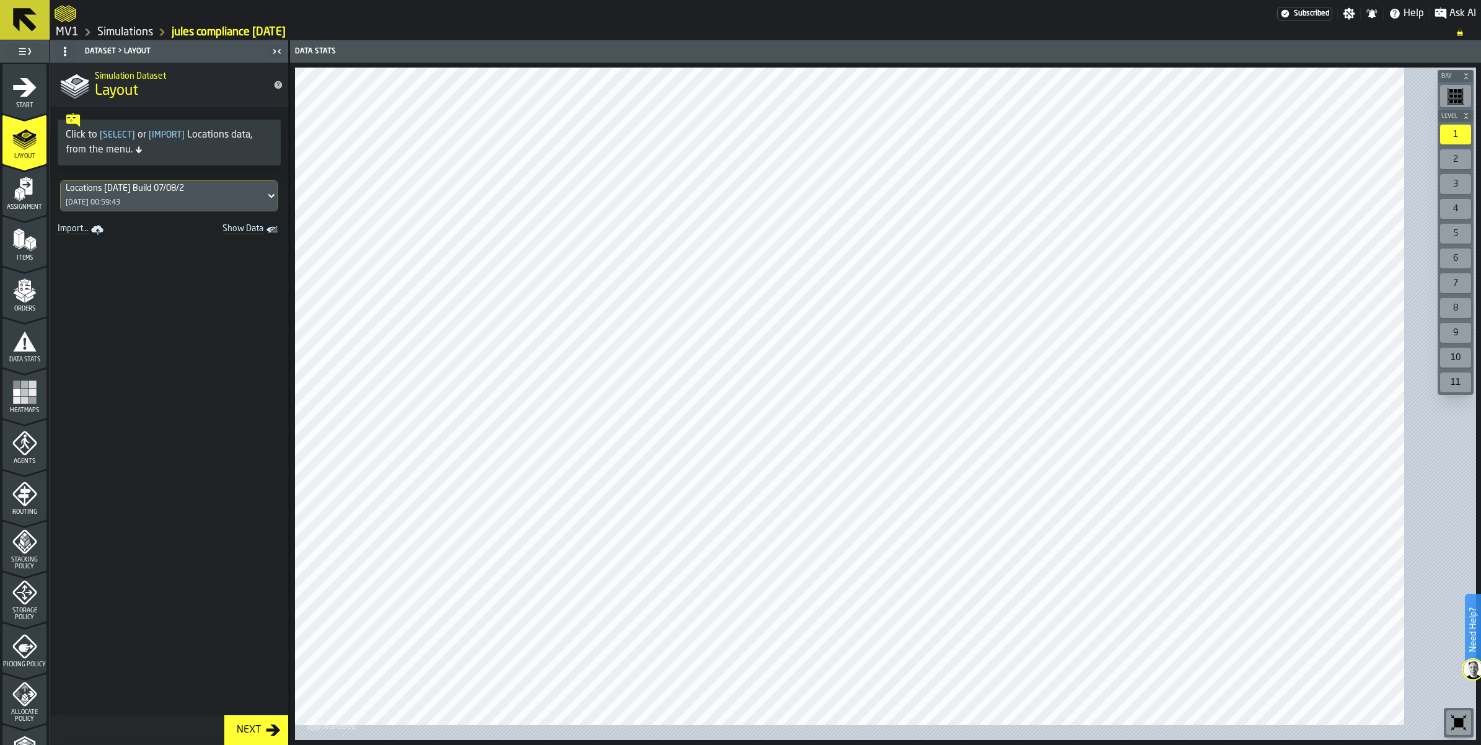
click at [278, 203] on icon at bounding box center [271, 195] width 12 height 15
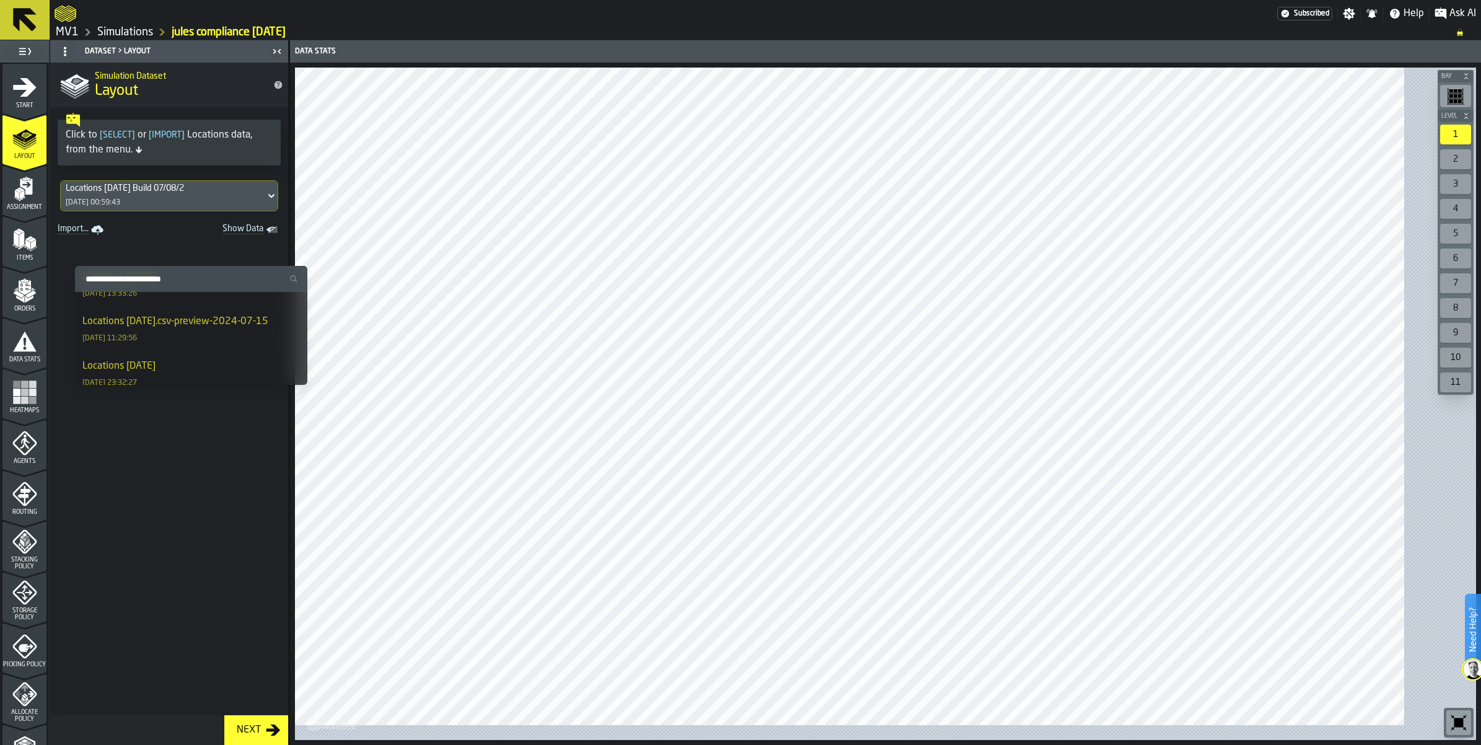
scroll to position [387, 0]
click at [250, 195] on div "Locations [DATE].csv-preview-2024-07-15" at bounding box center [175, 187] width 186 height 15
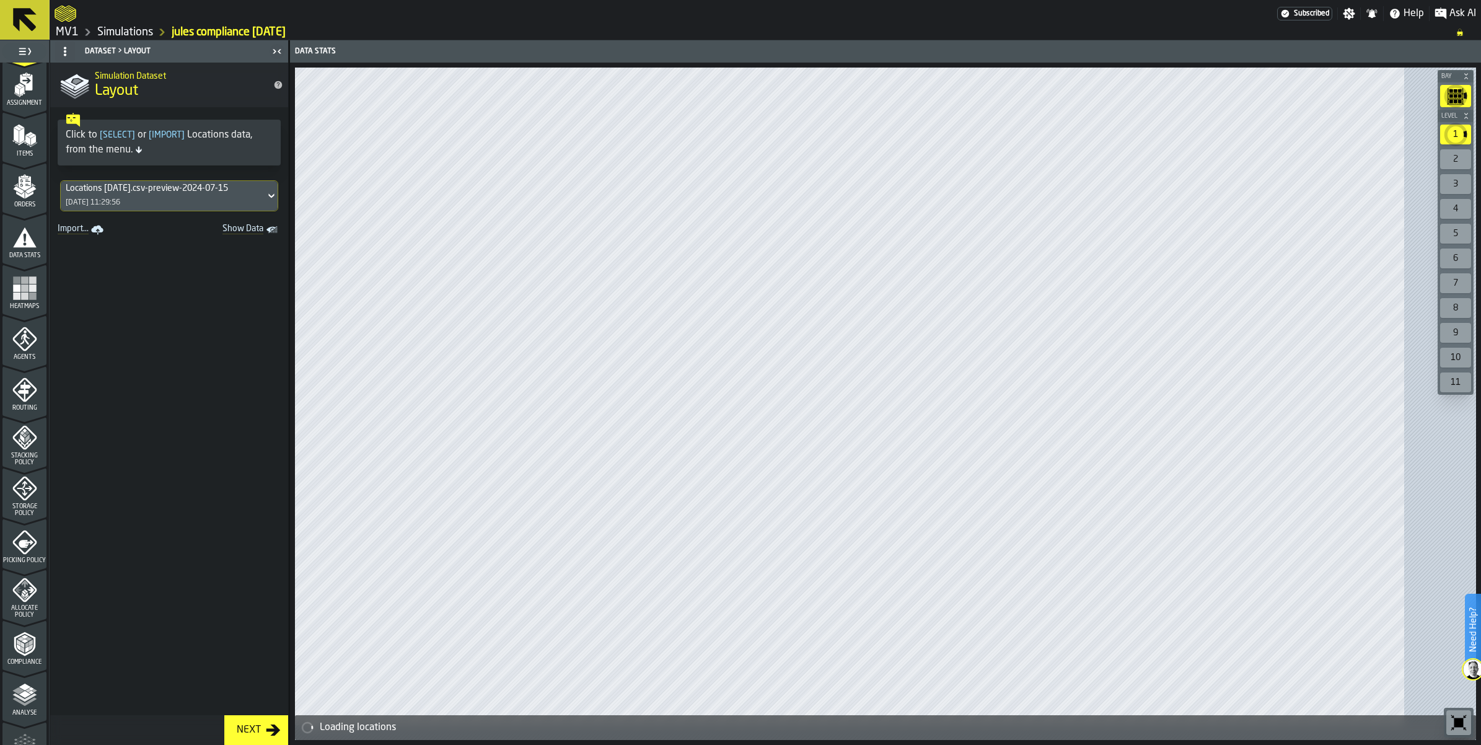
scroll to position [232, 0]
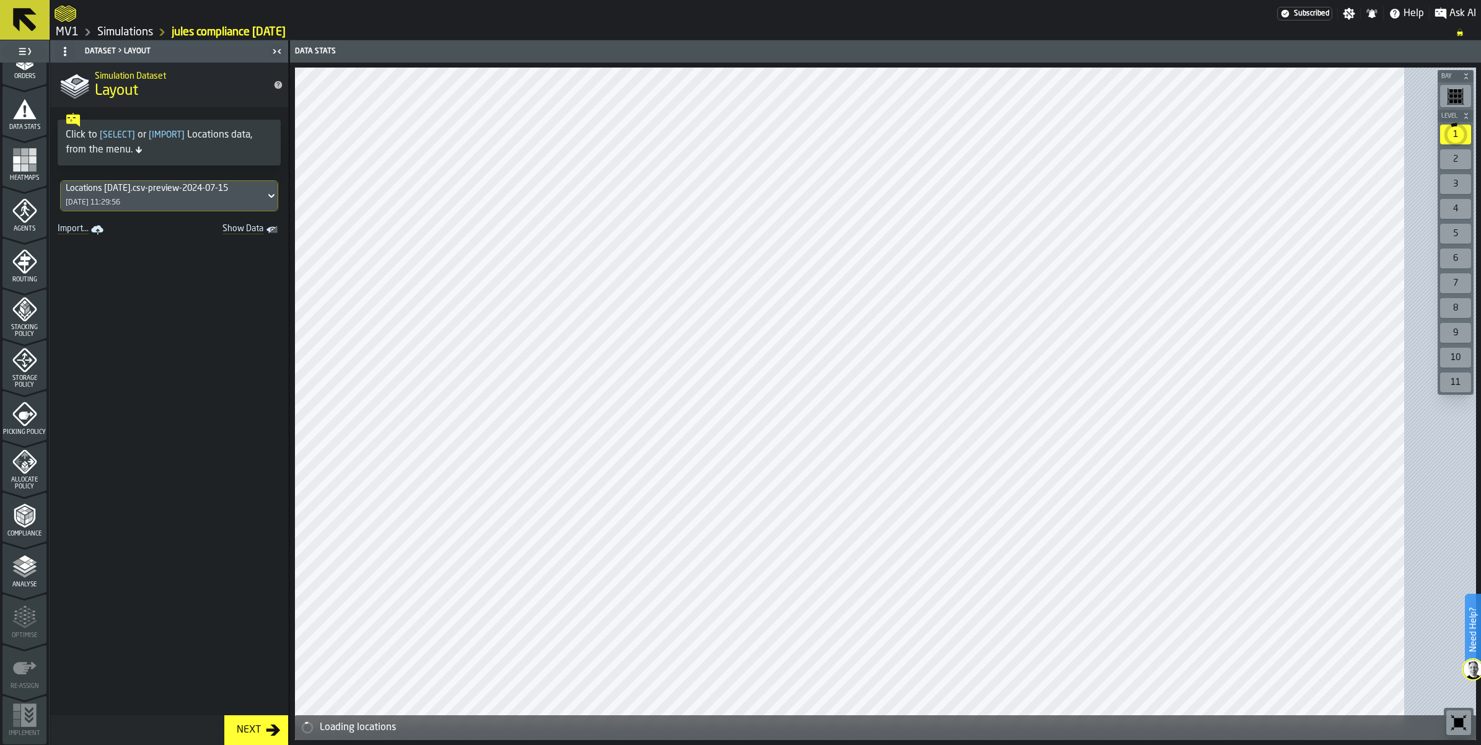
click at [33, 518] on polyline "menu Compliance" at bounding box center [31, 514] width 4 height 6
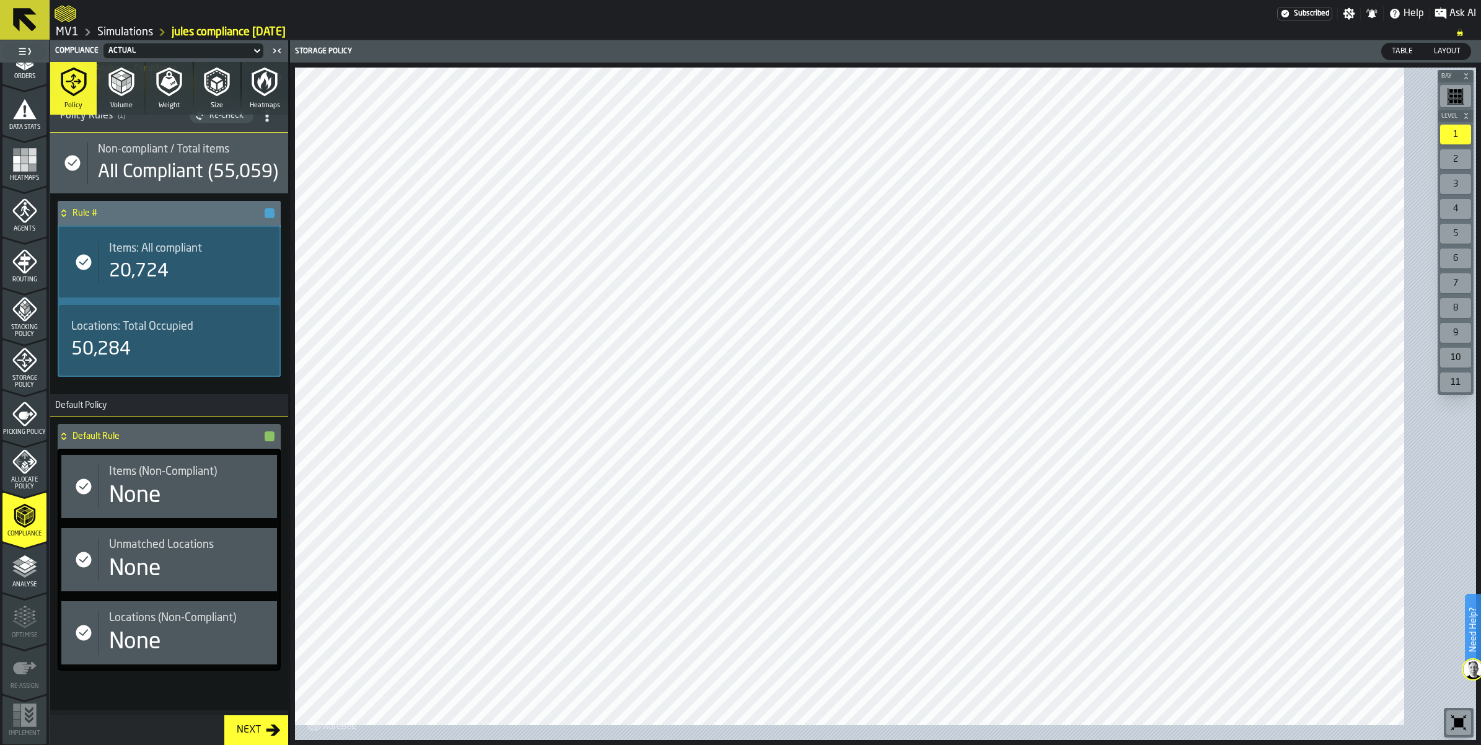
scroll to position [290, 0]
drag, startPoint x: 57, startPoint y: 236, endPoint x: 69, endPoint y: 122, distance: 114.1
click at [69, 122] on aside "1 Start 2 Layout 3 Assignment 4 Items 5 Orders 6 Data Stats 7 Heatmaps 8 Agents…" at bounding box center [144, 392] width 289 height 705
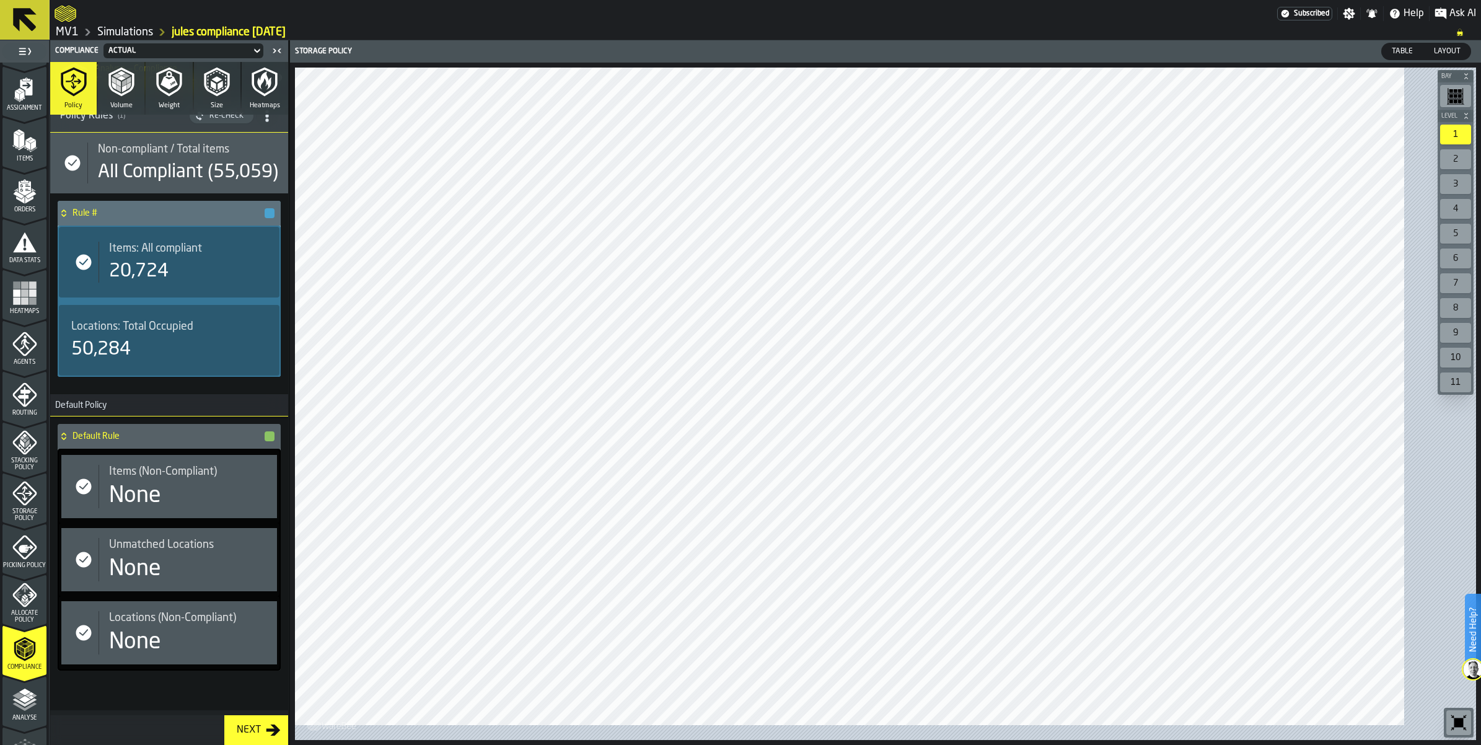
scroll to position [79, 0]
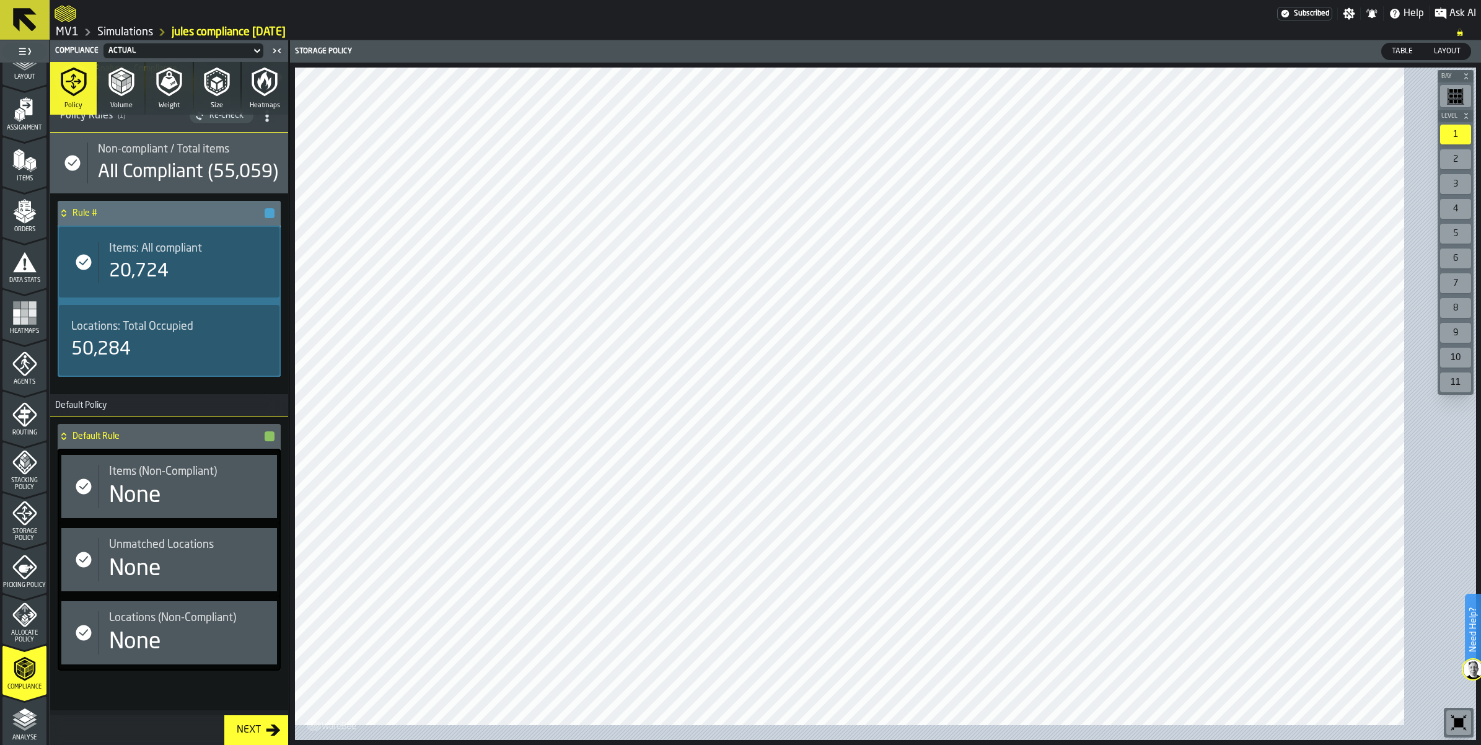
click at [37, 122] on icon "menu Assignment" at bounding box center [24, 109] width 25 height 25
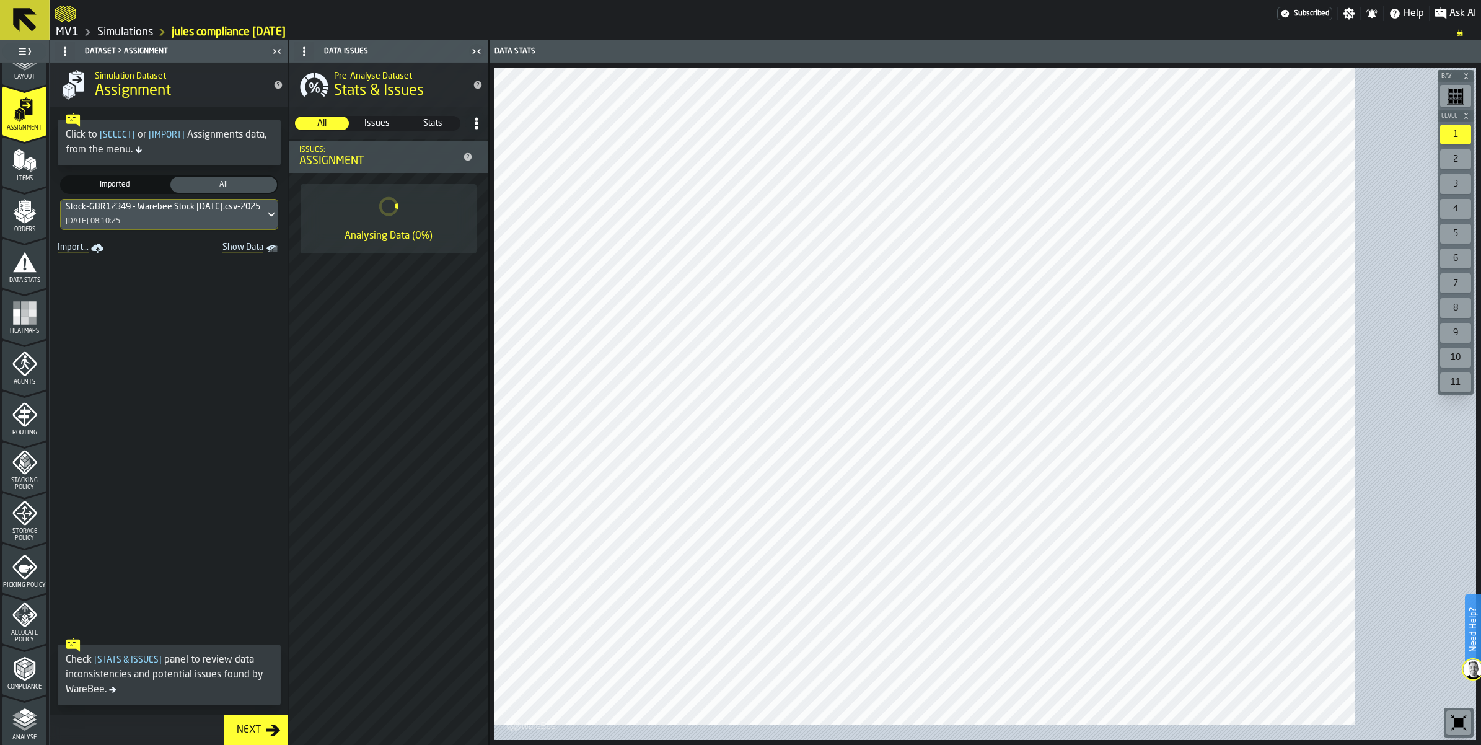
click at [30, 22] on icon at bounding box center [25, 20] width 24 height 24
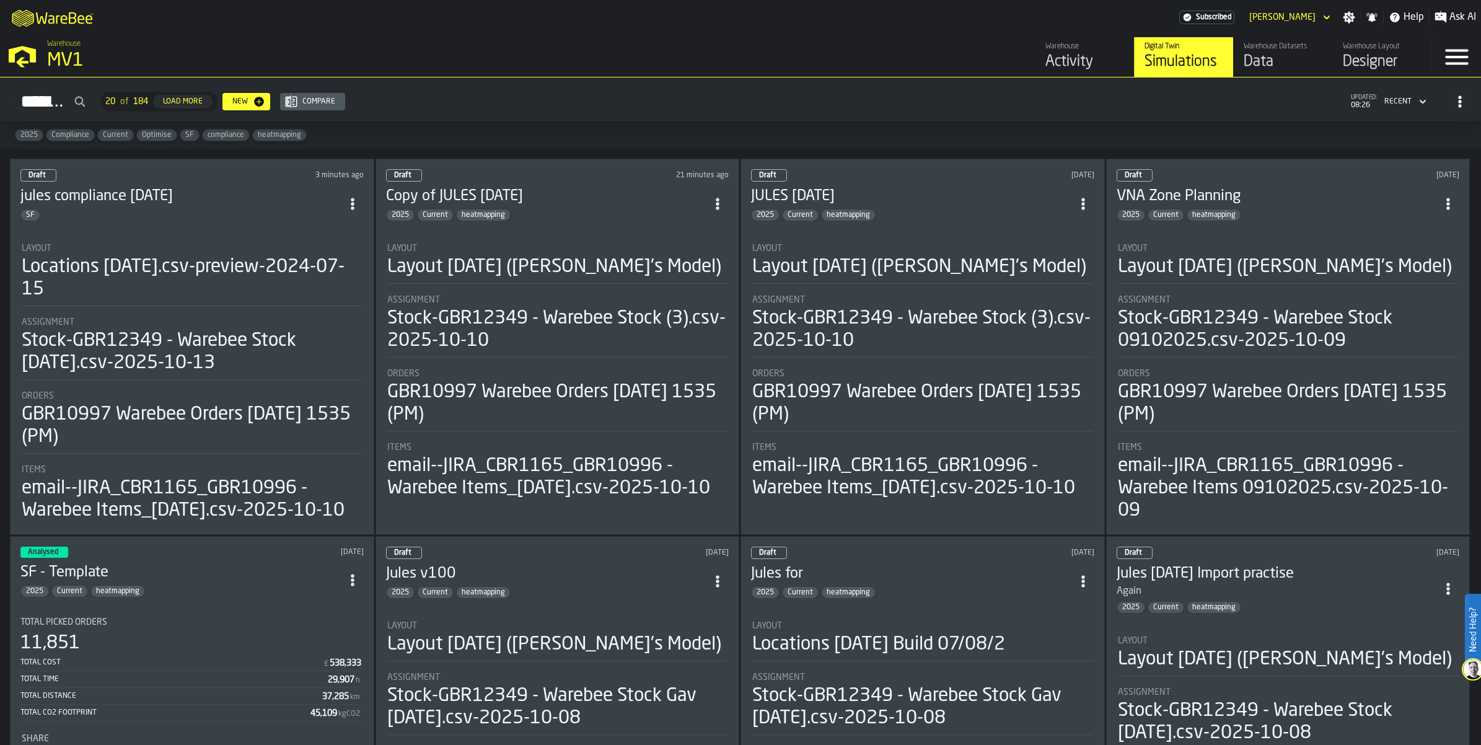
click at [1244, 72] on div "Data" at bounding box center [1283, 62] width 79 height 20
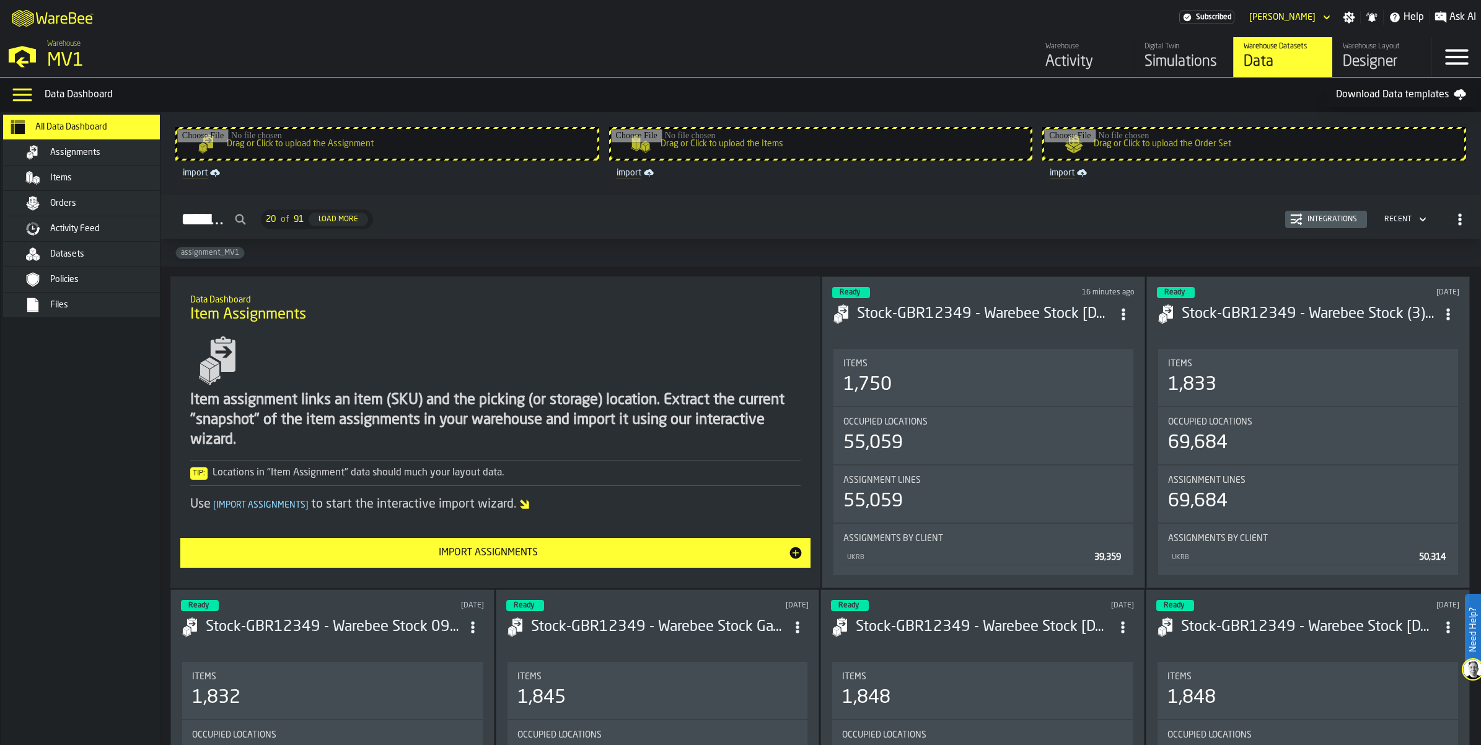
click at [420, 159] on input "Drag or Click to upload the Assignment" at bounding box center [387, 144] width 420 height 30
click at [71, 48] on span "Warehouse" at bounding box center [63, 44] width 33 height 9
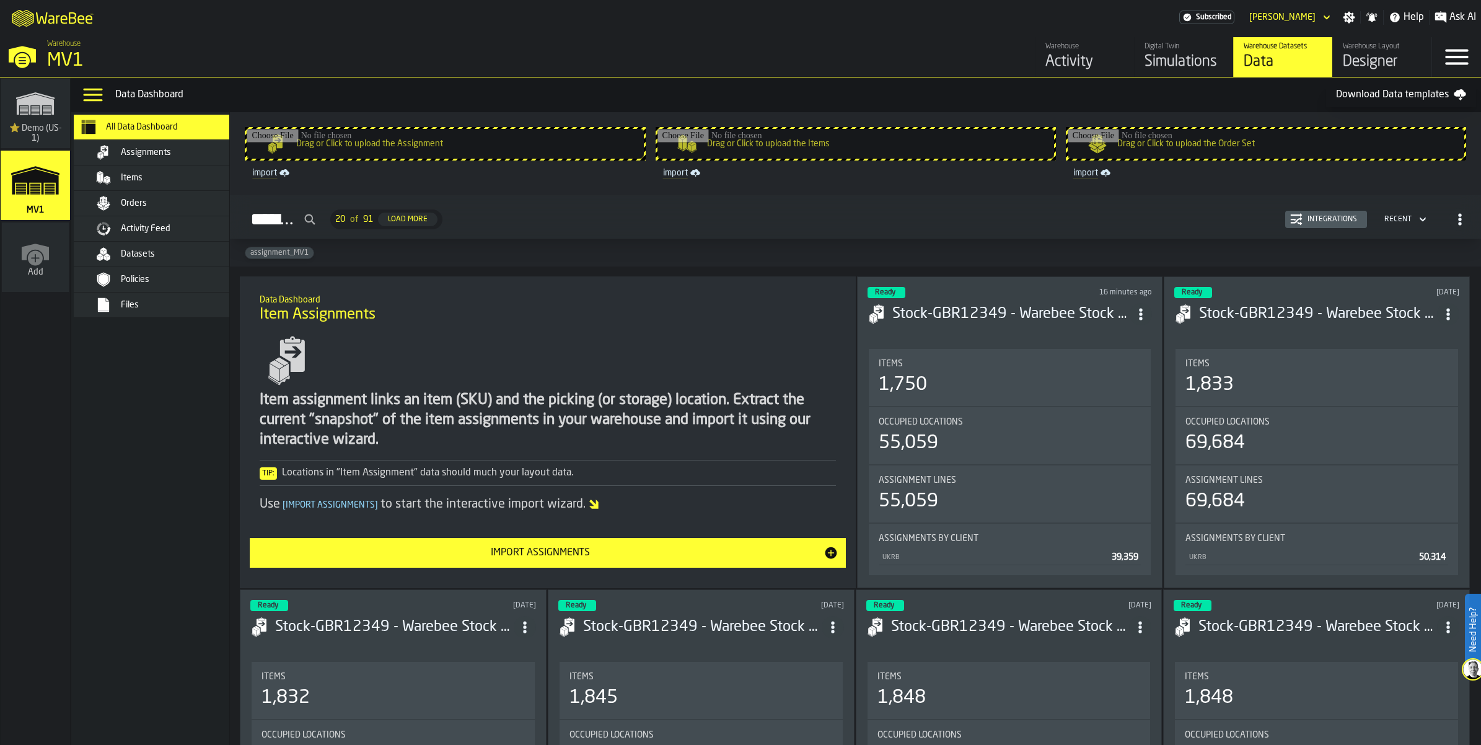
click at [1145, 51] on div "Digital Twin" at bounding box center [1184, 46] width 79 height 9
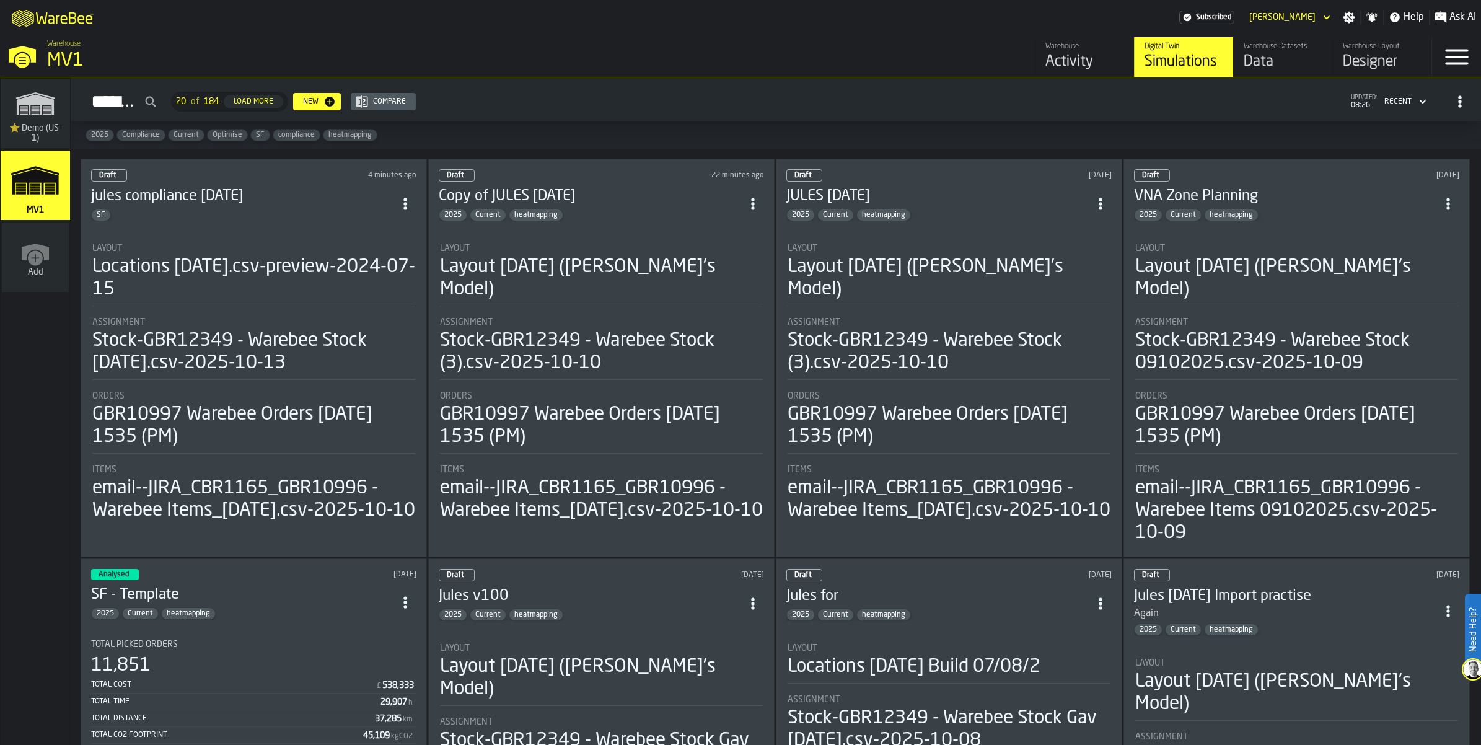
click at [281, 277] on div "Draft 4 minutes ago jules compliance [DATE] SF Layout Locations [DATE].csv-prev…" at bounding box center [254, 358] width 346 height 399
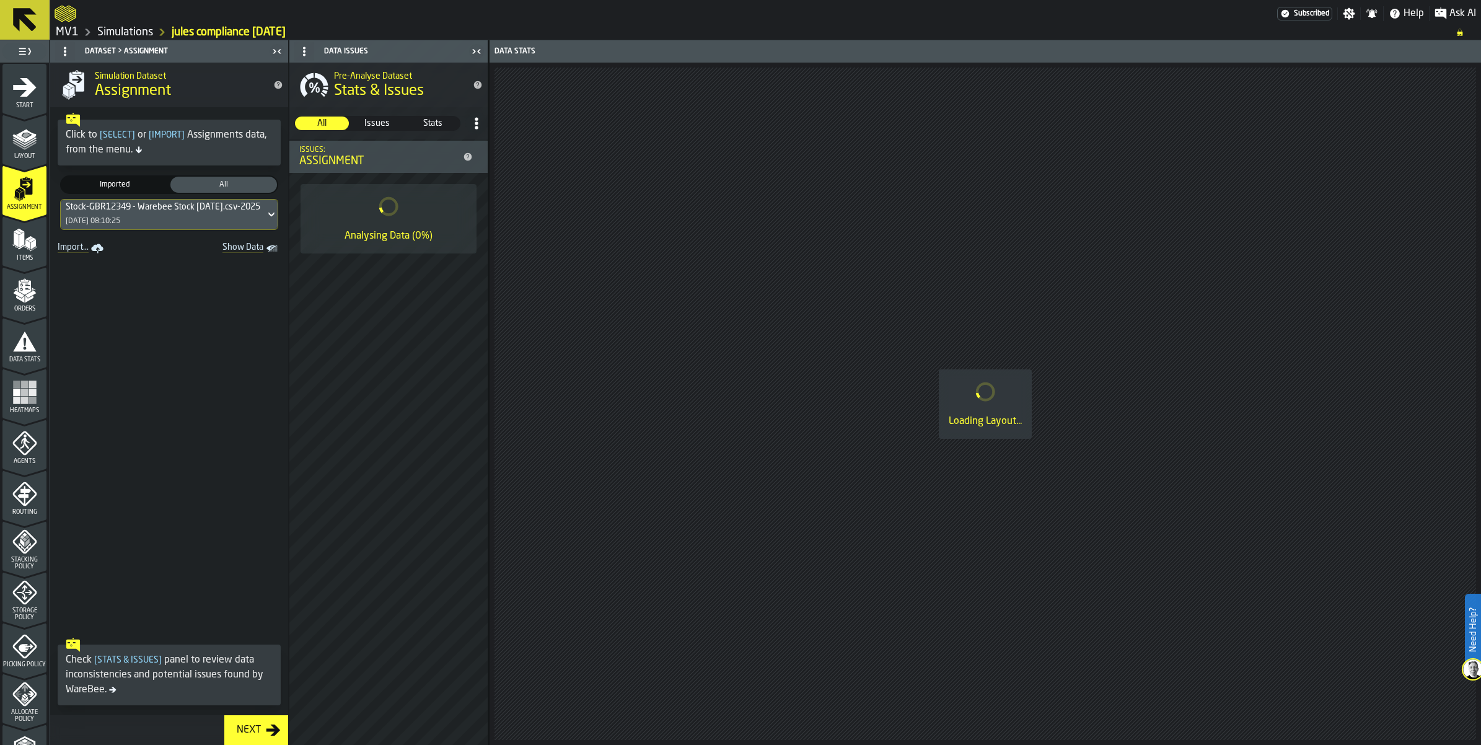
click at [278, 222] on icon at bounding box center [271, 214] width 12 height 15
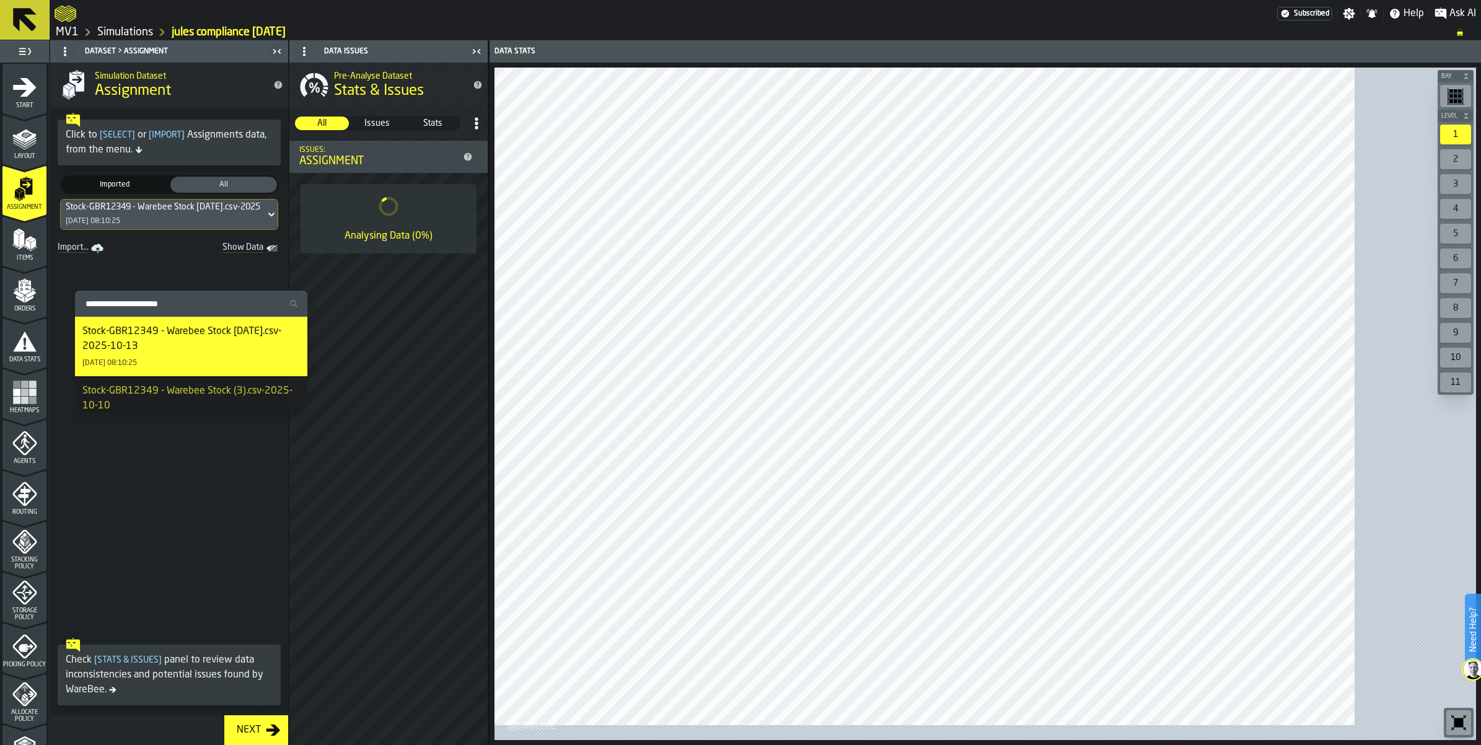
drag, startPoint x: 243, startPoint y: 361, endPoint x: 226, endPoint y: 588, distance: 226.9
click at [226, 588] on body "Need Help? Subscribed Settings Notifications Help Ask AI MV1 Simulations jules …" at bounding box center [740, 372] width 1481 height 745
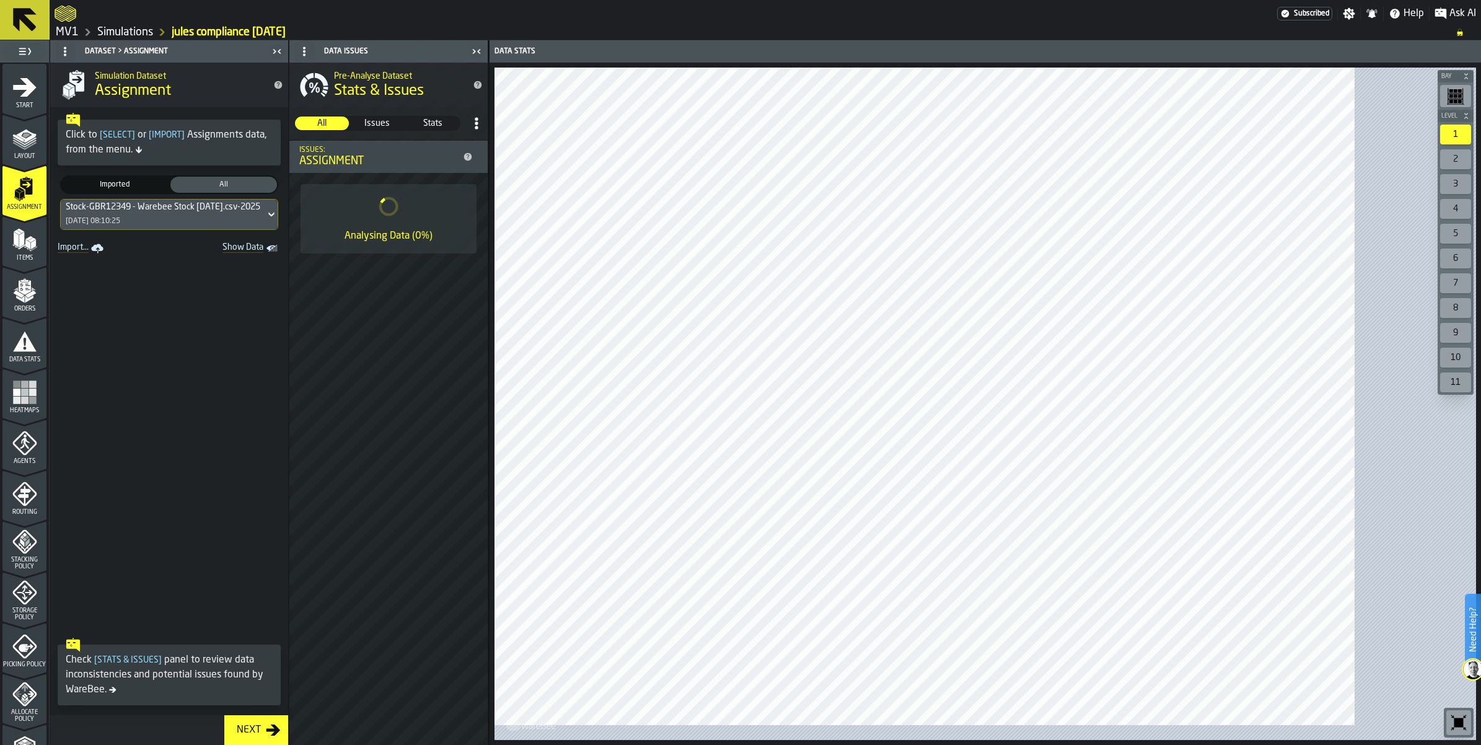
click at [278, 222] on icon at bounding box center [271, 214] width 12 height 15
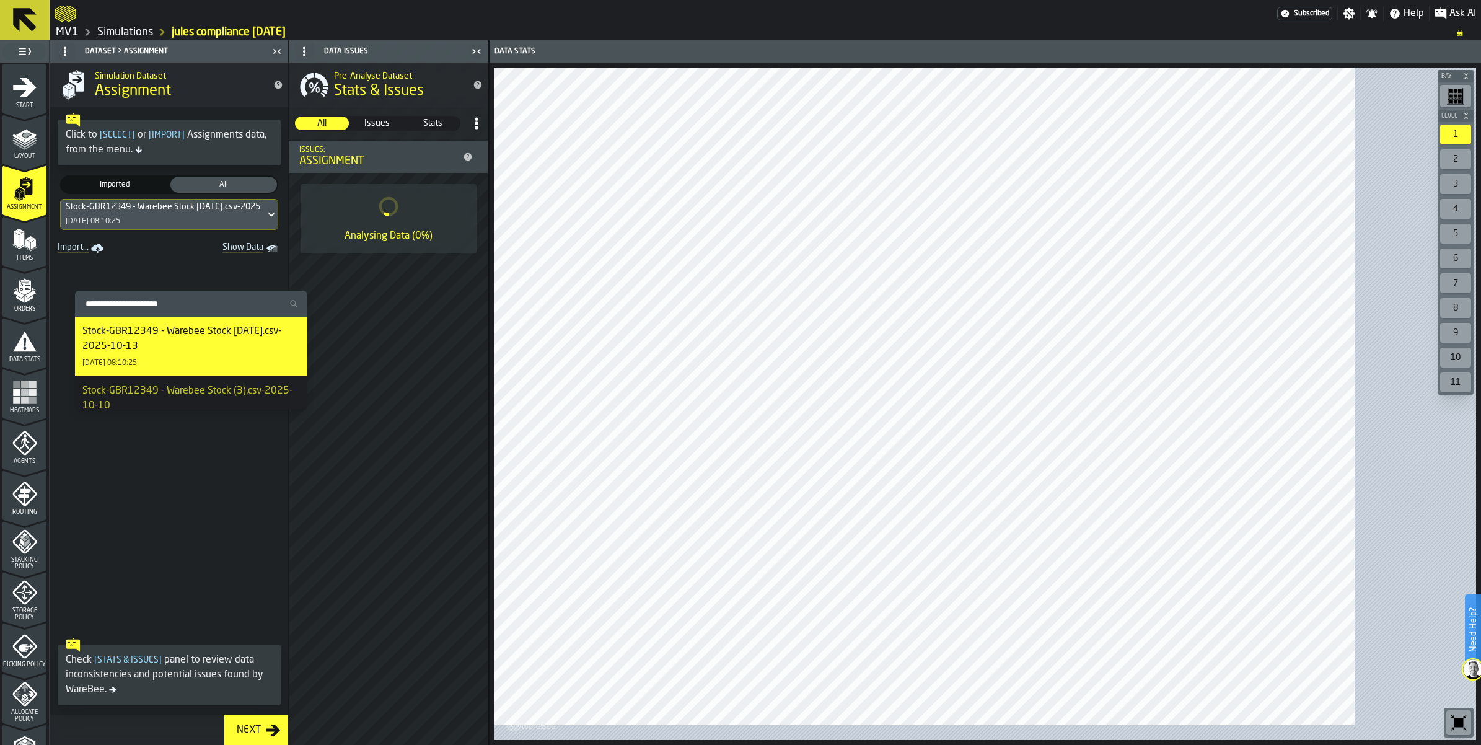
click at [278, 222] on icon at bounding box center [271, 214] width 12 height 15
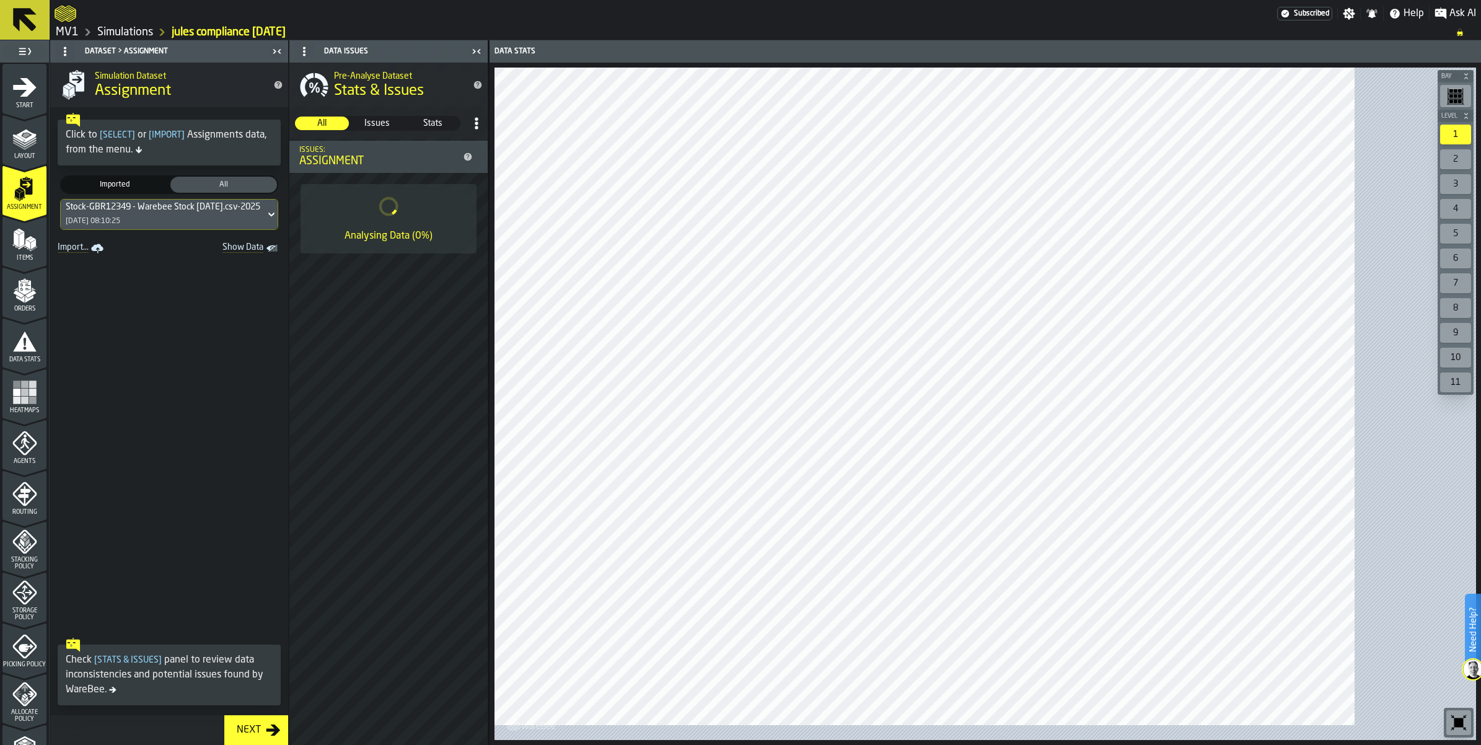
click at [79, 39] on link "MV1" at bounding box center [67, 32] width 23 height 14
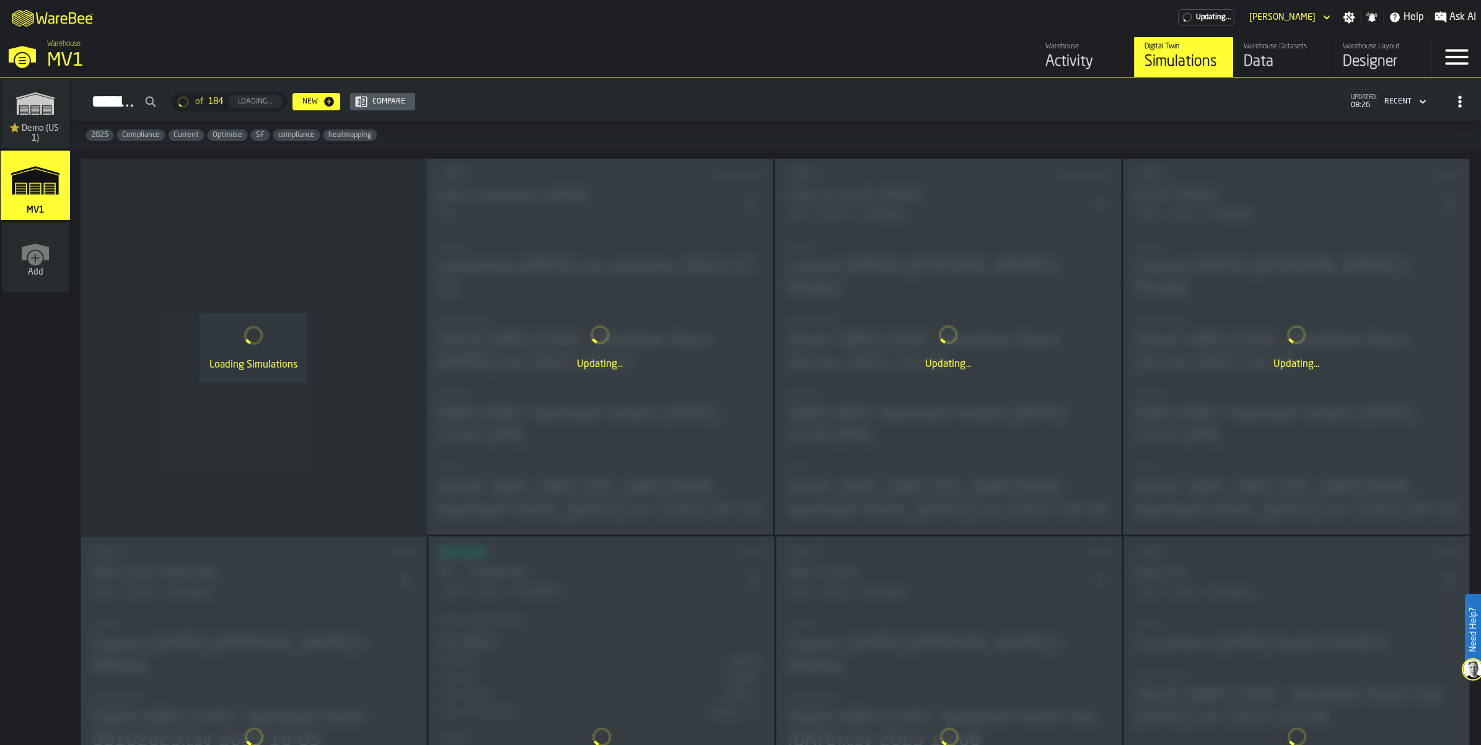
click at [1244, 72] on div "Data" at bounding box center [1283, 62] width 79 height 20
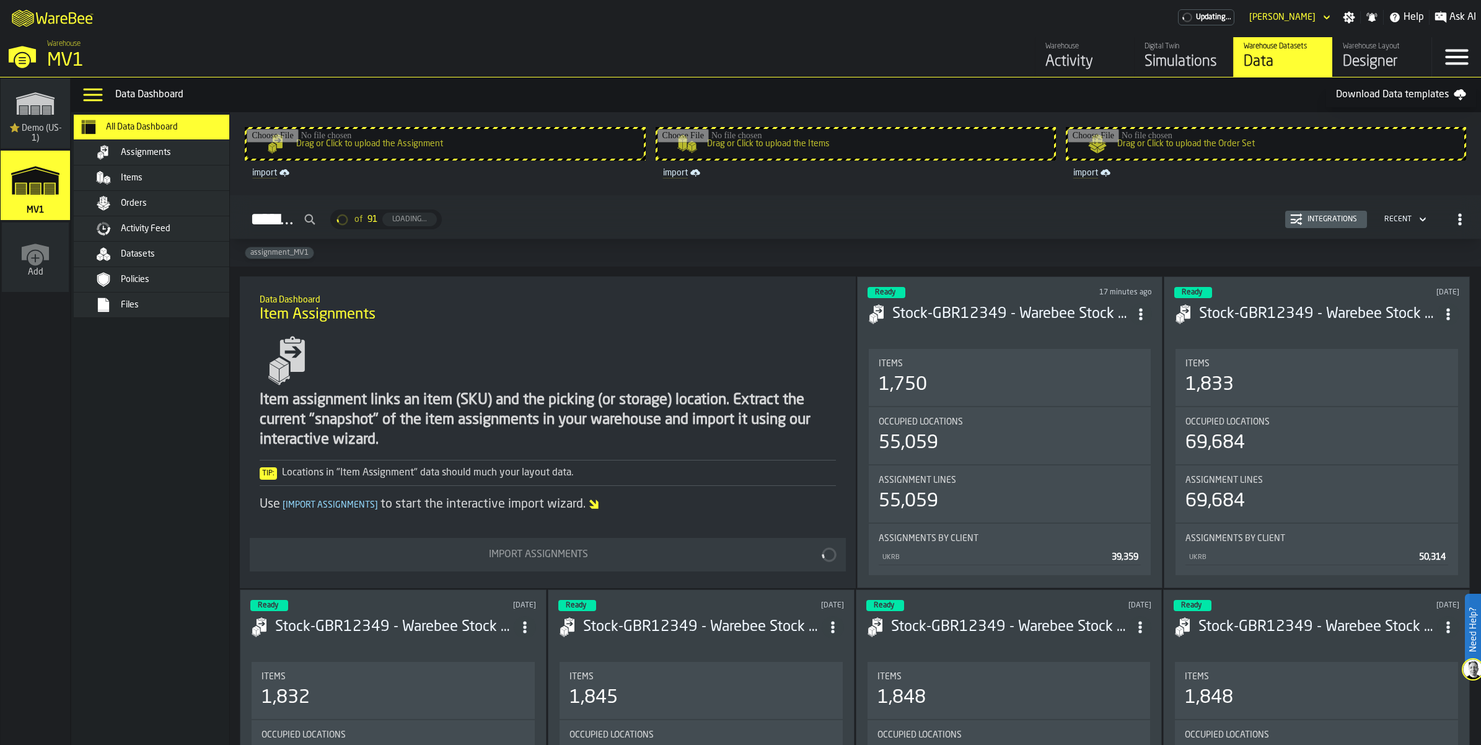
click at [214, 157] on div "Assignments" at bounding box center [181, 153] width 121 height 10
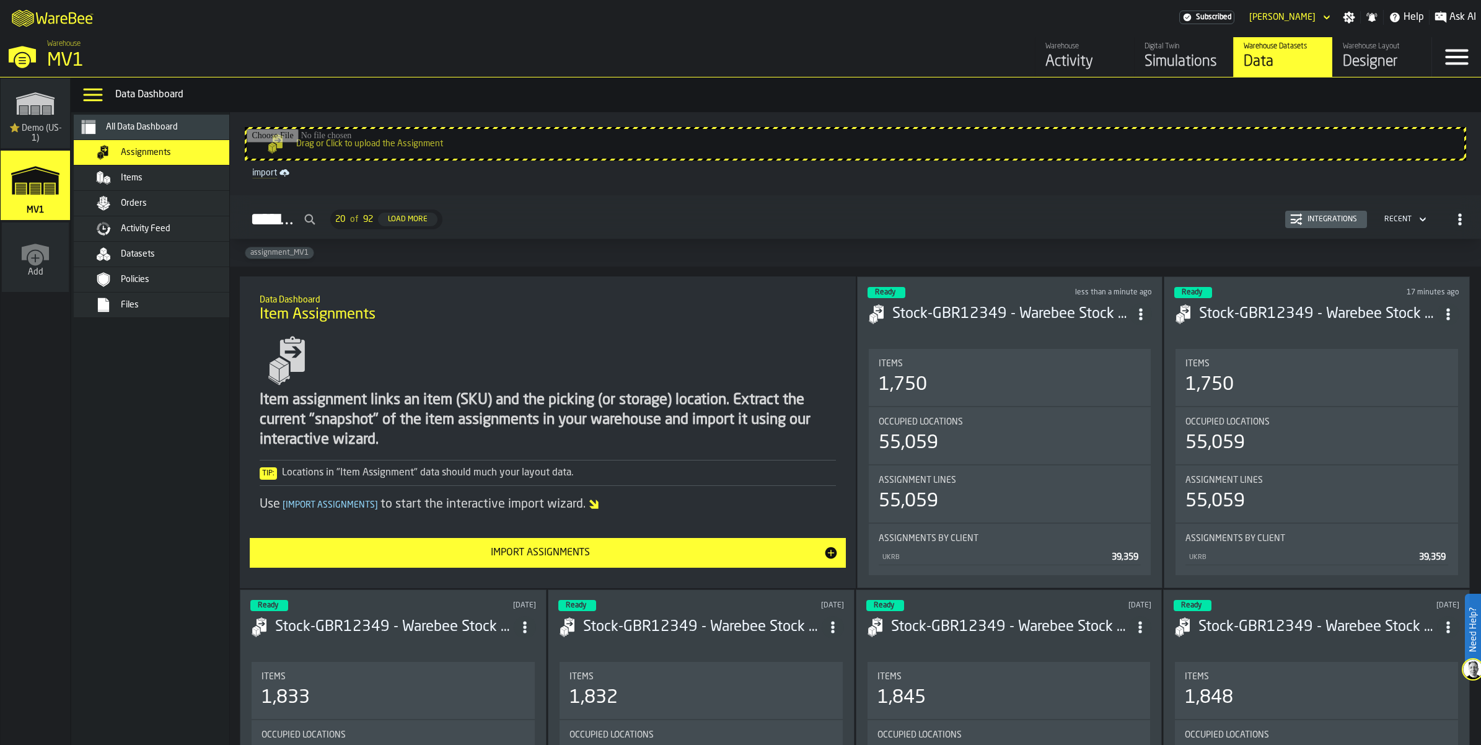
click at [1145, 72] on div "Simulations" at bounding box center [1184, 62] width 79 height 20
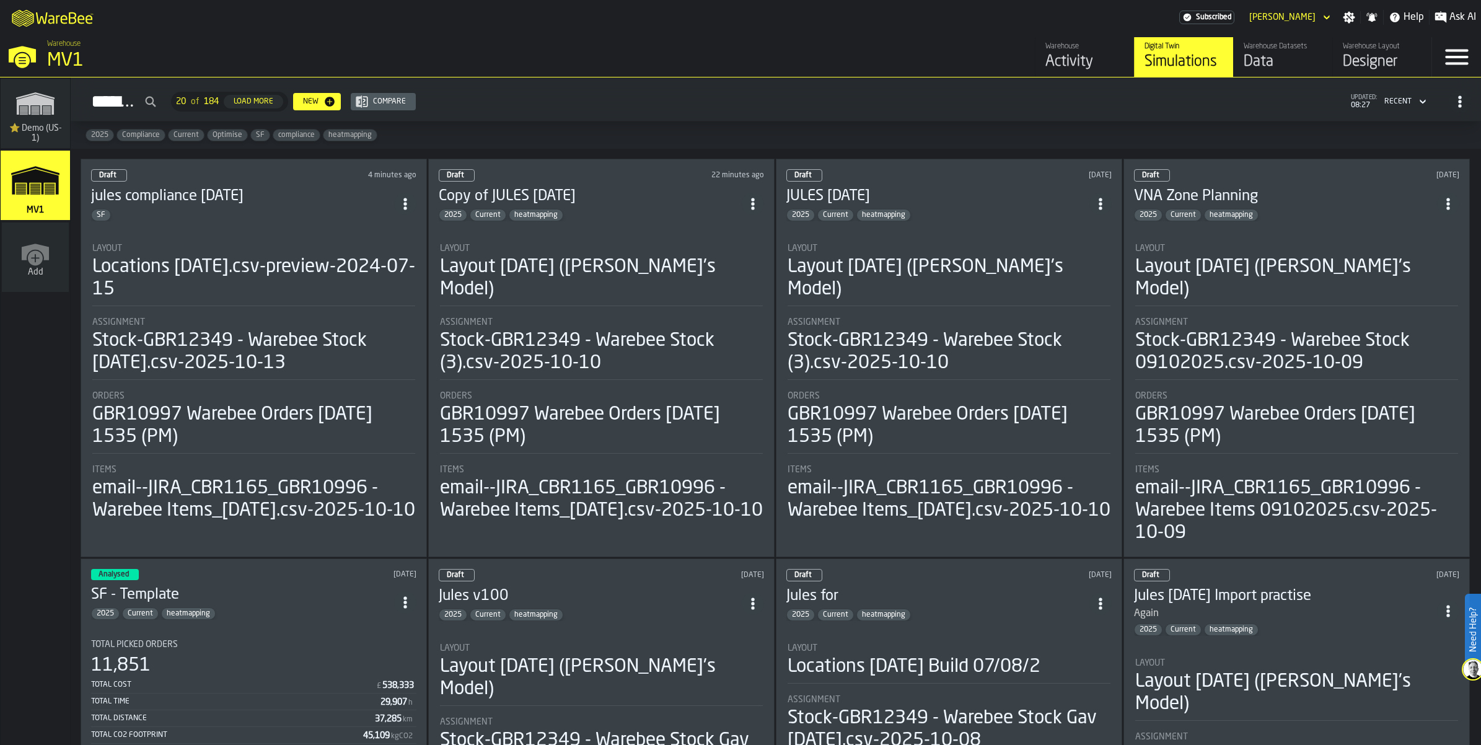
click at [289, 221] on div "SF" at bounding box center [242, 215] width 303 height 12
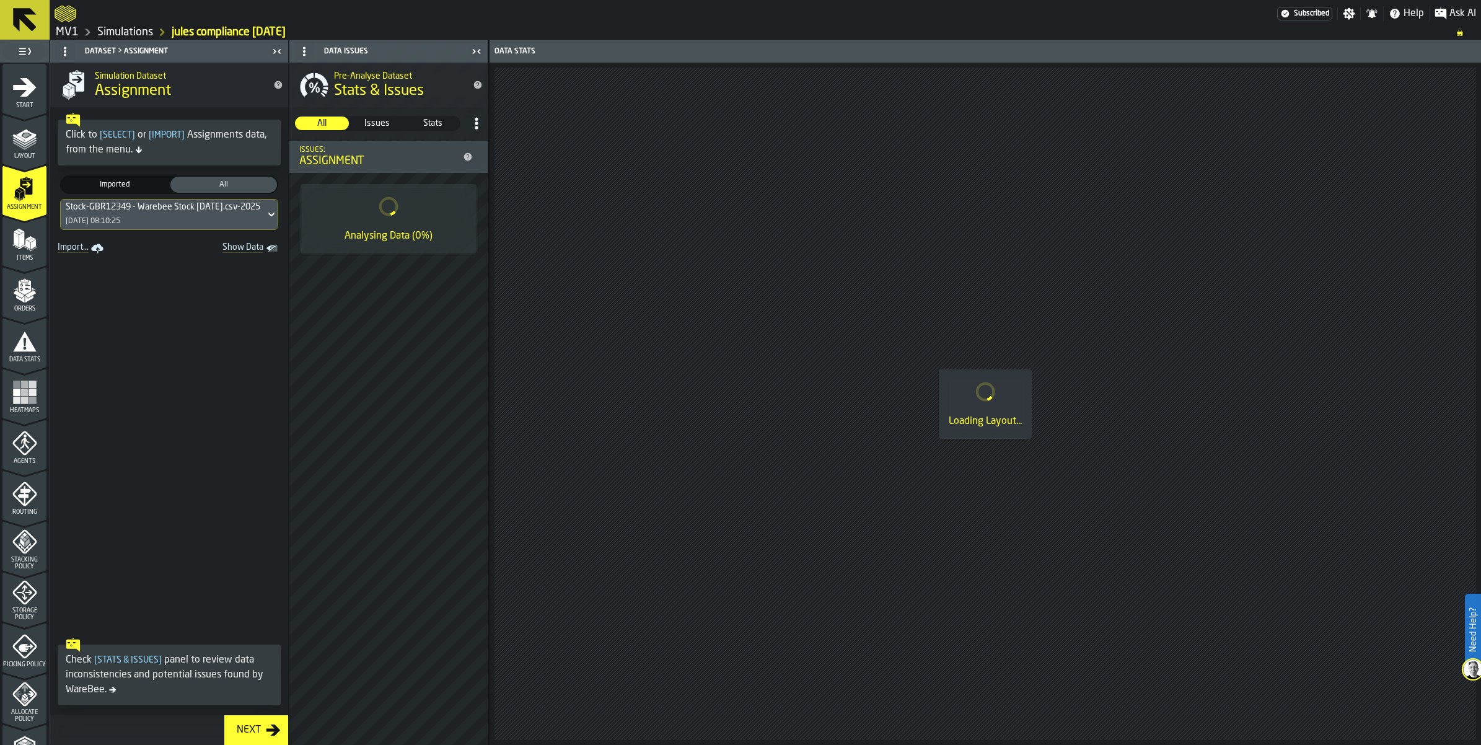
click at [278, 222] on icon at bounding box center [271, 214] width 12 height 15
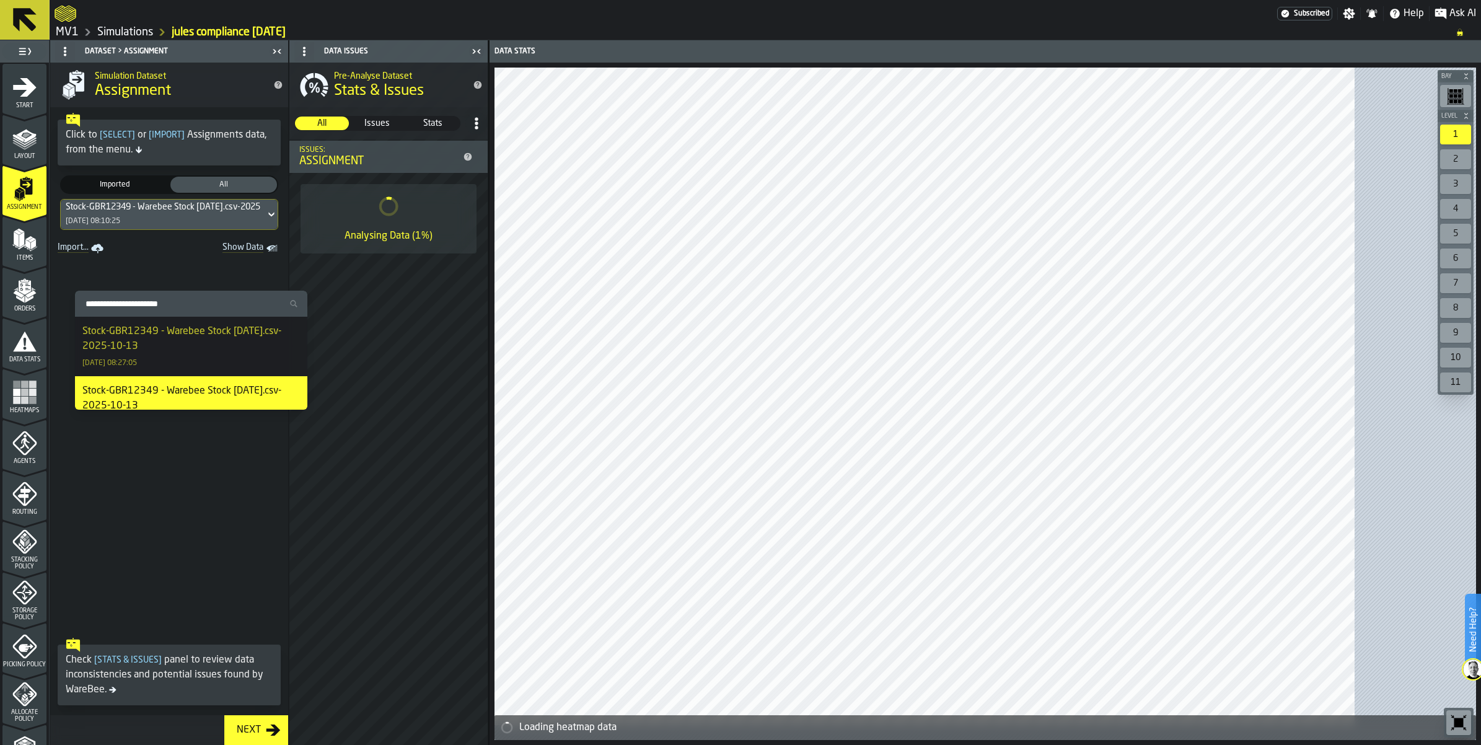
click at [274, 339] on div "Stock-GBR12349 - Warebee Stock [DATE].csv-2025-10-13" at bounding box center [191, 339] width 218 height 30
